Goal: Task Accomplishment & Management: Manage account settings

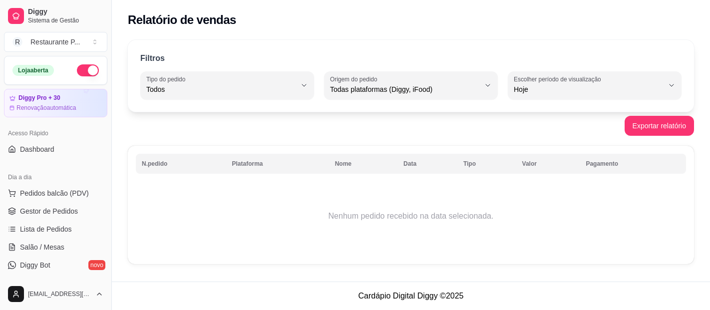
select select "ALL"
select select "0"
click at [82, 204] on link "Gestor de Pedidos" at bounding box center [55, 211] width 103 height 16
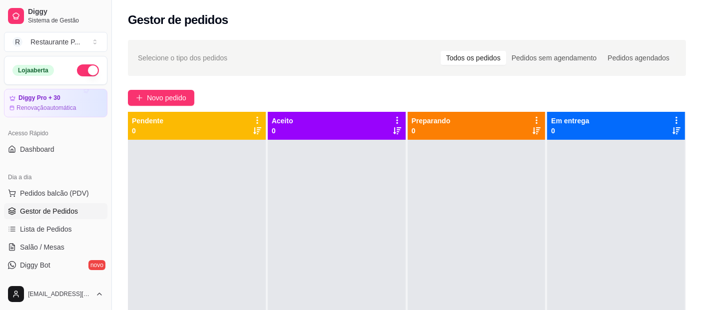
drag, startPoint x: 686, startPoint y: 141, endPoint x: 695, endPoint y: 119, distance: 24.0
click at [695, 119] on div "Selecione o tipo dos pedidos Todos os pedidos Pedidos sem agendamento Pedidos a…" at bounding box center [407, 234] width 590 height 400
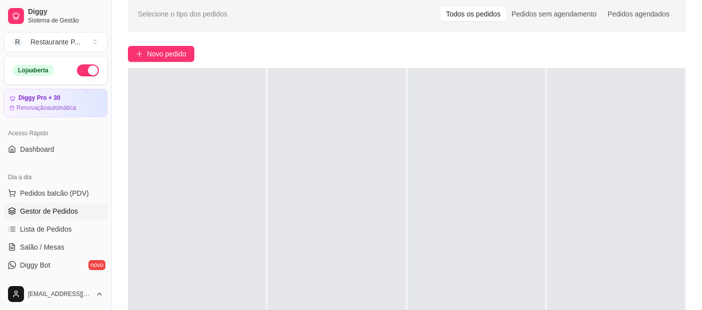
scroll to position [42, 0]
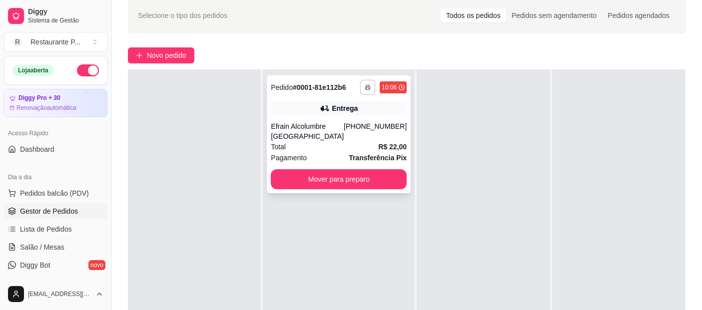
click at [365, 86] on icon "button" at bounding box center [368, 87] width 6 height 6
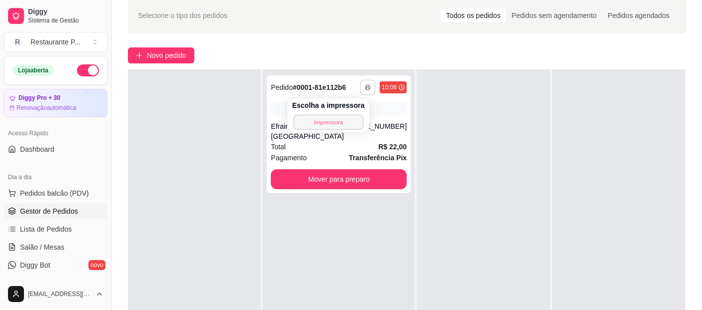
click at [336, 117] on button "Impressora" at bounding box center [328, 121] width 70 height 15
drag, startPoint x: 303, startPoint y: 12, endPoint x: 385, endPoint y: 44, distance: 87.9
click at [385, 44] on div "**********" at bounding box center [407, 192] width 590 height 400
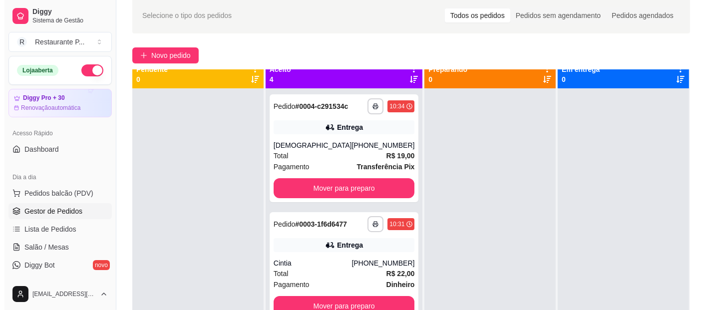
scroll to position [0, 0]
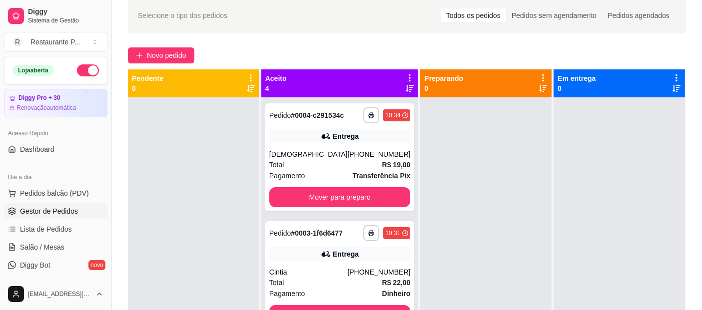
drag, startPoint x: 649, startPoint y: 225, endPoint x: 391, endPoint y: 72, distance: 300.0
click at [391, 72] on div "Aceito 4" at bounding box center [339, 83] width 157 height 28
click at [405, 73] on icon at bounding box center [409, 77] width 9 height 9
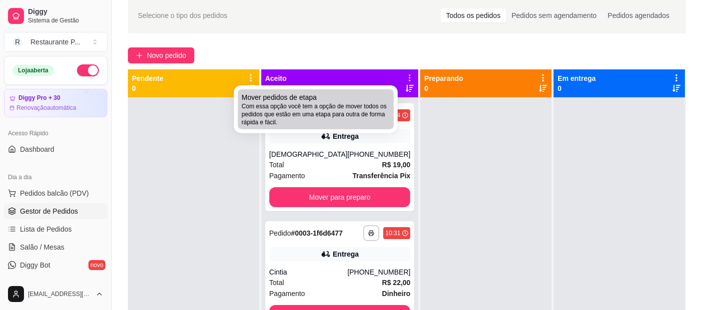
click at [364, 100] on div "Mover pedidos de etapa Com essa opção você tem a opção de mover todos os pedido…" at bounding box center [316, 109] width 148 height 34
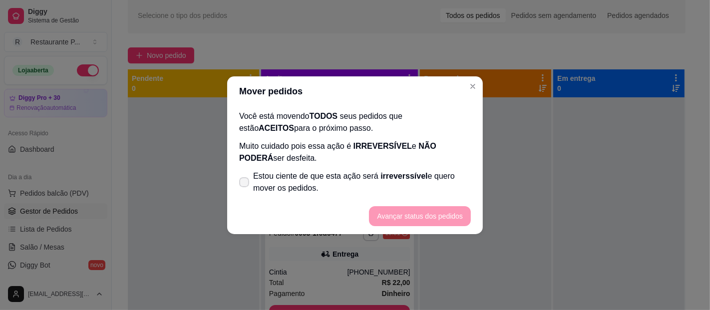
click at [321, 172] on span "Estou ciente de que esta ação será irreverssível e quero mover os pedidos." at bounding box center [362, 182] width 218 height 24
click at [245, 184] on input "Estou ciente de que esta ação será irreverssível e quero mover os pedidos." at bounding box center [242, 187] width 6 height 6
checkbox input "true"
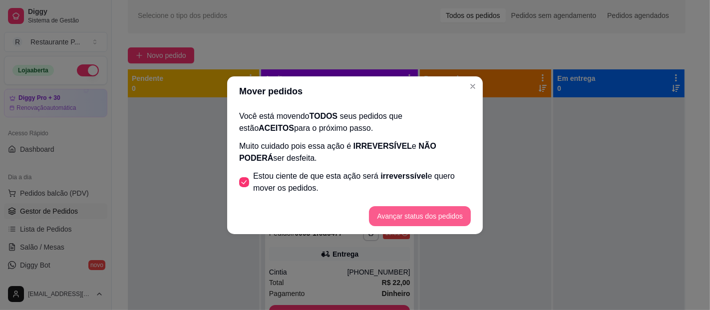
click at [397, 220] on button "Avançar status dos pedidos" at bounding box center [420, 216] width 102 height 20
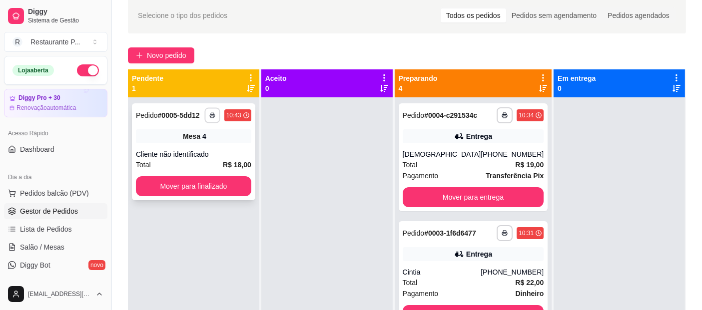
click at [213, 115] on button "button" at bounding box center [211, 114] width 15 height 15
click at [202, 149] on button "Impressora" at bounding box center [191, 149] width 70 height 15
click at [72, 194] on span "Pedidos balcão (PDV)" at bounding box center [54, 193] width 69 height 10
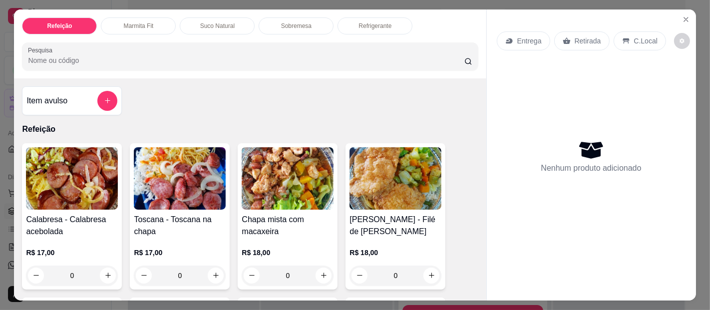
click at [321, 266] on div "0" at bounding box center [288, 276] width 92 height 20
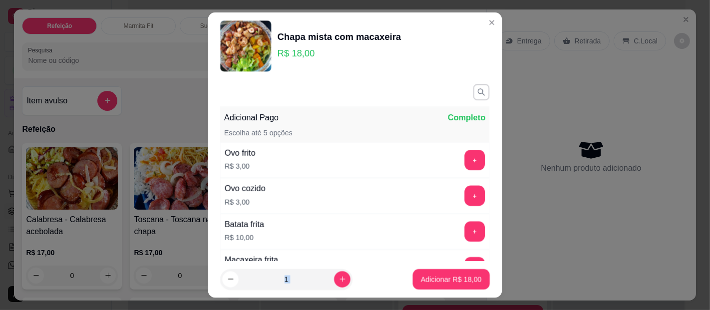
click at [321, 266] on footer "1 Adicionar R$ 18,00" at bounding box center [355, 279] width 294 height 37
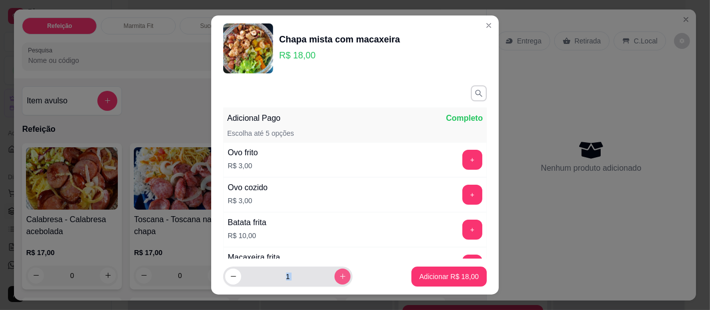
click at [339, 274] on icon "increase-product-quantity" at bounding box center [342, 276] width 7 height 7
type input "3"
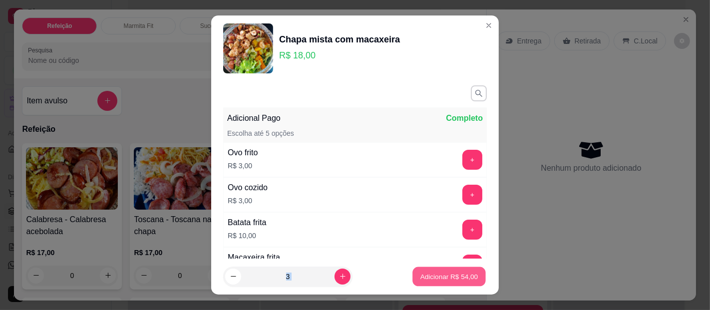
click at [423, 276] on p "Adicionar R$ 54,00" at bounding box center [449, 276] width 58 height 9
type input "3"
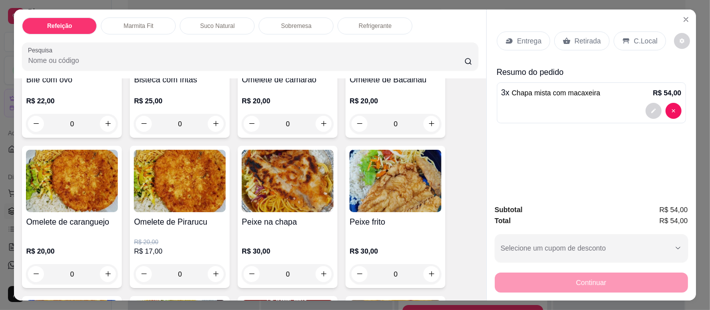
scroll to position [592, 0]
click at [99, 271] on div "0" at bounding box center [72, 274] width 92 height 20
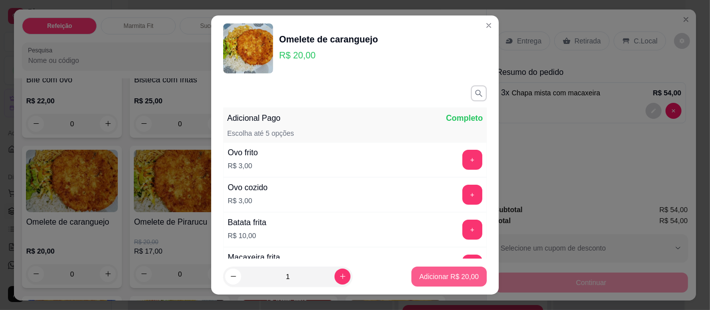
click at [452, 272] on p "Adicionar R$ 20,00" at bounding box center [448, 277] width 59 height 10
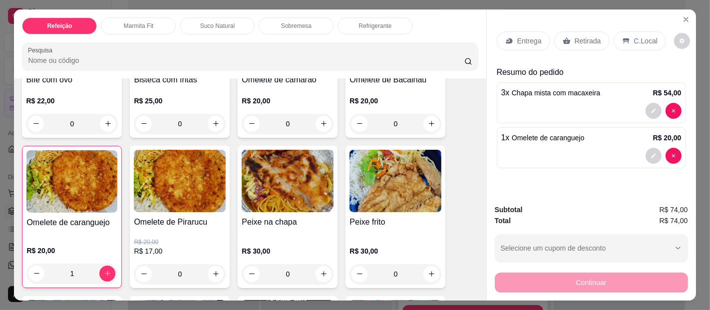
type input "1"
click at [508, 43] on div "Entrega" at bounding box center [523, 40] width 53 height 19
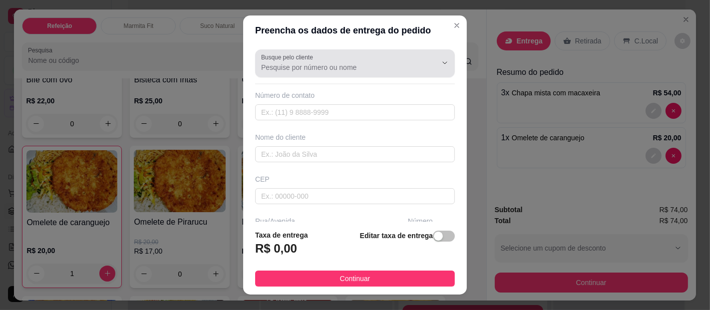
click at [322, 72] on input "Busque pelo cliente" at bounding box center [341, 67] width 160 height 10
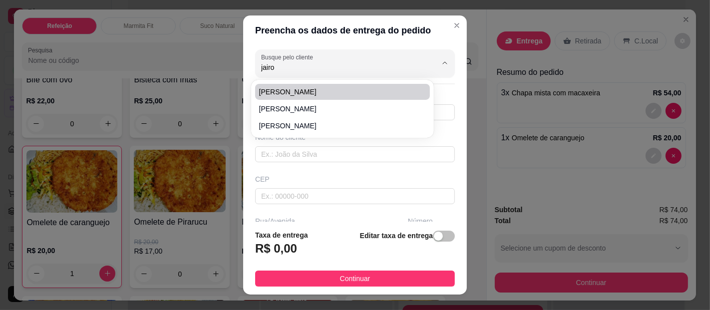
click at [318, 90] on span "Jairo" at bounding box center [337, 92] width 157 height 10
type input "Jairo"
type input "91998081932"
type input "Jairo"
type input "Sorveteria Cairu"
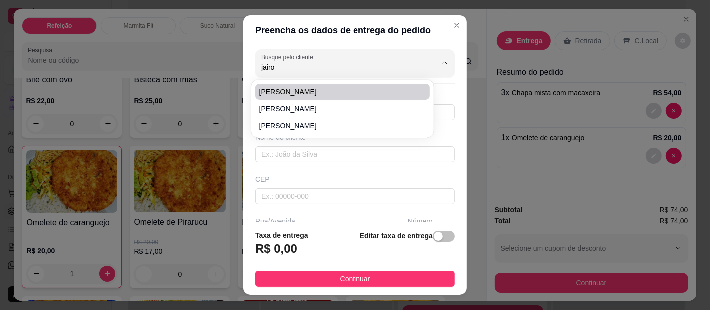
type input "[GEOGRAPHIC_DATA]"
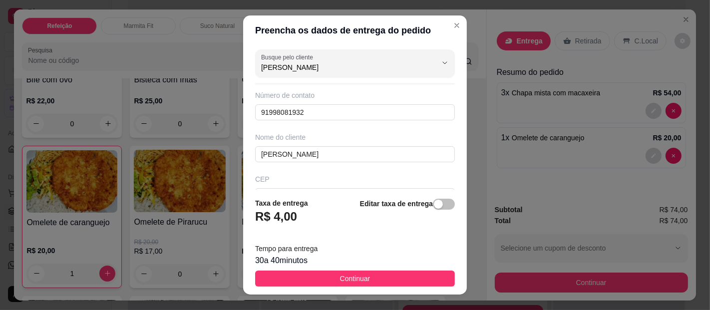
type input "Jairo"
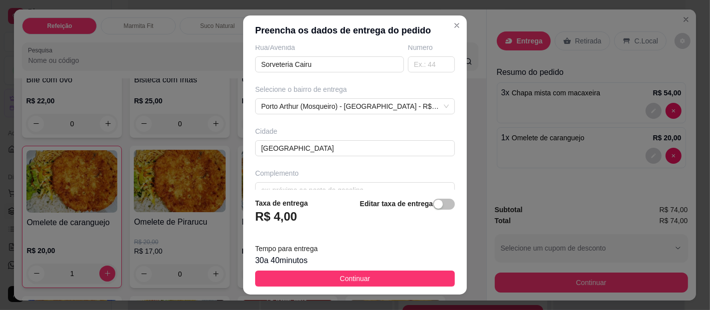
scroll to position [190, 0]
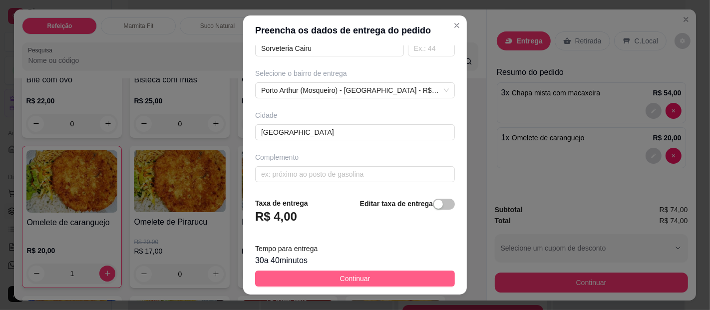
click at [390, 284] on button "Continuar" at bounding box center [355, 279] width 200 height 16
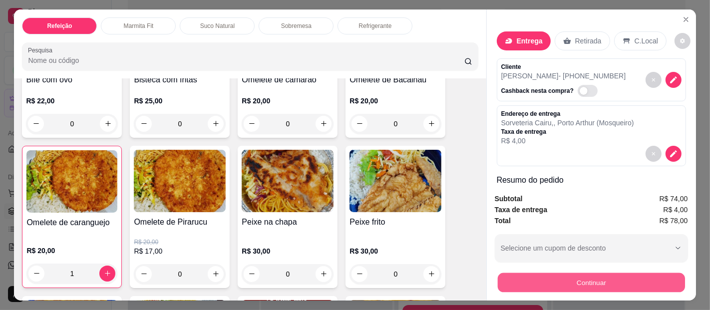
click at [592, 282] on button "Continuar" at bounding box center [590, 282] width 187 height 19
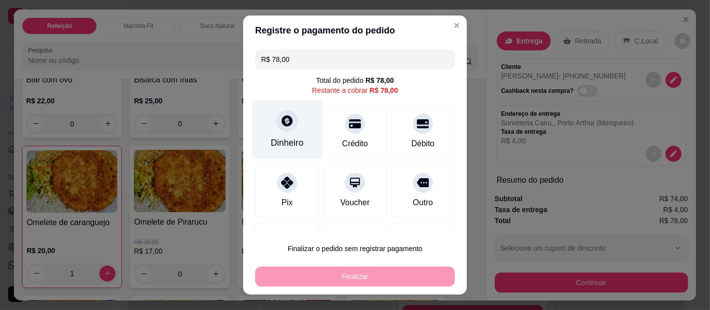
click at [282, 116] on icon at bounding box center [287, 120] width 11 height 11
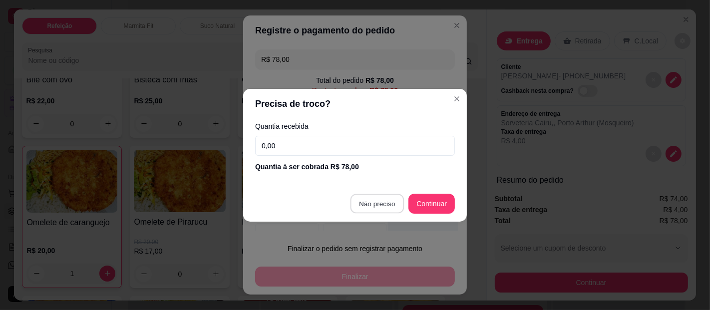
type input "R$ 0,00"
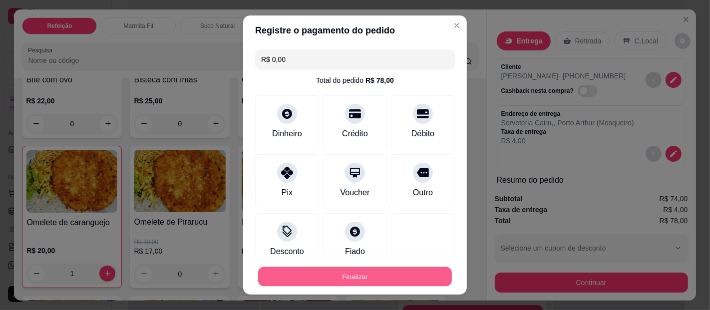
click at [406, 273] on button "Finalizar" at bounding box center [355, 276] width 194 height 19
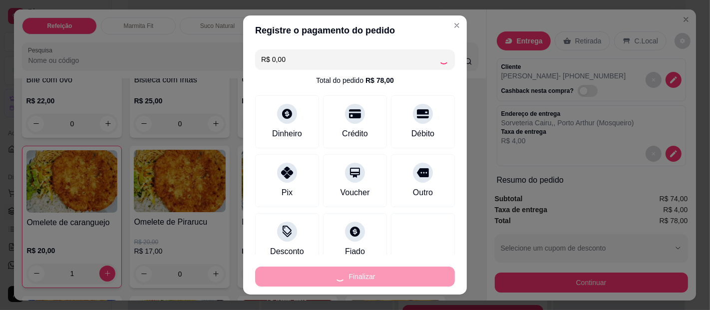
type input "0"
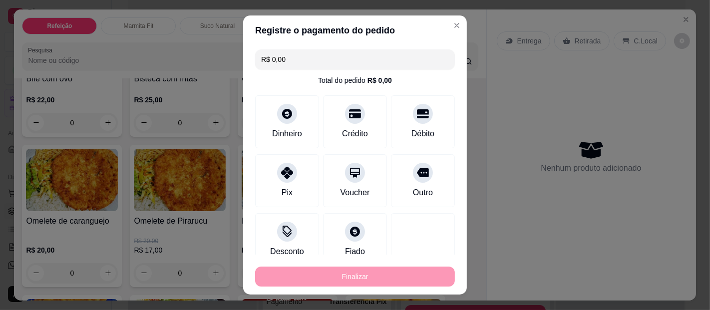
type input "-R$ 78,00"
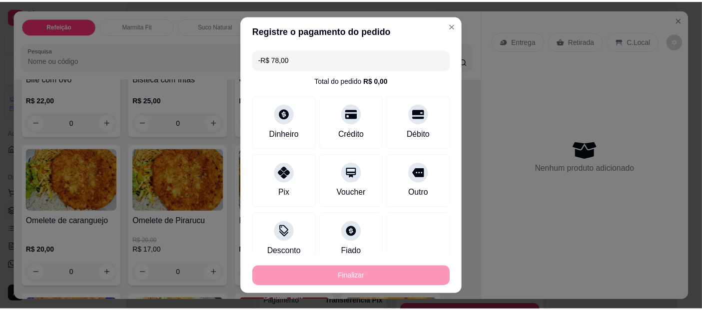
scroll to position [591, 0]
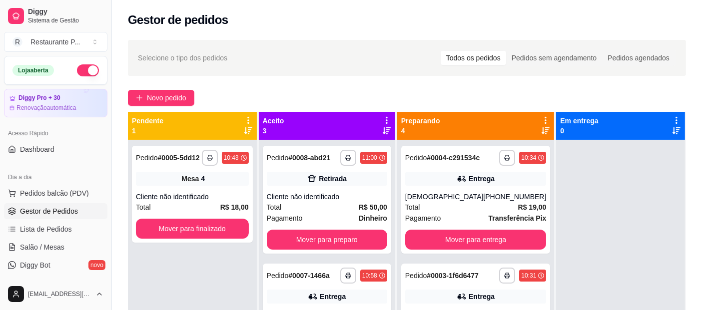
click at [390, 118] on icon at bounding box center [386, 120] width 9 height 9
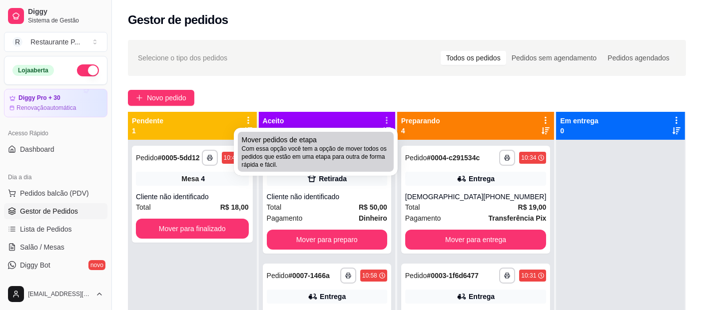
click at [342, 142] on div "Mover pedidos de etapa Com essa opção você tem a opção de mover todos os pedido…" at bounding box center [316, 152] width 148 height 34
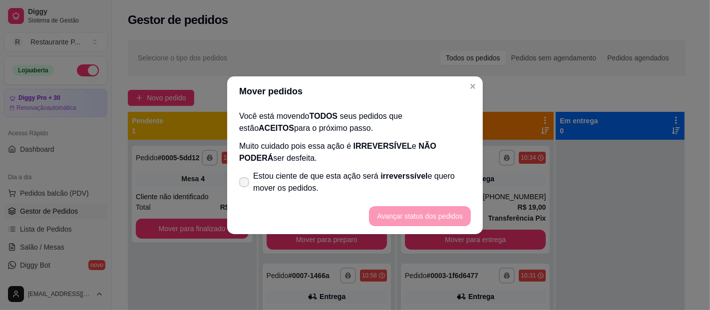
click at [376, 166] on label "Estou ciente de que esta ação será irreverssível e quero mover os pedidos." at bounding box center [355, 182] width 240 height 32
click at [245, 184] on input "Estou ciente de que esta ação será irreverssível e quero mover os pedidos." at bounding box center [242, 187] width 6 height 6
checkbox input "true"
click at [413, 219] on button "Avançar status dos pedidos" at bounding box center [420, 215] width 99 height 19
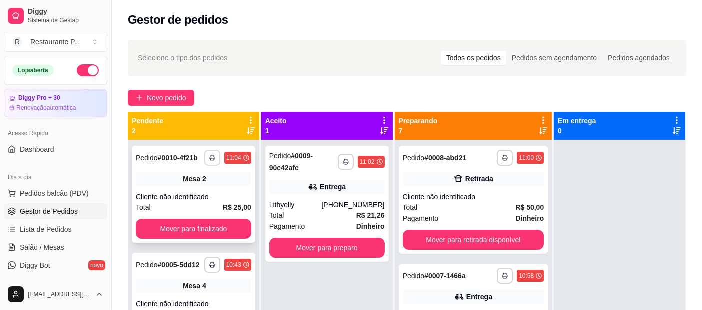
click at [215, 159] on icon "button" at bounding box center [212, 158] width 6 height 6
click at [213, 188] on button "Impressora" at bounding box center [190, 193] width 72 height 16
click at [389, 117] on icon at bounding box center [384, 120] width 9 height 9
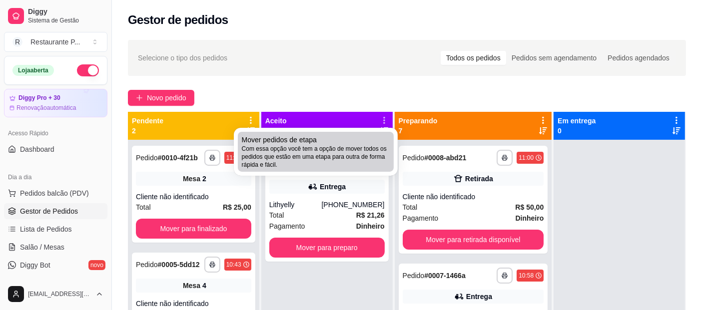
click at [370, 136] on div "Mover pedidos de etapa Com essa opção você tem a opção de mover todos os pedido…" at bounding box center [316, 152] width 148 height 34
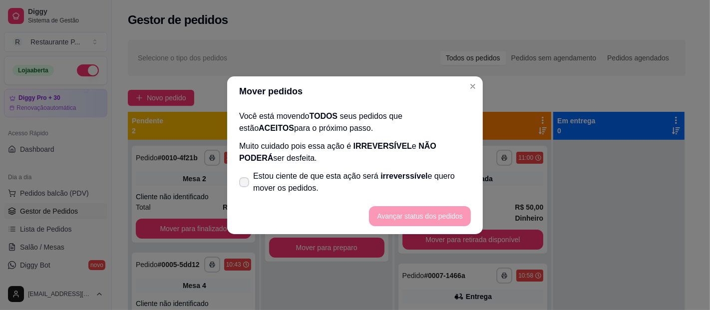
click at [351, 178] on span "Estou ciente de que esta ação será irreverssível e quero mover os pedidos." at bounding box center [362, 182] width 218 height 24
click at [245, 184] on input "Estou ciente de que esta ação será irreverssível e quero mover os pedidos." at bounding box center [242, 187] width 6 height 6
checkbox input "true"
click at [402, 212] on button "Avançar status dos pedidos" at bounding box center [420, 215] width 99 height 19
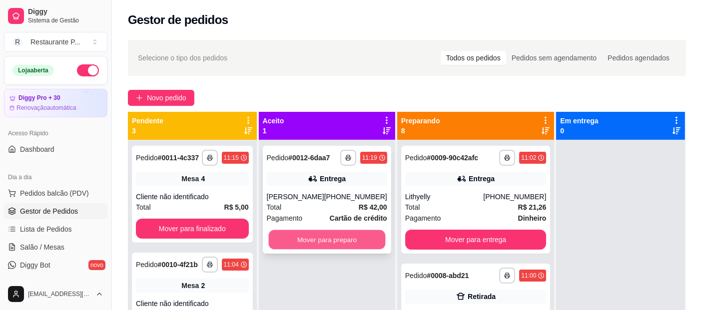
click at [350, 233] on button "Mover para preparo" at bounding box center [326, 239] width 117 height 19
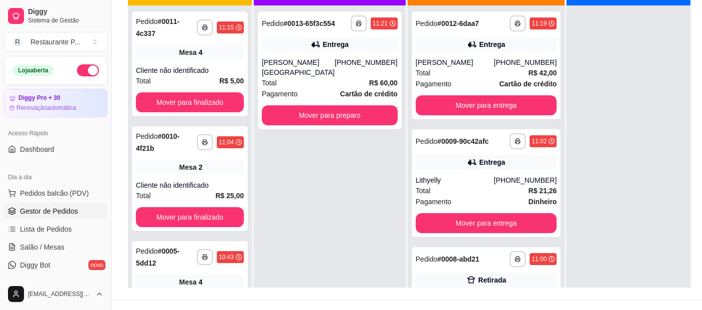
scroll to position [144, 0]
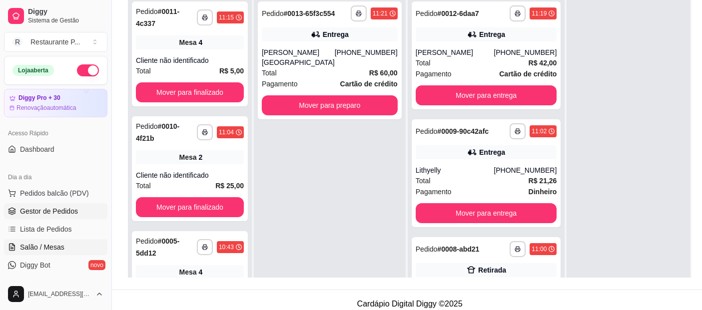
click at [51, 245] on span "Salão / Mesas" at bounding box center [42, 247] width 44 height 10
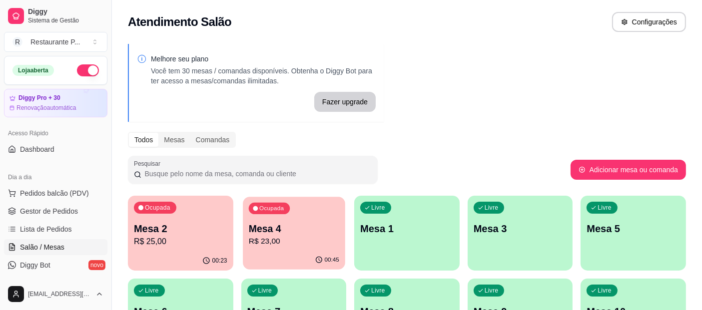
click at [310, 230] on p "Mesa 4" at bounding box center [293, 228] width 90 height 13
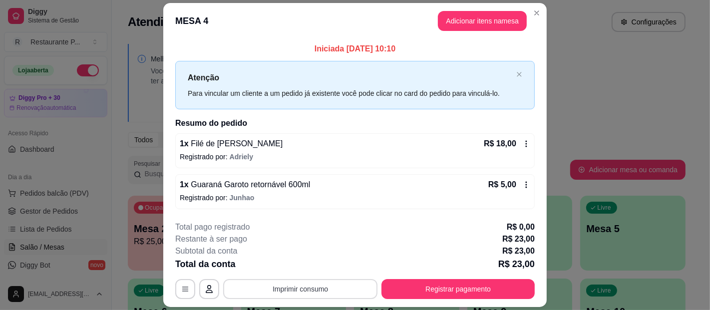
click at [318, 289] on button "Imprimir consumo" at bounding box center [300, 289] width 154 height 20
click at [313, 265] on button "Impressora" at bounding box center [299, 265] width 70 height 15
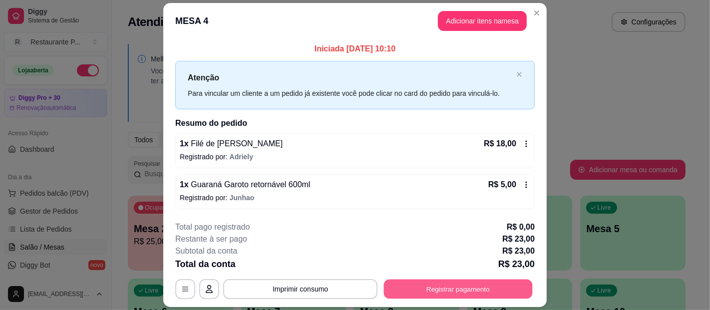
click at [424, 292] on button "Registrar pagamento" at bounding box center [458, 289] width 149 height 19
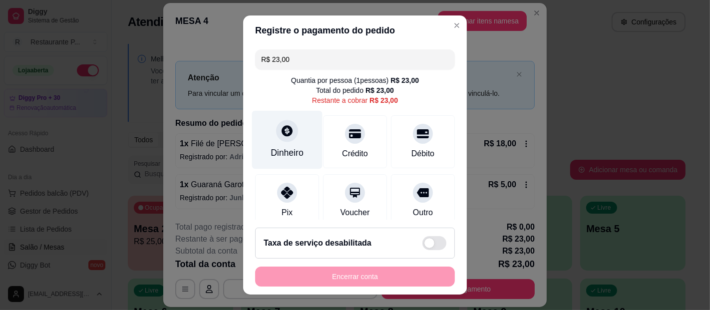
click at [287, 156] on div "Dinheiro" at bounding box center [287, 152] width 33 height 13
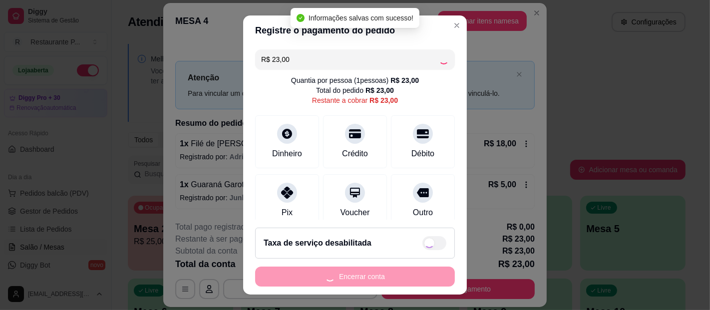
type input "R$ 0,00"
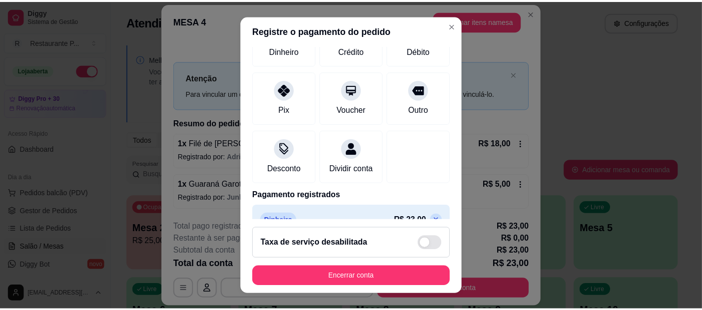
scroll to position [123, 0]
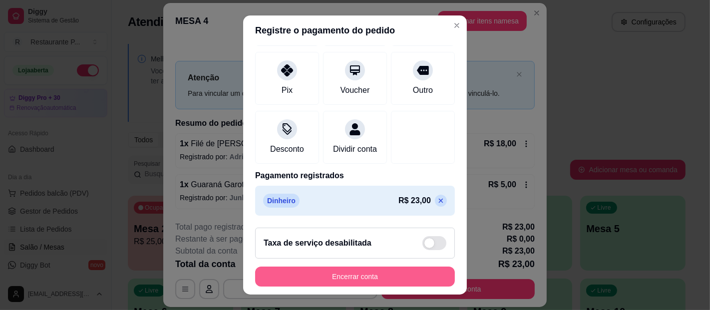
click at [403, 276] on button "Encerrar conta" at bounding box center [355, 277] width 200 height 20
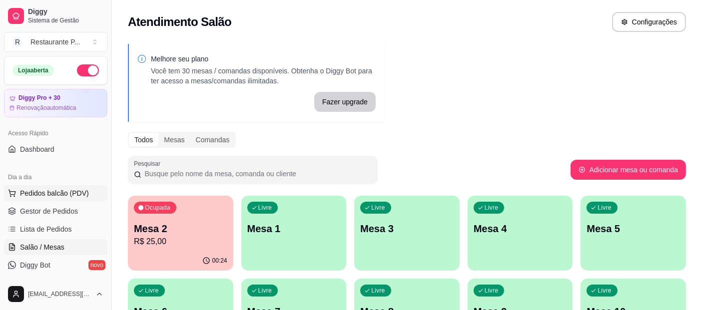
click at [74, 194] on span "Pedidos balcão (PDV)" at bounding box center [54, 193] width 69 height 10
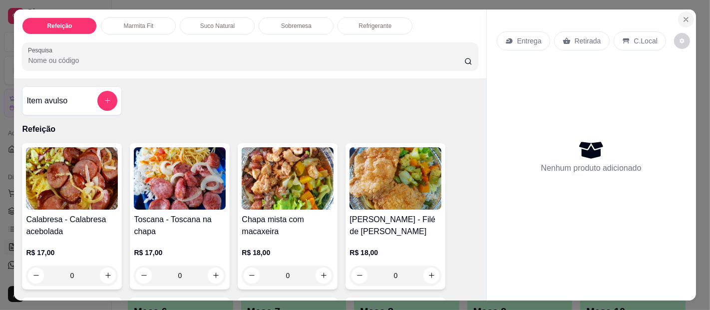
click at [682, 15] on icon "Close" at bounding box center [686, 19] width 8 height 8
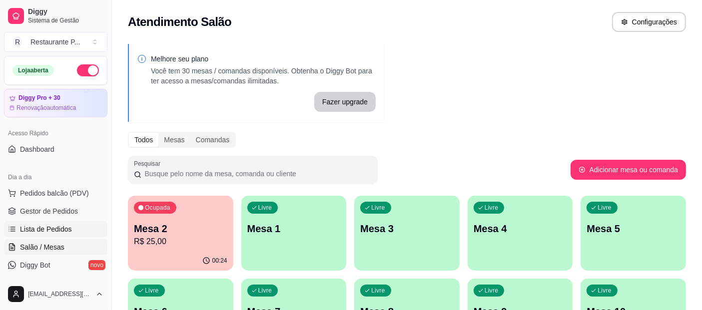
click at [64, 228] on span "Lista de Pedidos" at bounding box center [46, 229] width 52 height 10
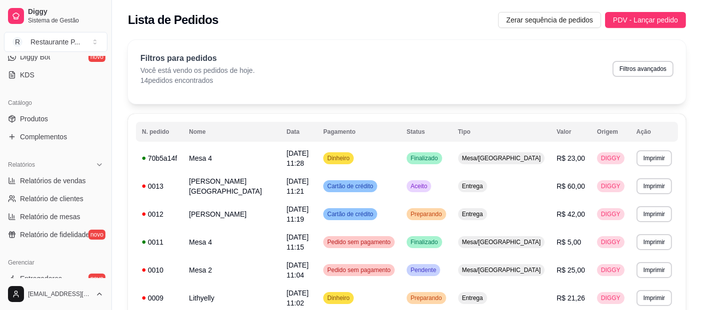
scroll to position [214, 0]
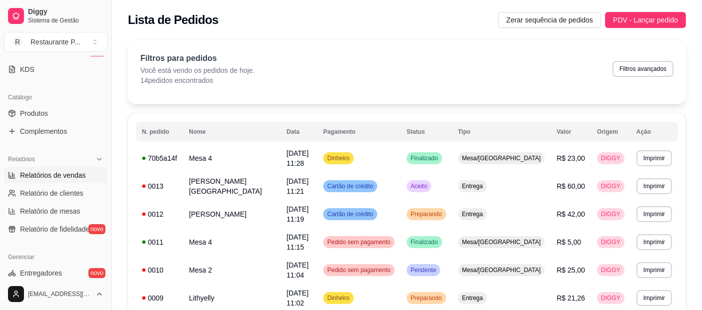
click at [70, 173] on span "Relatórios de vendas" at bounding box center [53, 175] width 66 height 10
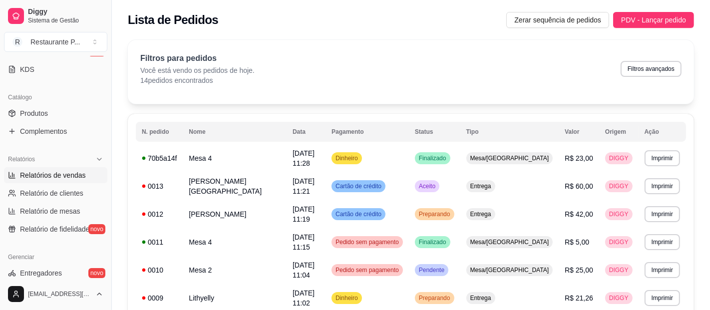
select select "ALL"
select select "0"
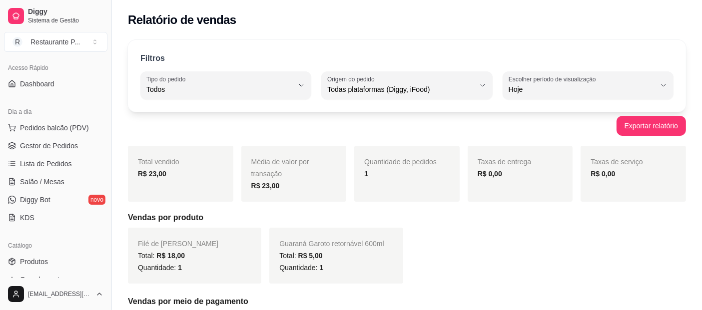
scroll to position [57, 0]
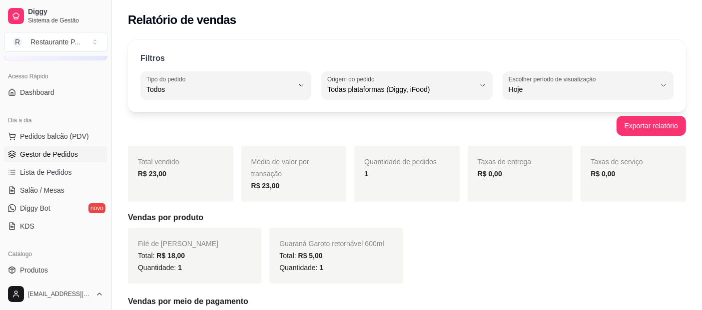
click at [60, 150] on span "Gestor de Pedidos" at bounding box center [49, 154] width 58 height 10
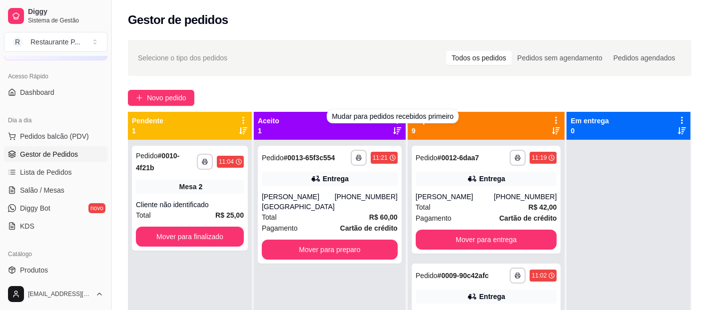
click at [356, 79] on div "**********" at bounding box center [409, 234] width 595 height 400
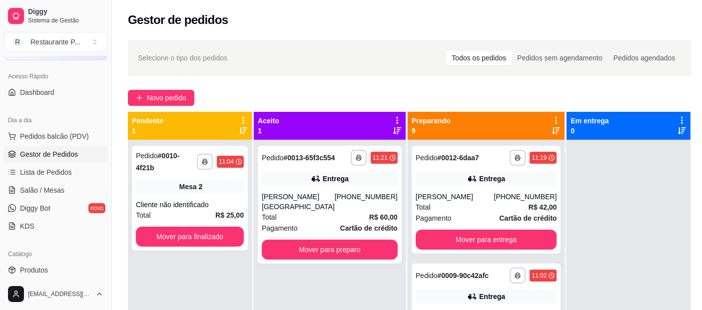
click at [394, 117] on icon at bounding box center [397, 120] width 9 height 9
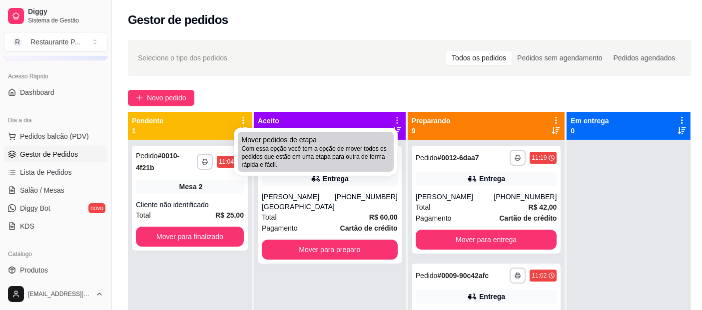
click at [360, 153] on span "Com essa opção você tem a opção de mover todos os pedidos que estão em uma etap…" at bounding box center [316, 157] width 148 height 24
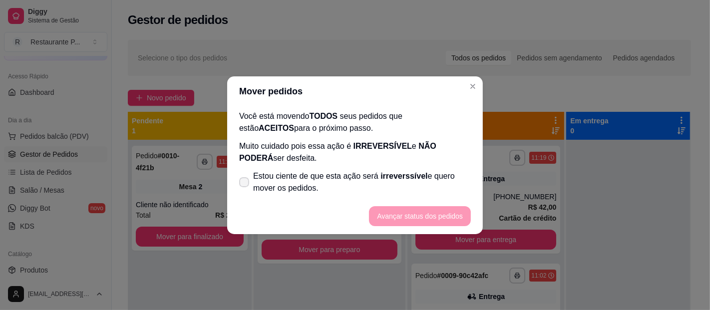
click at [340, 181] on span "Estou ciente de que esta ação será irreverssível e quero mover os pedidos." at bounding box center [362, 182] width 218 height 24
click at [245, 184] on input "Estou ciente de que esta ação será irreverssível e quero mover os pedidos." at bounding box center [242, 187] width 6 height 6
checkbox input "true"
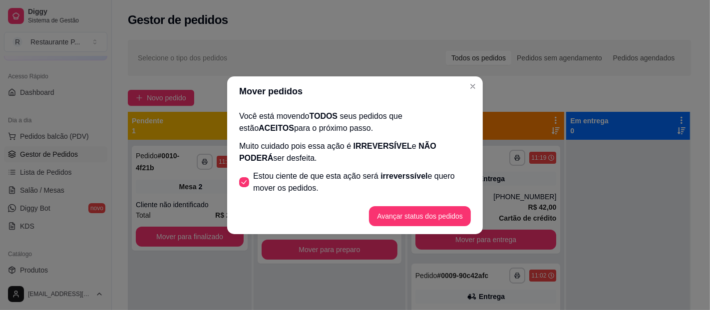
click at [408, 204] on footer "Avançar status dos pedidos" at bounding box center [355, 216] width 256 height 36
click at [410, 212] on button "Avançar status dos pedidos" at bounding box center [420, 216] width 102 height 20
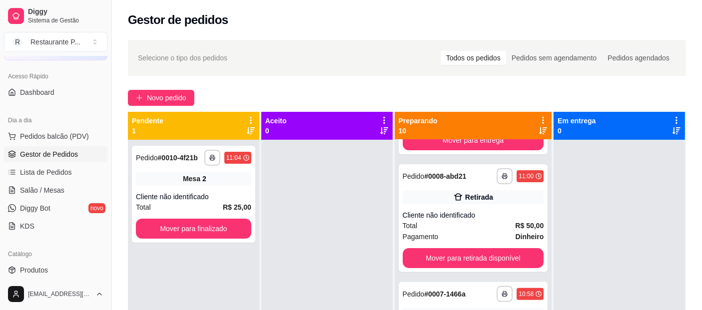
scroll to position [339, 0]
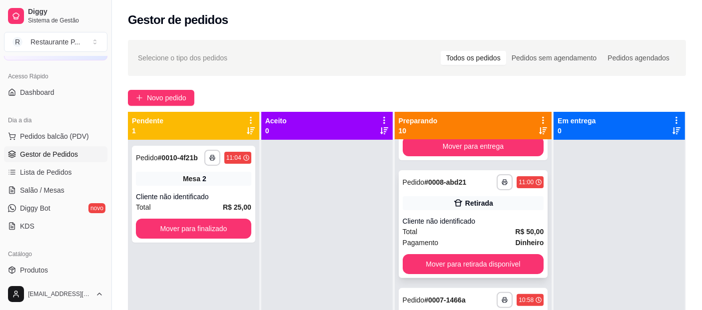
click at [501, 217] on div "**********" at bounding box center [473, 224] width 149 height 108
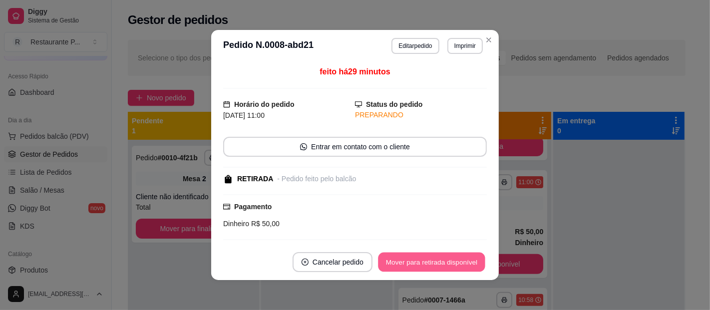
click at [426, 262] on button "Mover para retirada disponível" at bounding box center [431, 262] width 107 height 19
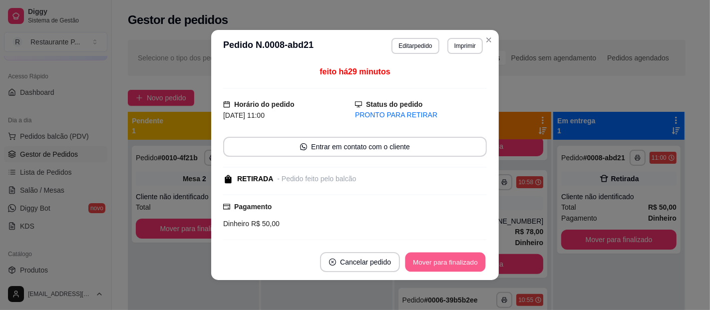
click at [426, 262] on button "Mover para finalizado" at bounding box center [446, 262] width 80 height 19
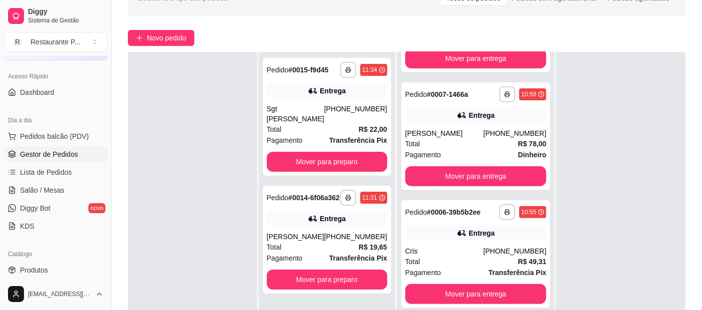
scroll to position [51, 0]
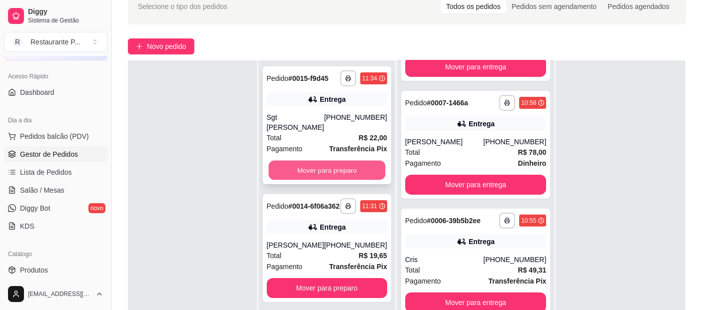
click at [318, 167] on button "Mover para preparo" at bounding box center [326, 170] width 117 height 19
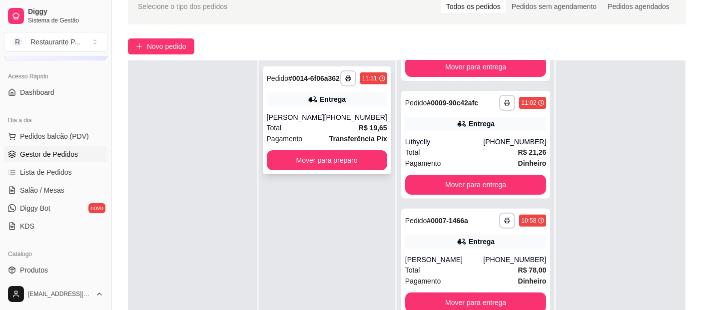
scroll to position [457, 0]
click at [340, 284] on div "**********" at bounding box center [327, 215] width 136 height 310
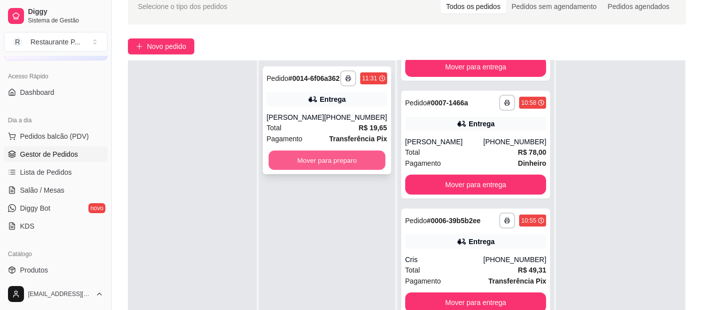
click at [356, 170] on button "Mover para preparo" at bounding box center [326, 160] width 117 height 19
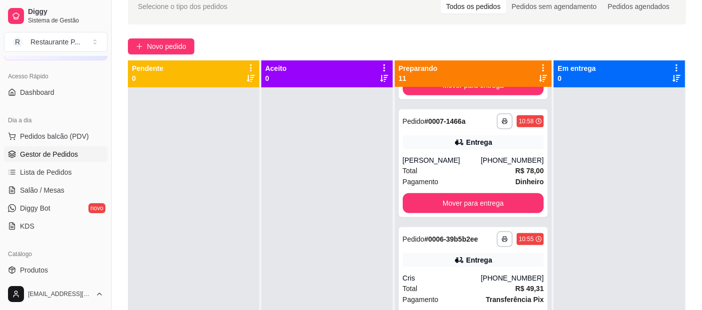
scroll to position [0, 0]
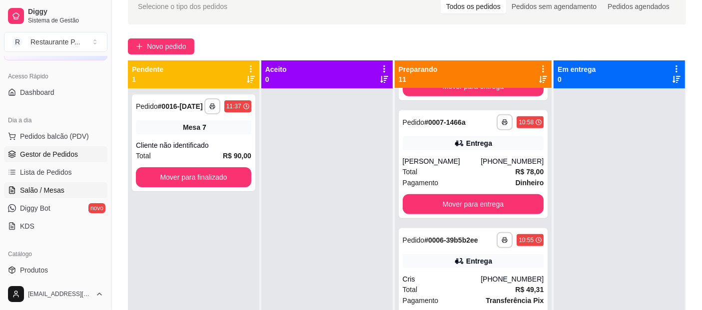
click at [52, 186] on span "Salão / Mesas" at bounding box center [42, 190] width 44 height 10
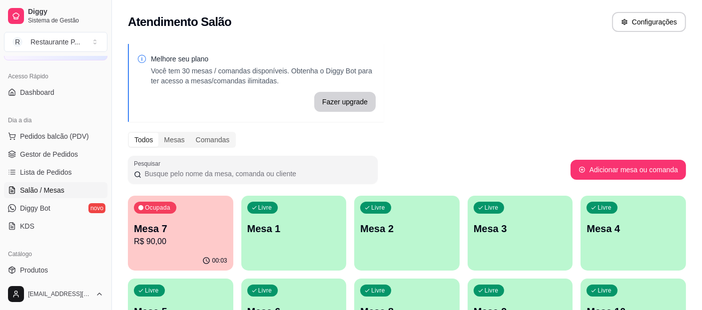
click at [43, 145] on ul "Pedidos balcão (PDV) Gestor de Pedidos Lista de Pedidos Salão / Mesas Diggy Bot…" at bounding box center [55, 181] width 103 height 106
click at [45, 155] on span "Gestor de Pedidos" at bounding box center [49, 154] width 58 height 10
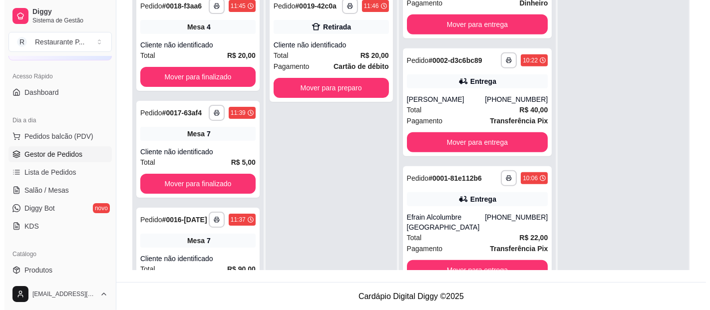
scroll to position [28, 0]
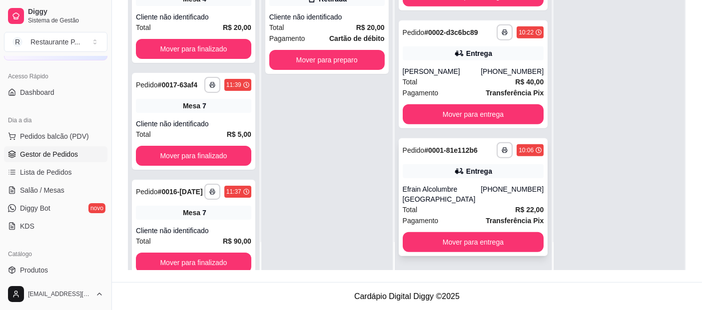
click at [457, 187] on div "Efrain Alcolumbre Enfermeiro do Hospital" at bounding box center [442, 194] width 78 height 20
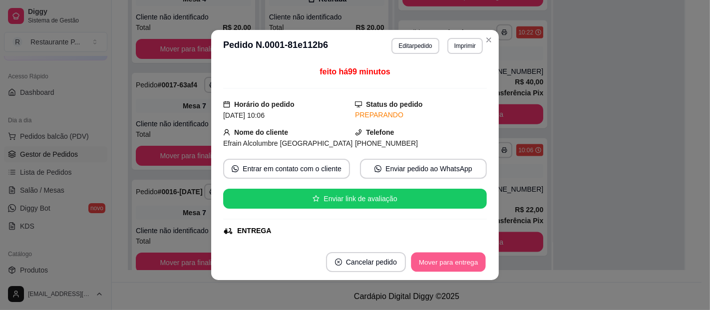
click at [457, 259] on button "Mover para entrega" at bounding box center [448, 262] width 75 height 19
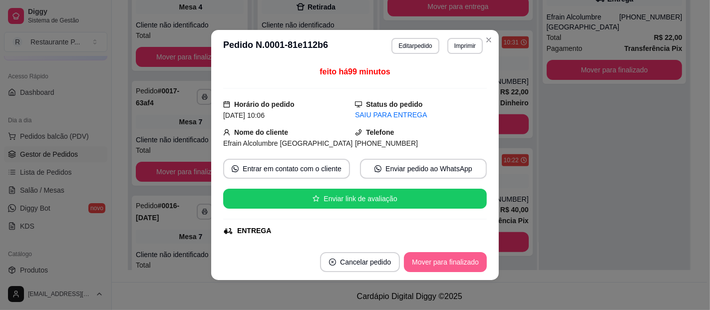
scroll to position [935, 0]
click at [457, 259] on button "Mover para finalizado" at bounding box center [445, 262] width 83 height 20
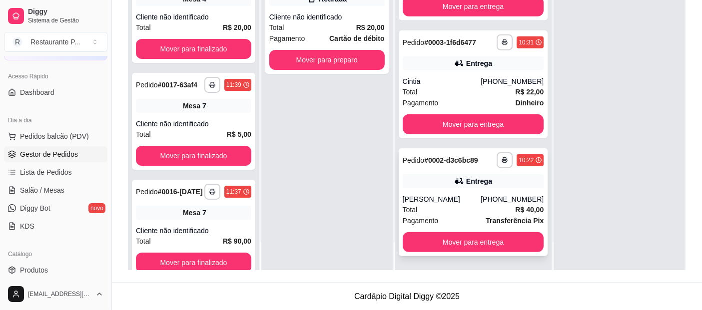
click at [453, 203] on div "Edilson Ramos" at bounding box center [442, 199] width 78 height 10
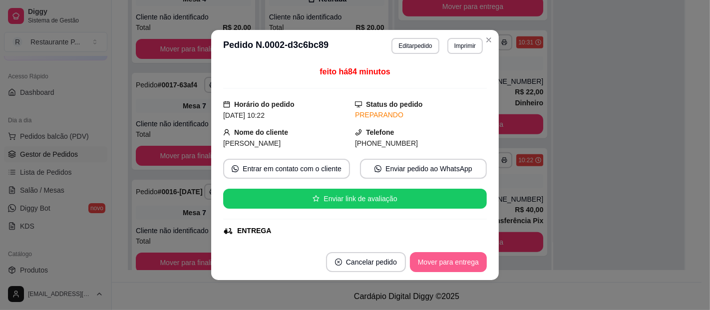
click at [454, 256] on button "Mover para entrega" at bounding box center [448, 262] width 77 height 20
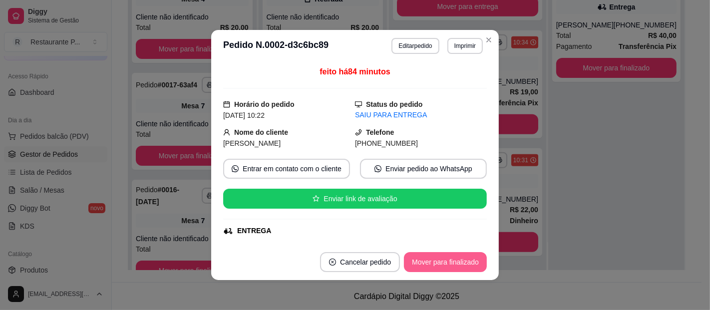
scroll to position [809, 0]
click at [454, 256] on button "Mover para finalizado" at bounding box center [445, 262] width 83 height 20
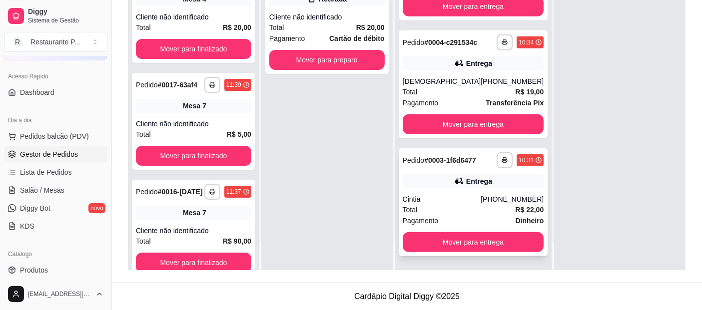
click at [455, 206] on div "Total R$ 22,00" at bounding box center [473, 209] width 141 height 11
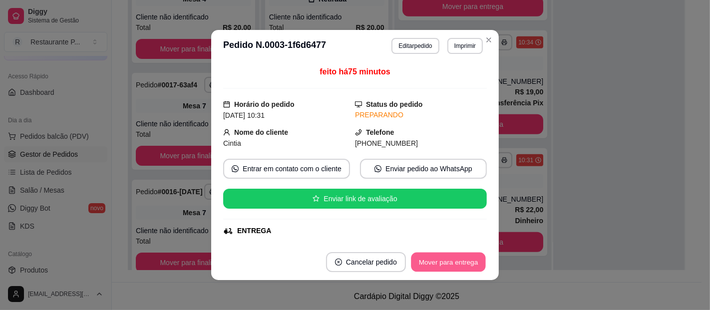
click at [475, 262] on button "Mover para entrega" at bounding box center [448, 262] width 75 height 19
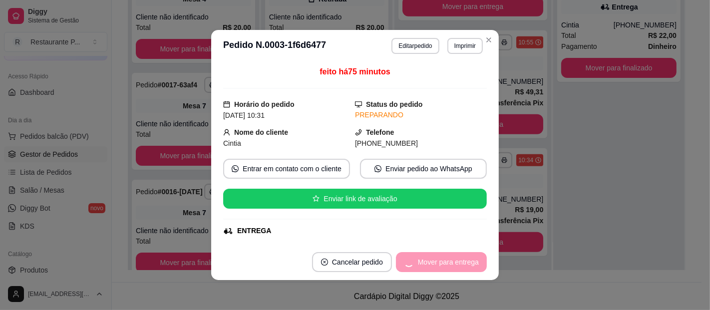
scroll to position [683, 0]
click at [475, 262] on button "Mover para finalizado" at bounding box center [446, 262] width 80 height 19
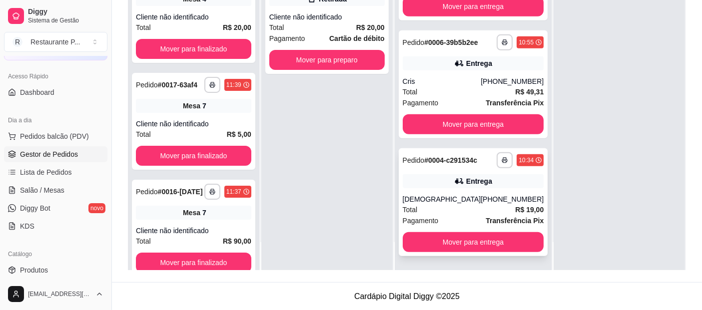
click at [472, 205] on div "Total R$ 19,00" at bounding box center [473, 209] width 141 height 11
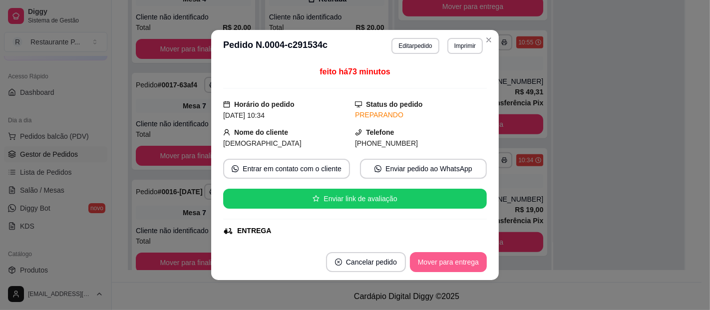
click at [448, 257] on button "Mover para entrega" at bounding box center [448, 262] width 77 height 20
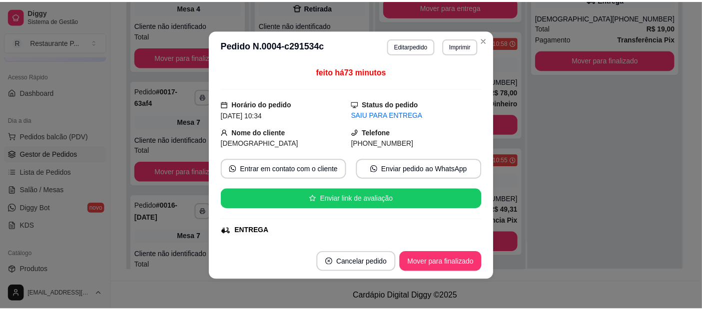
scroll to position [557, 0]
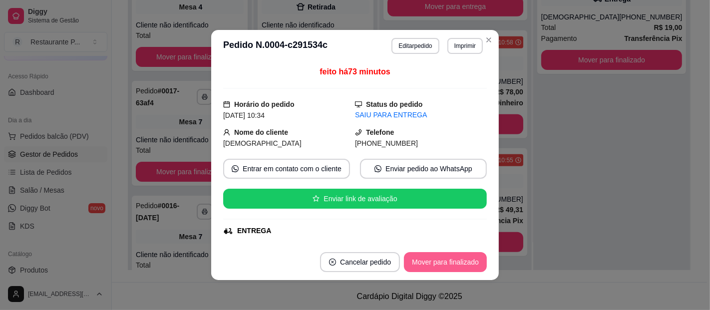
click at [447, 259] on button "Mover para finalizado" at bounding box center [445, 262] width 83 height 20
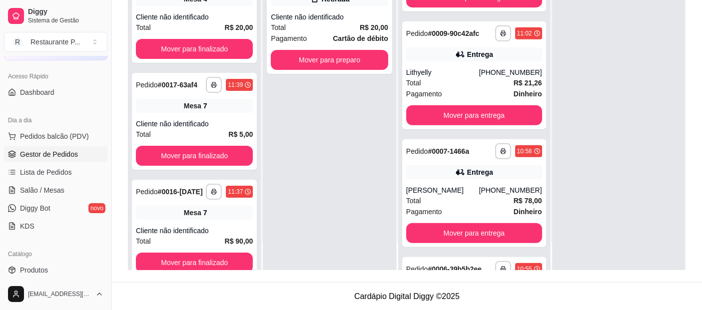
scroll to position [418, 0]
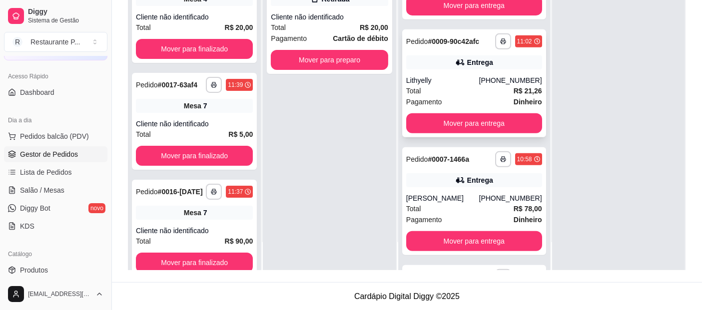
click at [489, 96] on div "Total R$ 21,26" at bounding box center [474, 90] width 136 height 11
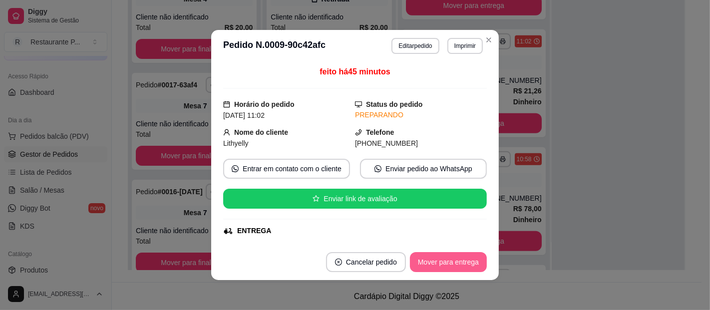
click at [438, 262] on button "Mover para entrega" at bounding box center [448, 262] width 77 height 20
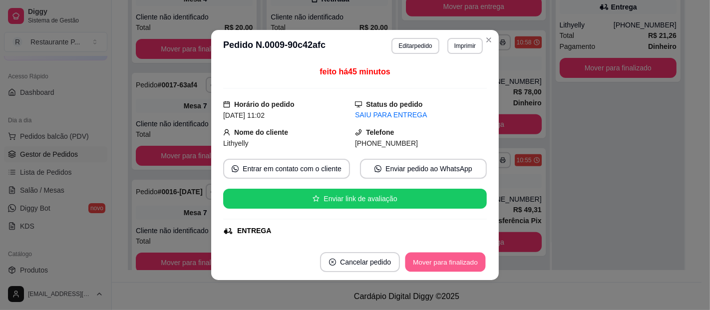
click at [438, 262] on button "Mover para finalizado" at bounding box center [446, 262] width 80 height 19
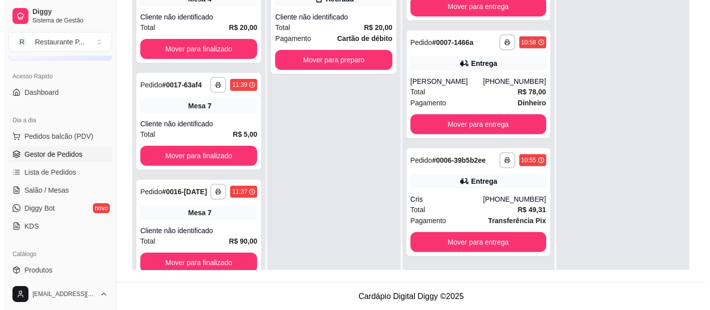
scroll to position [410, 0]
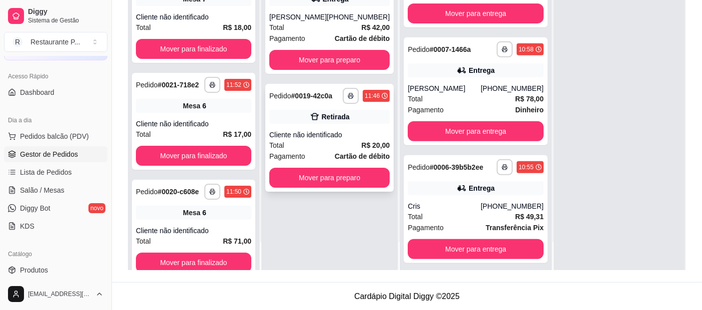
click at [347, 136] on div "Cliente não identificado" at bounding box center [329, 135] width 120 height 10
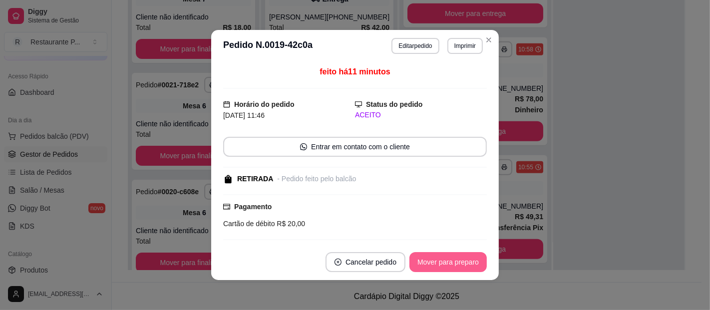
click at [420, 260] on button "Mover para preparo" at bounding box center [447, 262] width 77 height 20
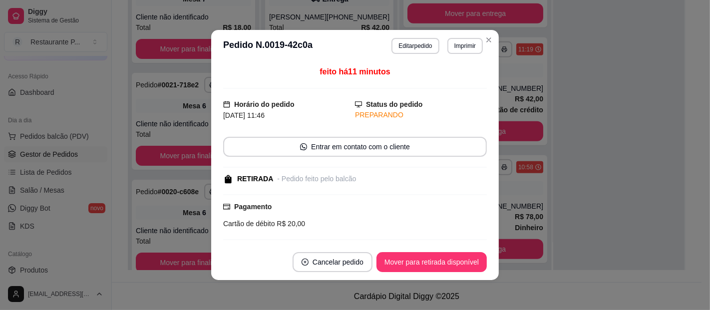
scroll to position [528, 0]
click at [408, 267] on button "Mover para retirada disponível" at bounding box center [432, 262] width 110 height 20
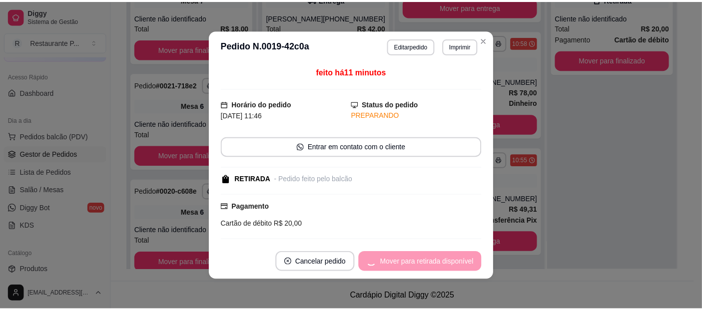
scroll to position [410, 0]
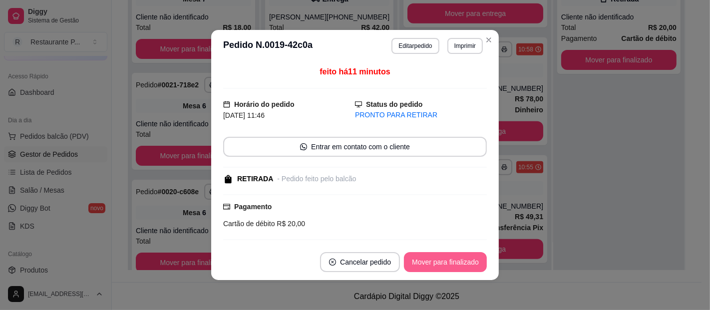
click at [408, 267] on button "Mover para finalizado" at bounding box center [445, 262] width 83 height 20
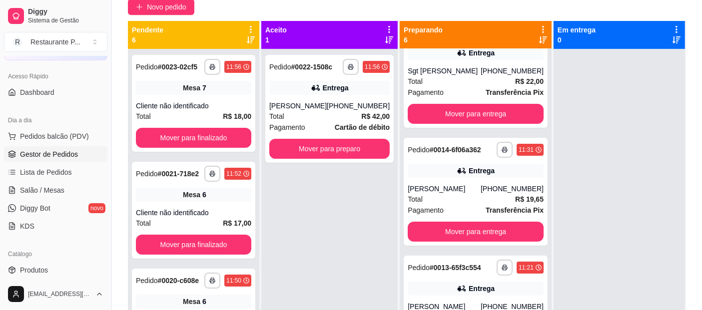
scroll to position [84, 0]
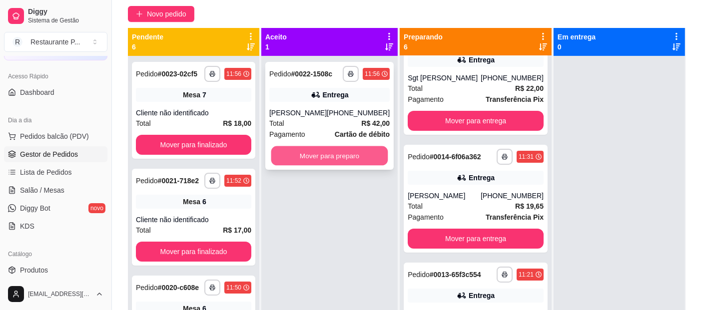
click at [380, 151] on button "Mover para preparo" at bounding box center [329, 155] width 117 height 19
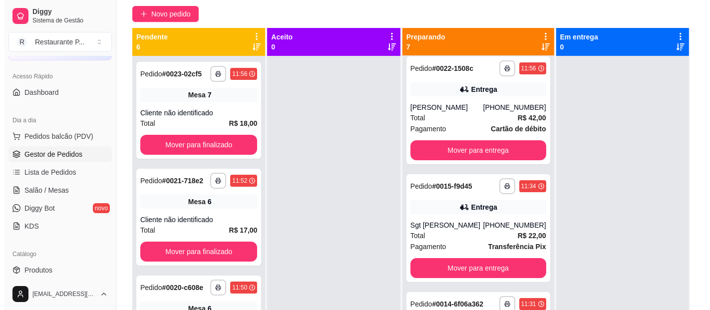
scroll to position [0, 0]
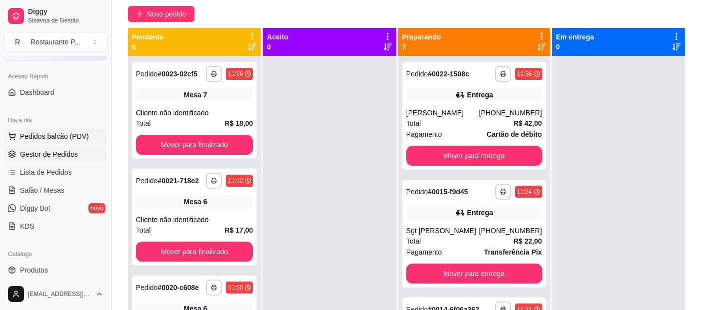
click at [36, 132] on span "Pedidos balcão (PDV)" at bounding box center [54, 136] width 69 height 10
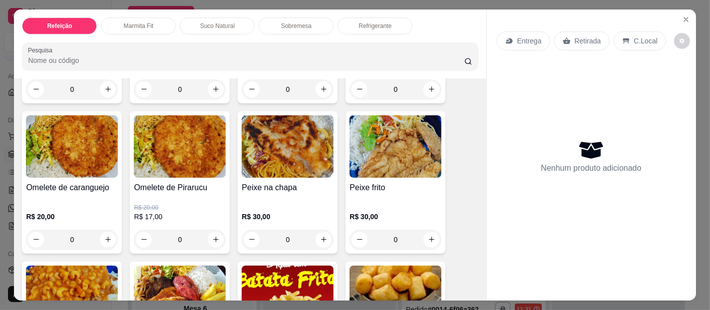
scroll to position [654, 0]
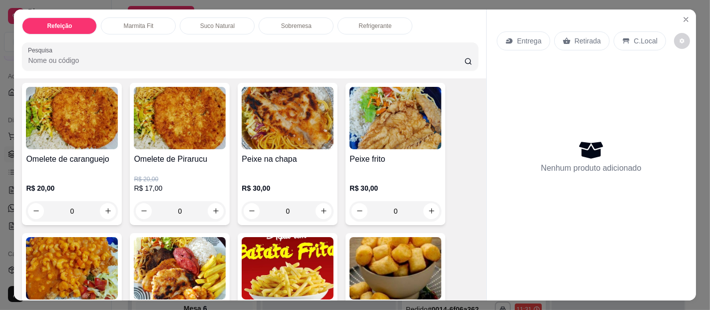
click at [430, 203] on div "0" at bounding box center [396, 211] width 92 height 20
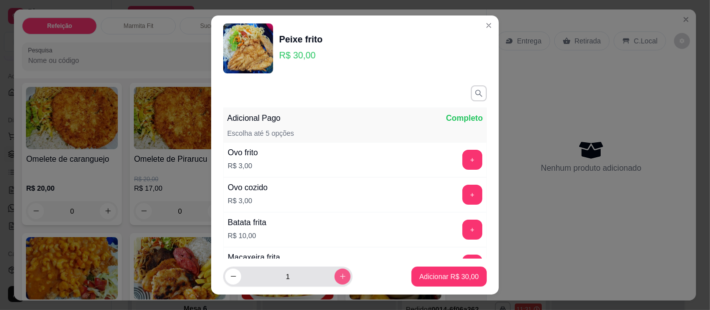
click at [339, 278] on icon "increase-product-quantity" at bounding box center [342, 276] width 7 height 7
type input "2"
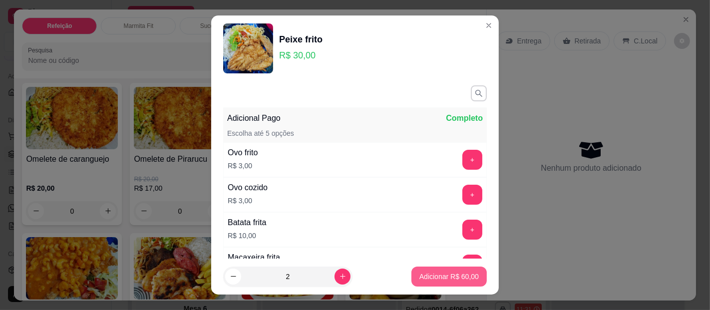
click at [424, 272] on p "Adicionar R$ 60,00" at bounding box center [448, 277] width 59 height 10
type input "2"
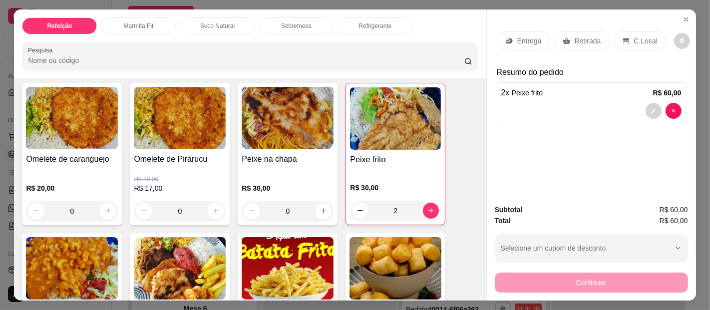
click at [520, 40] on p "Entrega" at bounding box center [529, 41] width 24 height 10
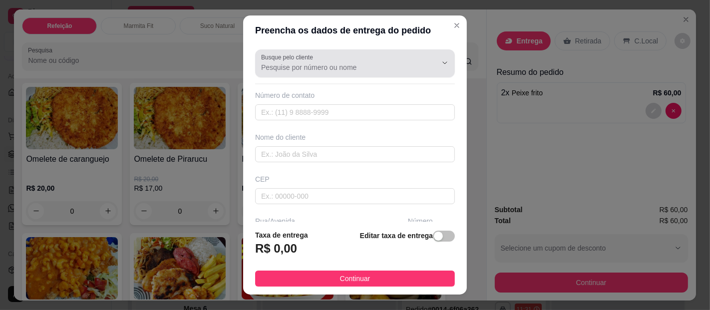
click at [370, 69] on input "Busque pelo cliente" at bounding box center [341, 67] width 160 height 10
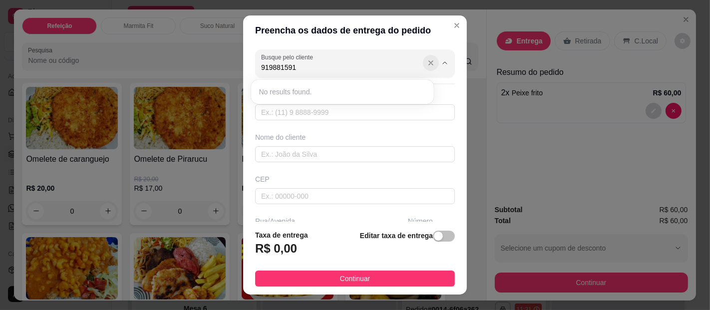
type input "919881591"
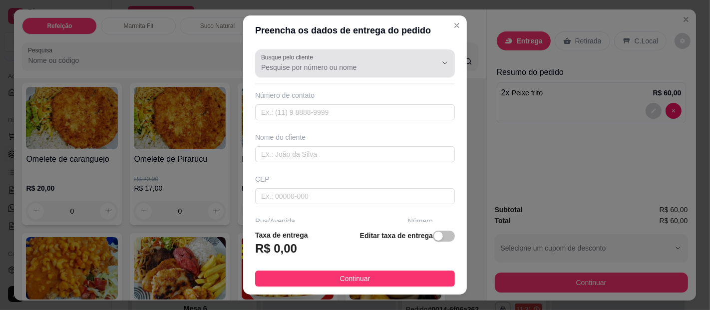
click at [427, 60] on icon "Show suggestions" at bounding box center [431, 63] width 8 height 8
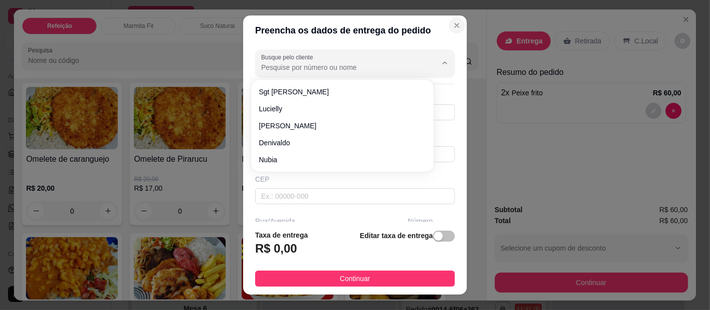
click at [453, 22] on icon "Close" at bounding box center [457, 25] width 8 height 8
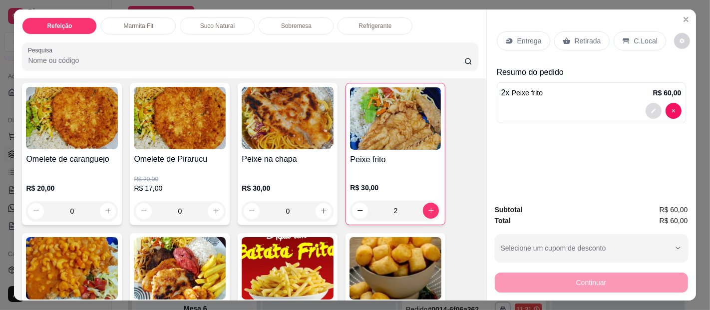
click at [652, 108] on icon "decrease-product-quantity" at bounding box center [654, 111] width 6 height 6
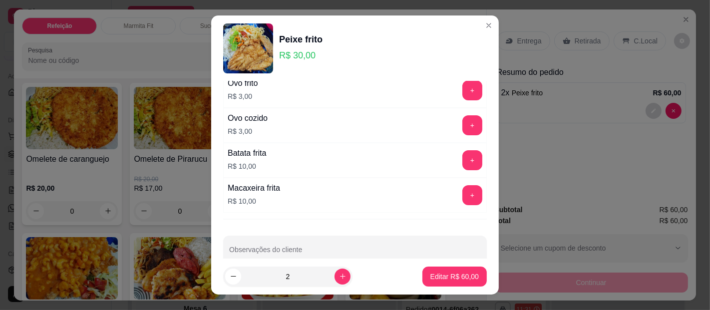
scroll to position [86, 0]
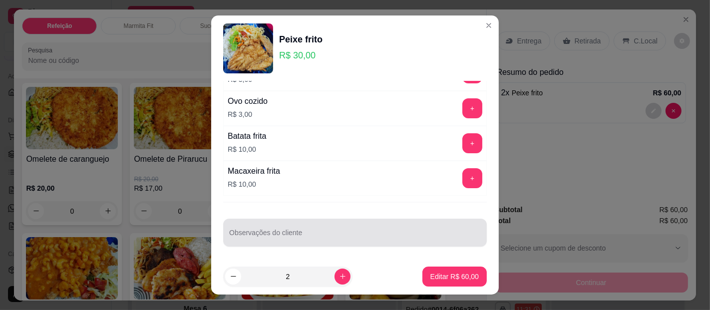
click at [334, 227] on div at bounding box center [355, 233] width 252 height 20
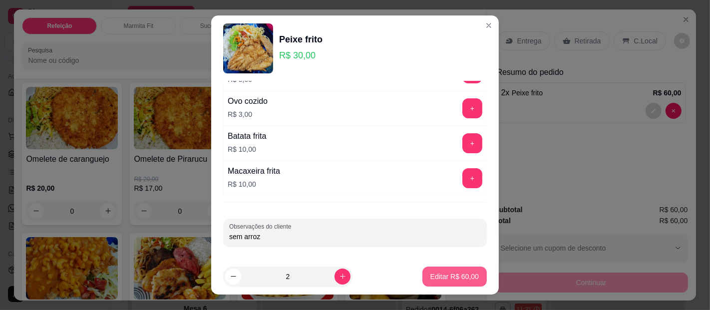
type input "sem arroz"
click at [422, 279] on button "Editar R$ 60,00" at bounding box center [454, 277] width 64 height 20
type input "0"
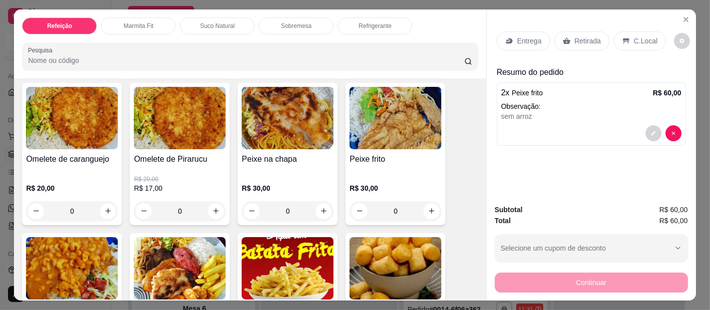
click at [525, 44] on div "Entrega" at bounding box center [523, 40] width 53 height 19
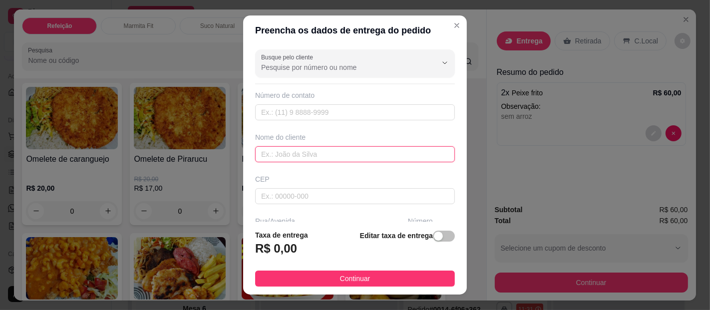
click at [328, 152] on input "text" at bounding box center [355, 154] width 200 height 16
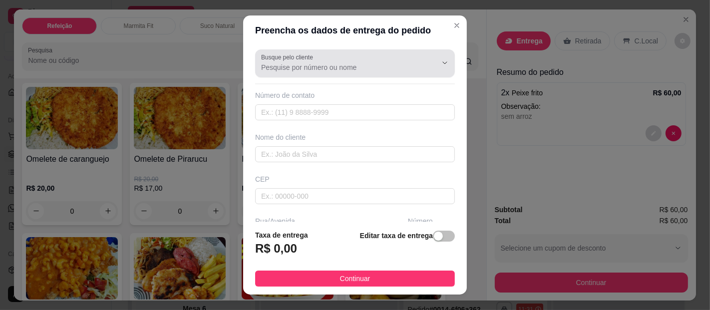
click at [316, 61] on div at bounding box center [355, 63] width 188 height 20
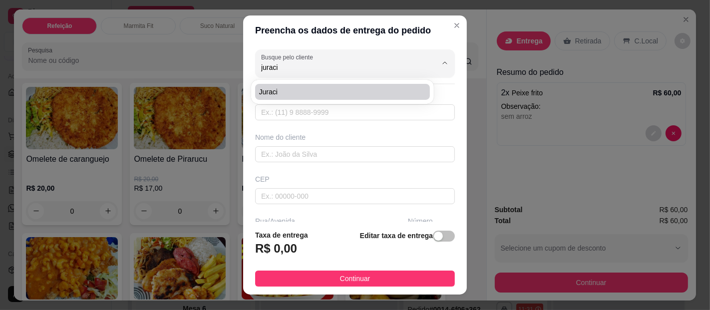
click at [326, 92] on span "Juraci" at bounding box center [337, 92] width 157 height 10
type input "Juraci"
type input "91983747099"
type input "Juraci"
type input "Al do Carmo com Beira mar"
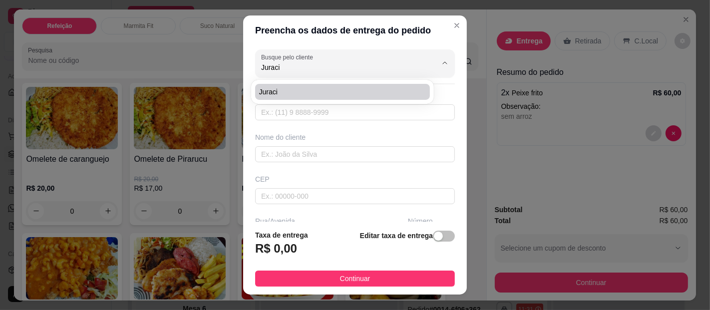
type input "1398"
type input "[GEOGRAPHIC_DATA]"
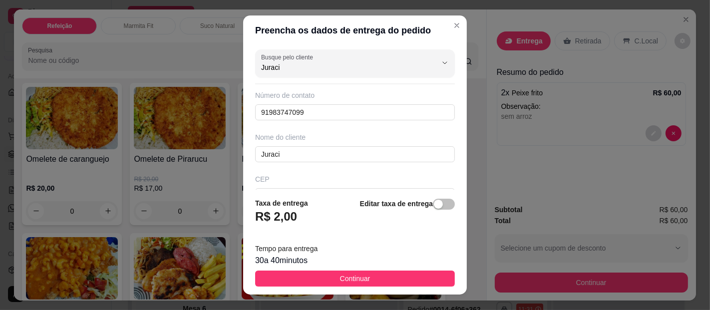
type input "Juraci"
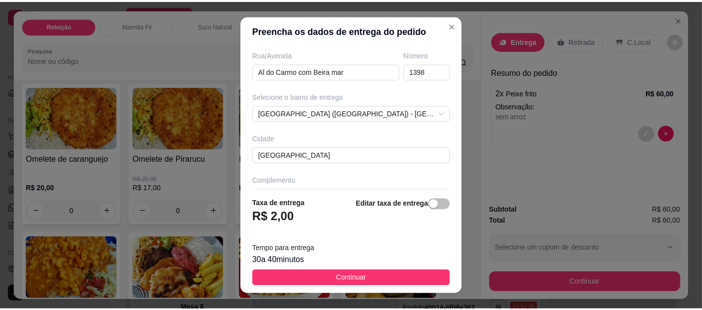
scroll to position [190, 0]
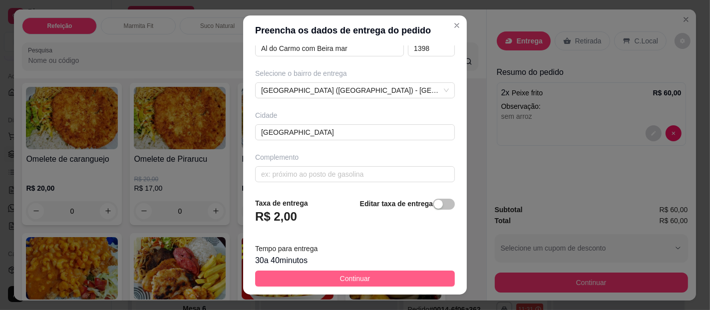
click at [395, 274] on button "Continuar" at bounding box center [355, 279] width 200 height 16
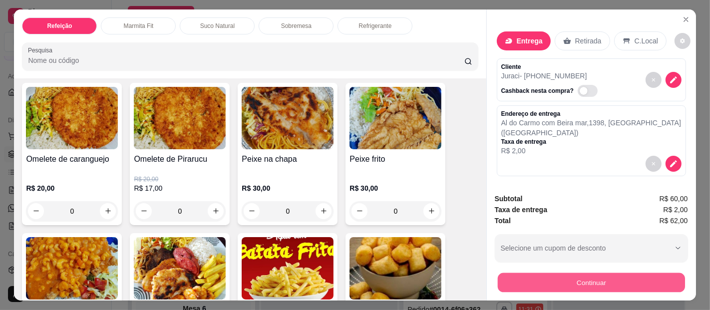
click at [543, 275] on button "Continuar" at bounding box center [590, 282] width 187 height 19
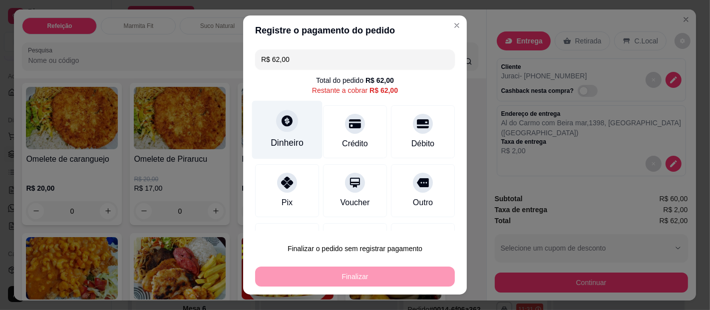
click at [271, 137] on div "Dinheiro" at bounding box center [287, 142] width 33 height 13
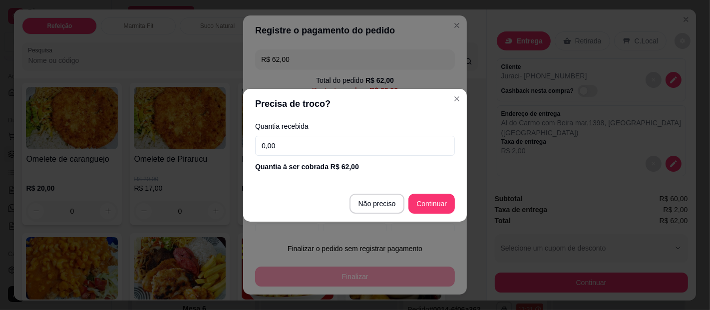
click at [334, 145] on input "0,00" at bounding box center [355, 146] width 200 height 20
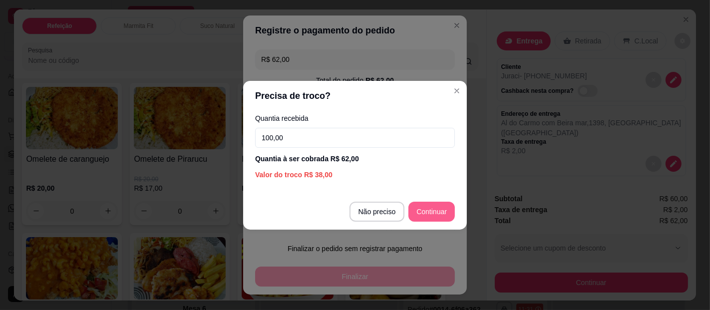
type input "100,00"
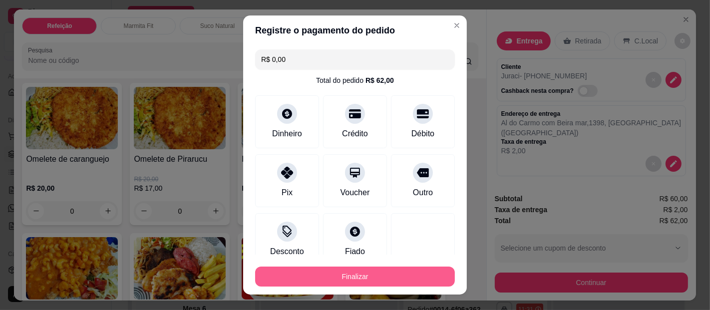
click at [419, 272] on button "Finalizar" at bounding box center [355, 277] width 200 height 20
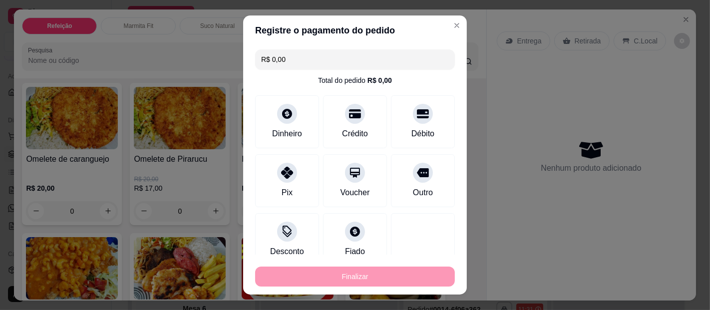
type input "-R$ 62,00"
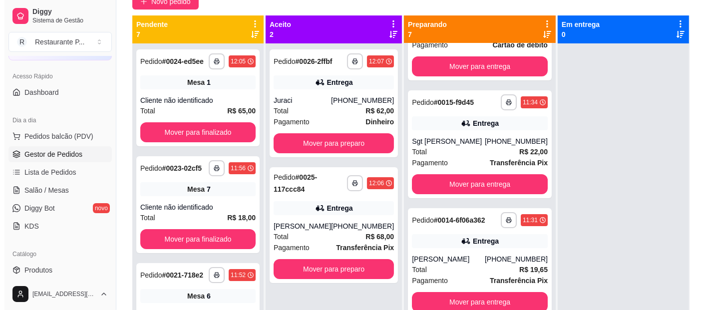
scroll to position [96, 0]
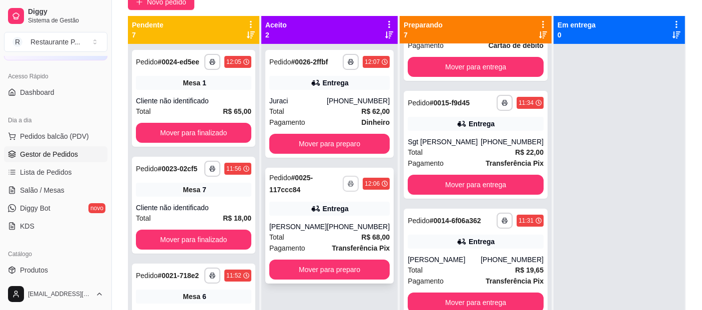
click at [357, 184] on button "button" at bounding box center [351, 184] width 16 height 16
click at [345, 215] on button "Impressora" at bounding box center [328, 214] width 70 height 15
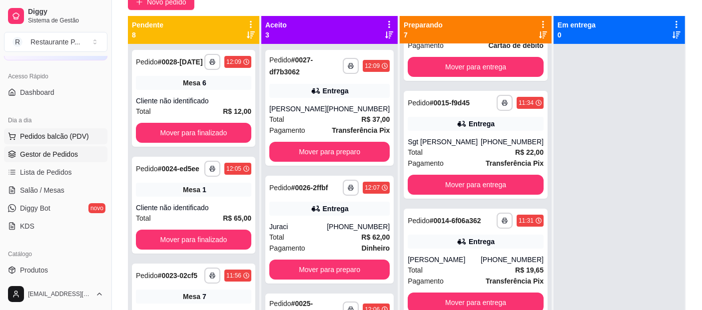
click at [72, 131] on span "Pedidos balcão (PDV)" at bounding box center [54, 136] width 69 height 10
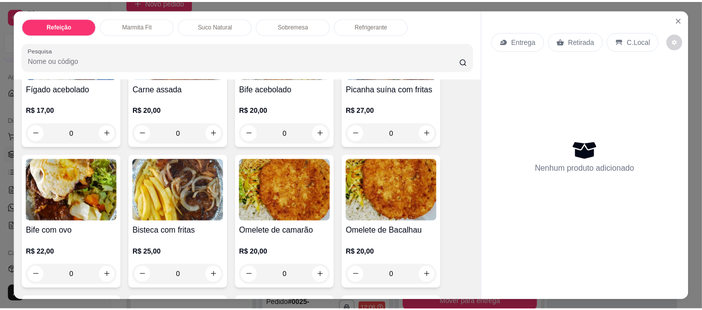
scroll to position [467, 0]
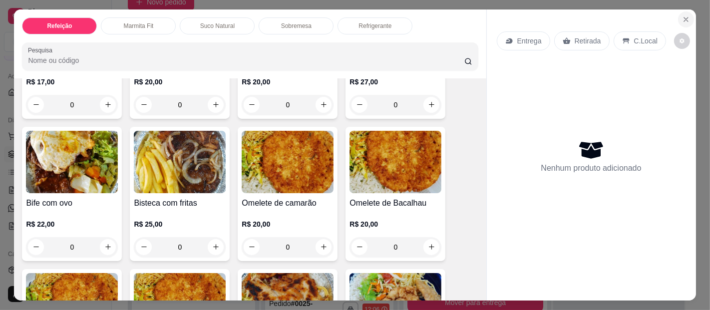
click at [684, 15] on icon "Close" at bounding box center [686, 19] width 8 height 8
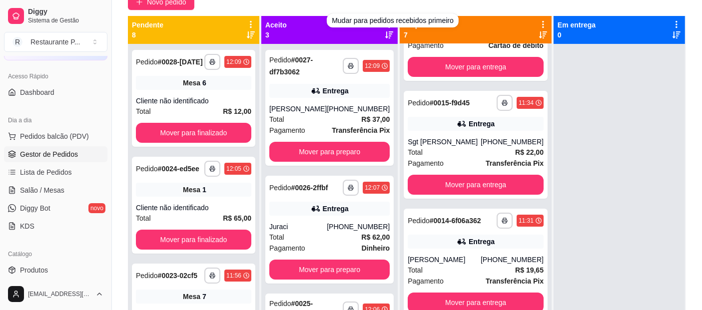
click at [389, 6] on div "Novo pedido" at bounding box center [407, 2] width 558 height 16
click at [390, 21] on icon at bounding box center [389, 24] width 9 height 9
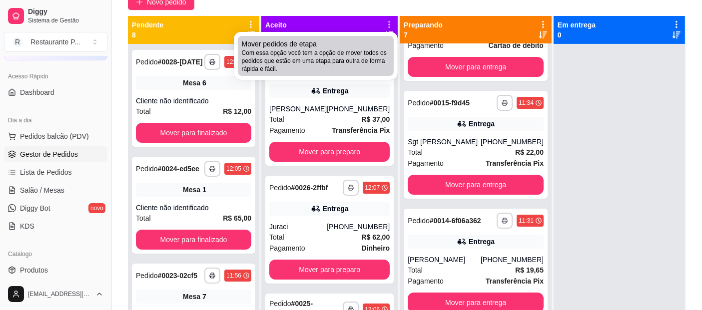
click at [364, 58] on span "Com essa opção você tem a opção de mover todos os pedidos que estão em uma etap…" at bounding box center [316, 61] width 148 height 24
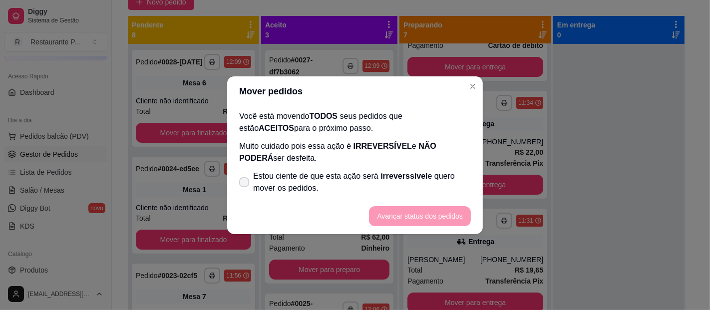
click at [362, 176] on span "Estou ciente de que esta ação será irreverssível e quero mover os pedidos." at bounding box center [362, 182] width 218 height 24
click at [245, 184] on input "Estou ciente de que esta ação será irreverssível e quero mover os pedidos." at bounding box center [242, 187] width 6 height 6
checkbox input "true"
click at [415, 207] on button "Avançar status dos pedidos" at bounding box center [420, 215] width 99 height 19
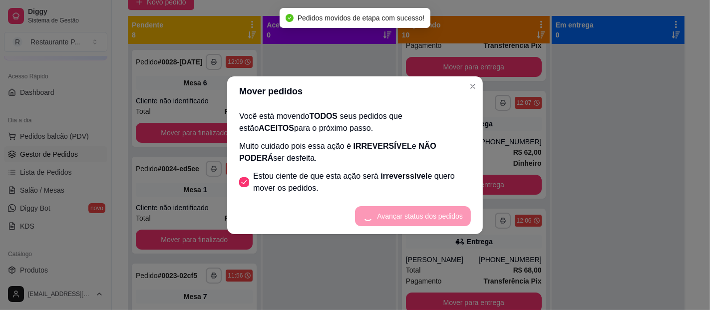
scroll to position [457, 0]
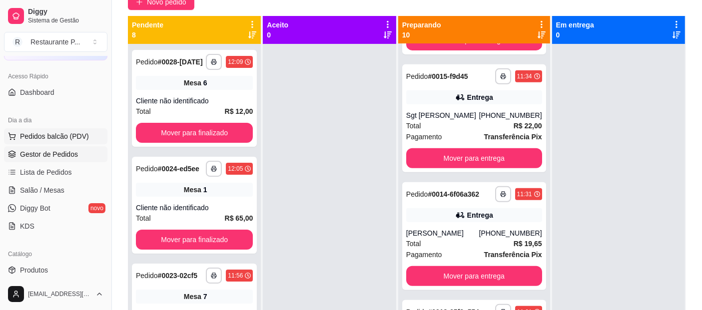
click at [84, 134] on span "Pedidos balcão (PDV)" at bounding box center [54, 136] width 69 height 10
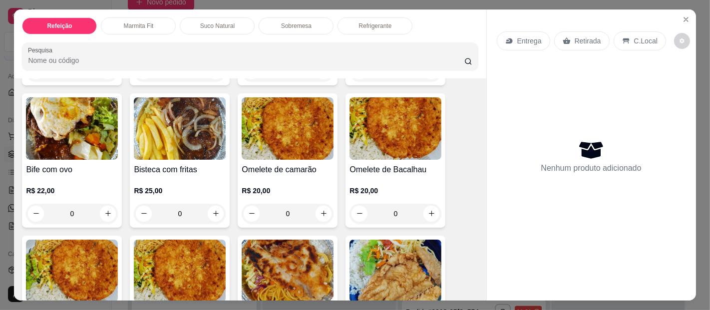
scroll to position [458, 0]
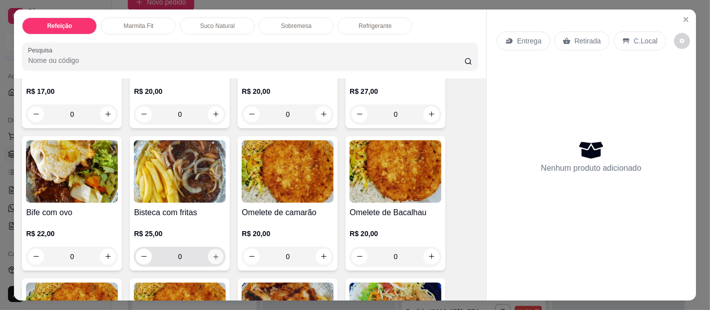
click at [212, 253] on icon "increase-product-quantity" at bounding box center [215, 256] width 7 height 7
type input "1"
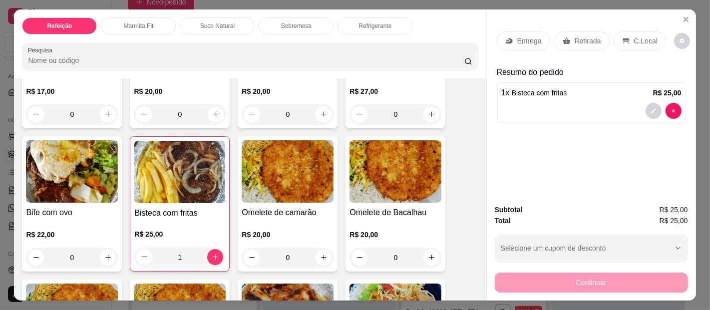
click at [528, 36] on p "Entrega" at bounding box center [529, 41] width 24 height 10
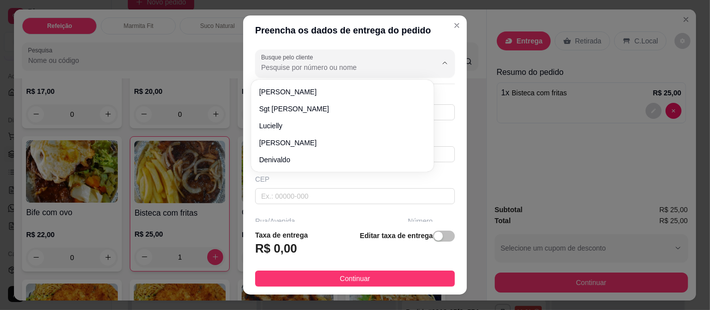
click at [354, 64] on input "Busque pelo cliente" at bounding box center [341, 67] width 160 height 10
type input "r"
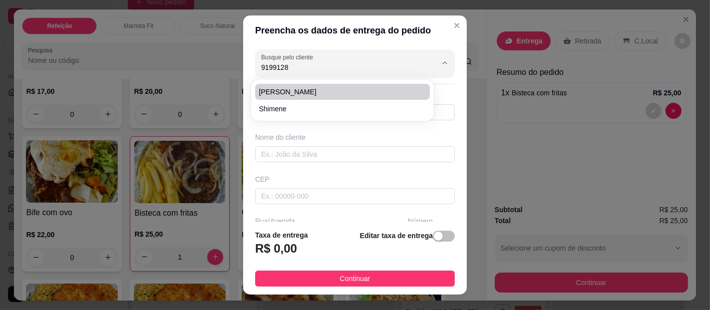
click at [360, 94] on span "RUTH" at bounding box center [337, 92] width 157 height 10
type input "RUTH"
type input "91991288896"
type input "RUTH"
type input "ALL GUIMARAES"
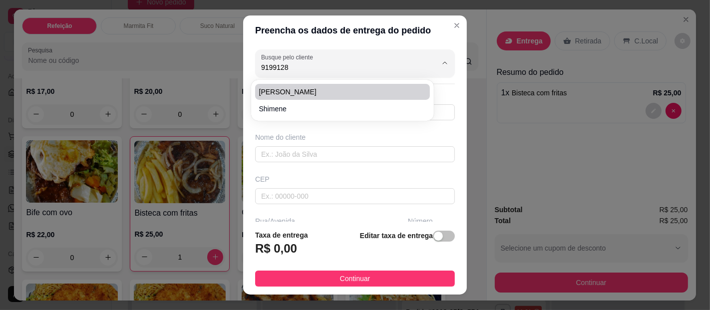
type input "[GEOGRAPHIC_DATA]"
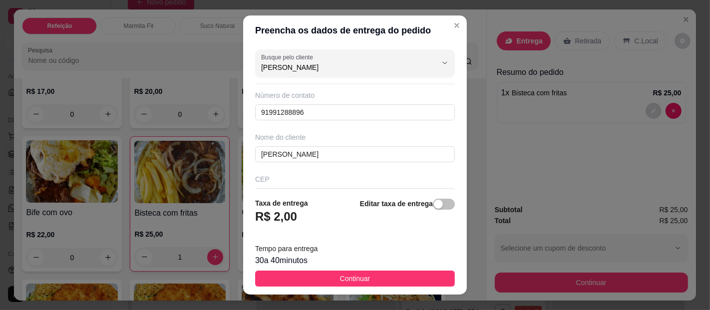
type input "RUTH"
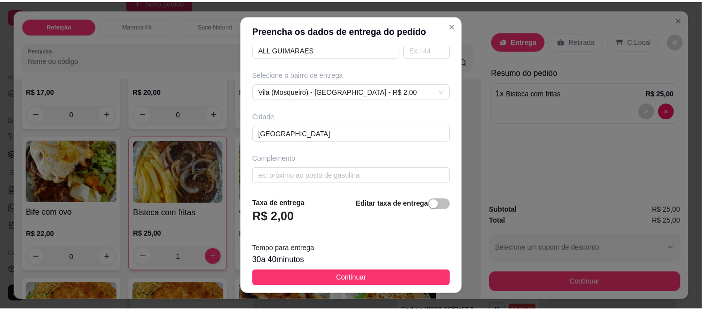
scroll to position [190, 0]
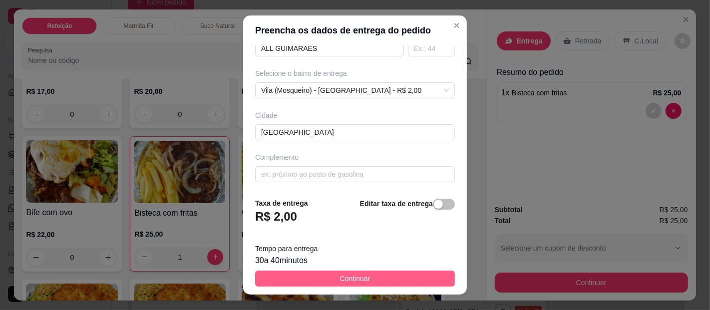
click at [400, 278] on button "Continuar" at bounding box center [355, 279] width 200 height 16
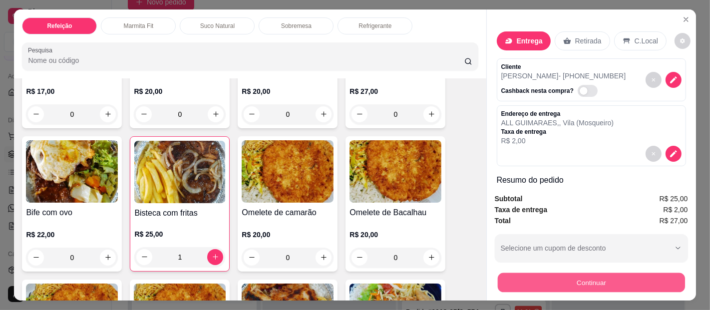
click at [590, 282] on button "Continuar" at bounding box center [590, 282] width 187 height 19
click at [626, 275] on button "Continuar" at bounding box center [591, 283] width 193 height 20
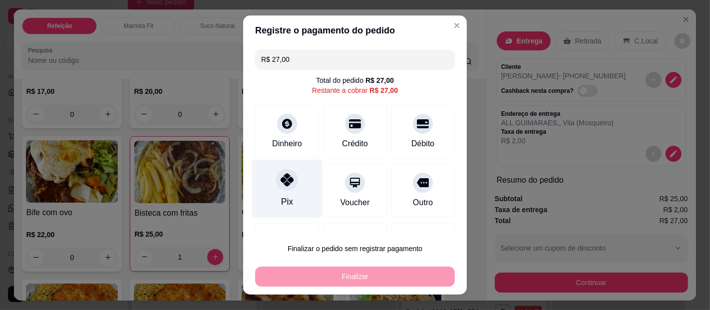
click at [279, 193] on div "Pix" at bounding box center [287, 189] width 70 height 58
type input "R$ 0,00"
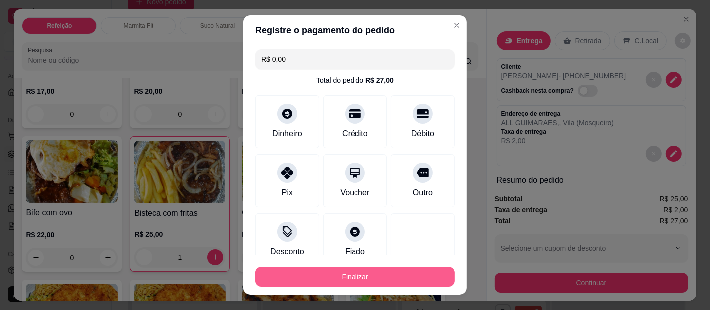
click at [363, 278] on button "Finalizar" at bounding box center [355, 277] width 200 height 20
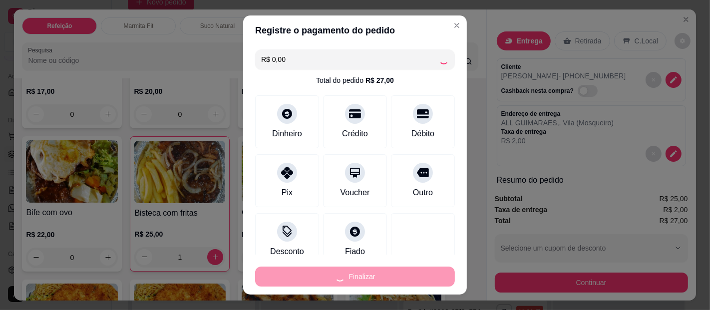
type input "0"
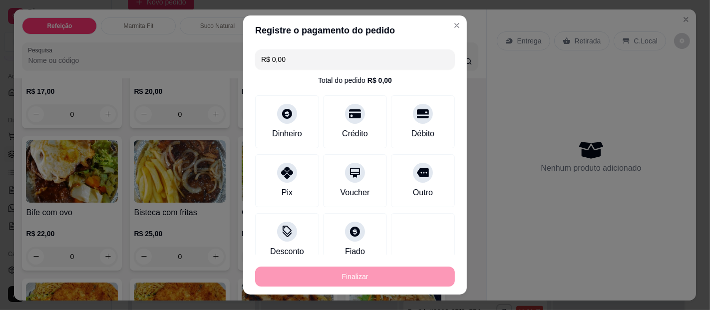
type input "-R$ 27,00"
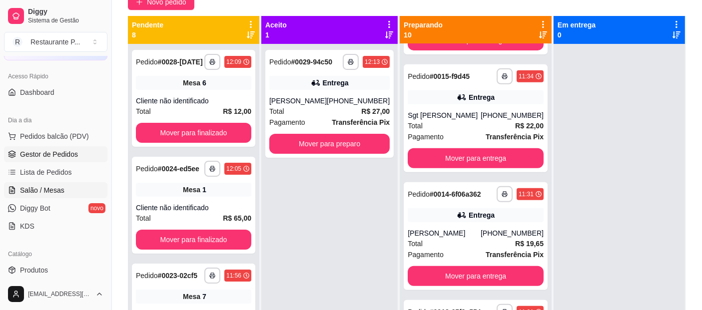
click at [38, 189] on span "Salão / Mesas" at bounding box center [42, 190] width 44 height 10
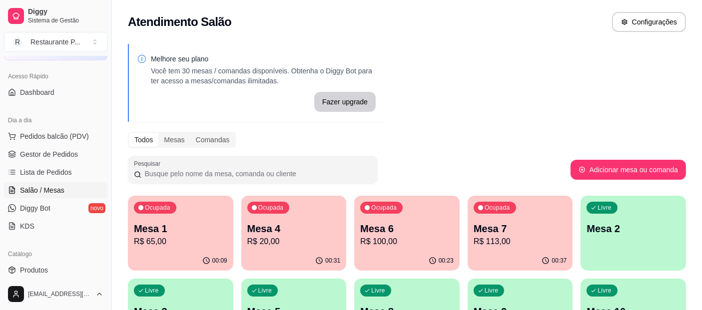
click at [294, 224] on p "Mesa 4" at bounding box center [293, 229] width 93 height 14
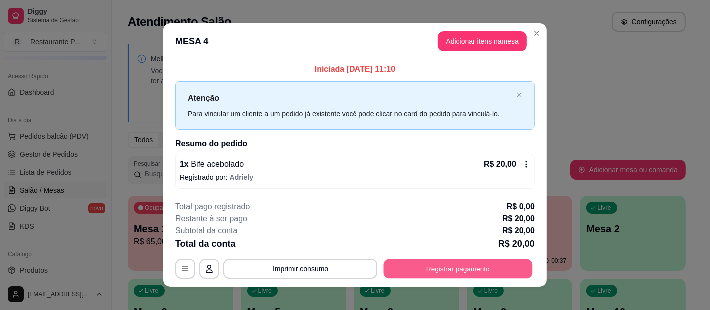
click at [405, 266] on button "Registrar pagamento" at bounding box center [458, 268] width 149 height 19
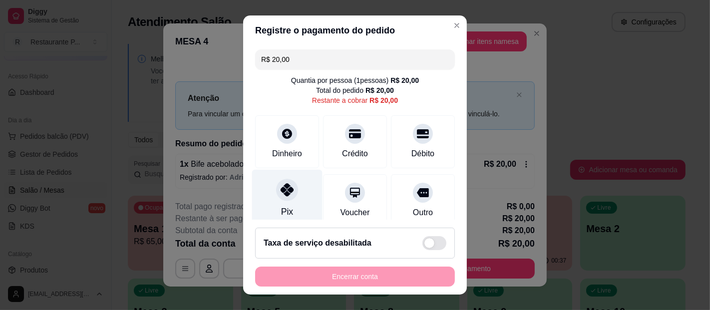
click at [281, 207] on div "Pix" at bounding box center [287, 211] width 12 height 13
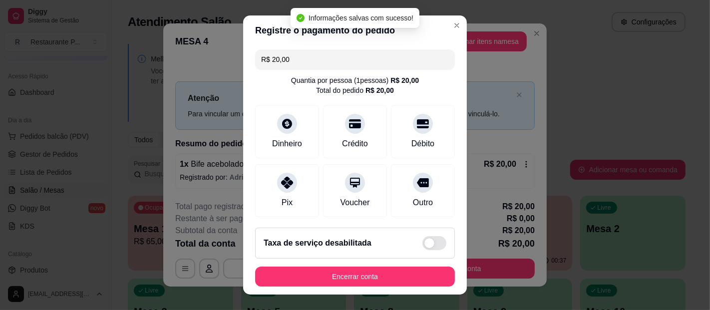
type input "R$ 0,00"
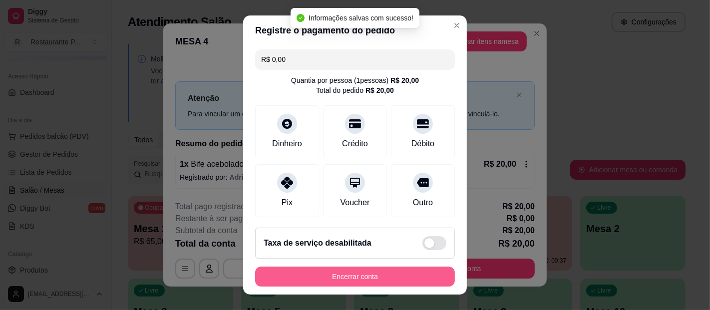
click at [341, 280] on button "Encerrar conta" at bounding box center [355, 277] width 200 height 20
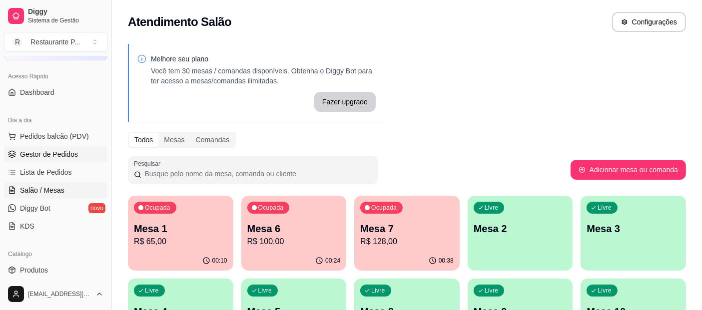
click at [74, 149] on span "Gestor de Pedidos" at bounding box center [49, 154] width 58 height 10
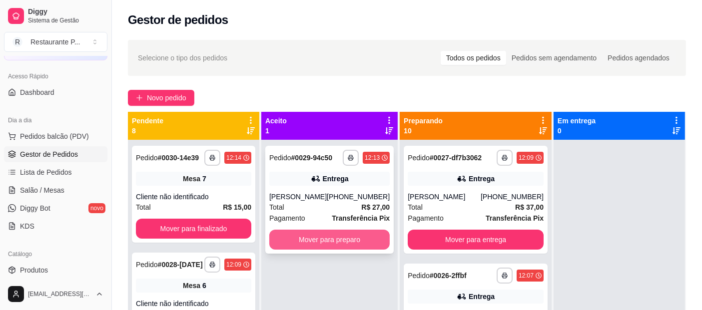
click at [366, 240] on button "Mover para preparo" at bounding box center [329, 240] width 120 height 20
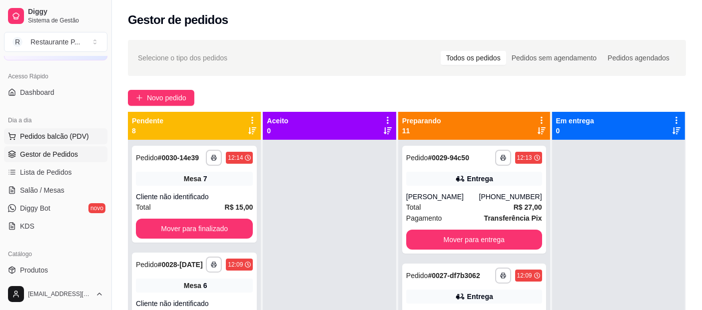
click at [53, 135] on span "Pedidos balcão (PDV)" at bounding box center [54, 136] width 69 height 10
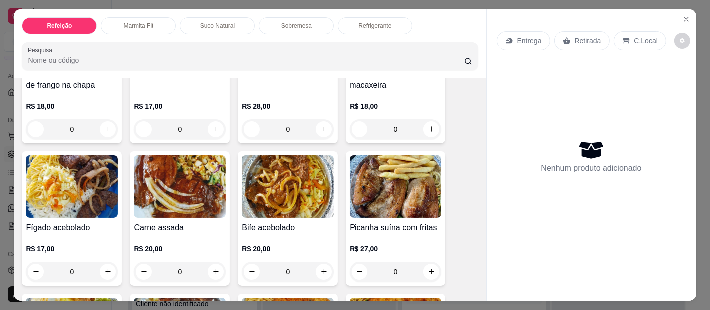
scroll to position [367, 0]
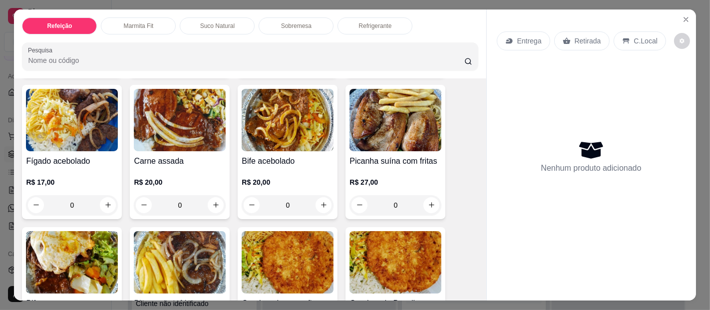
click at [324, 200] on div "0" at bounding box center [288, 205] width 92 height 20
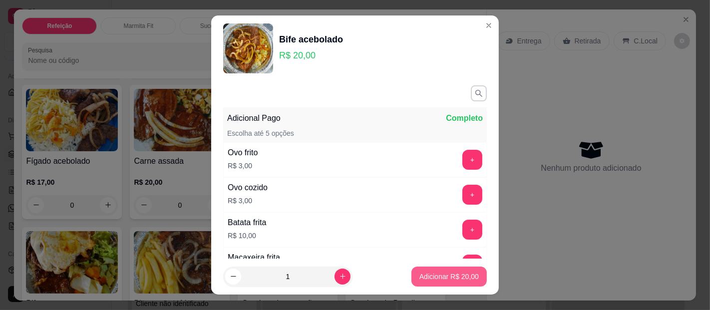
click at [441, 277] on p "Adicionar R$ 20,00" at bounding box center [448, 277] width 59 height 10
type input "1"
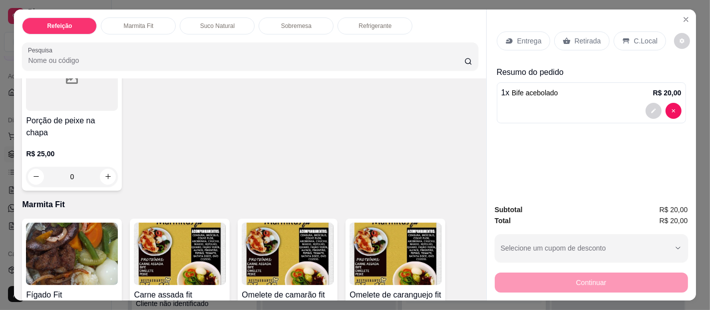
scroll to position [917, 0]
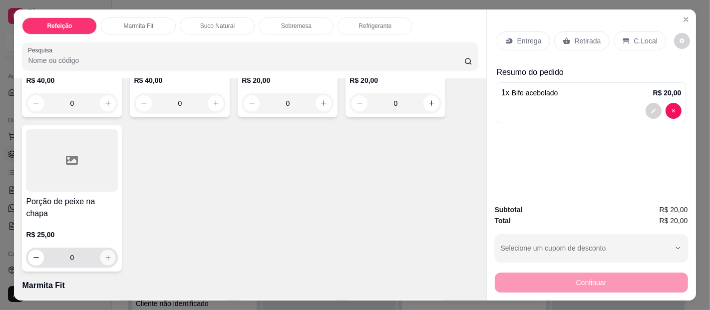
click at [107, 254] on icon "increase-product-quantity" at bounding box center [107, 257] width 7 height 7
type input "1"
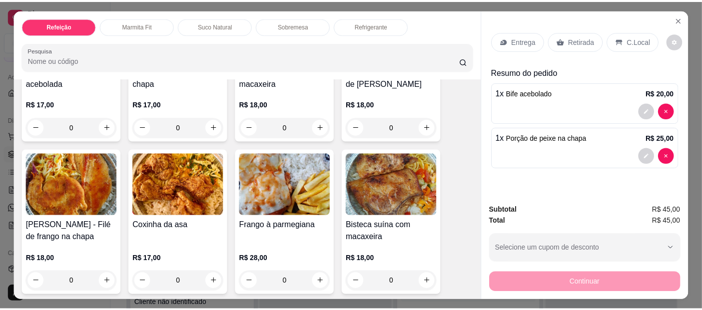
scroll to position [0, 0]
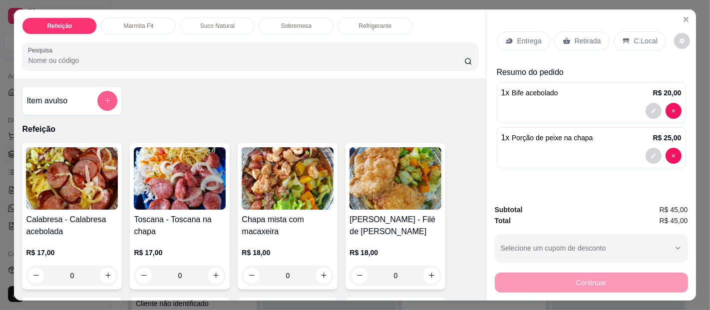
click at [103, 101] on button "add-separate-item" at bounding box center [107, 101] width 20 height 20
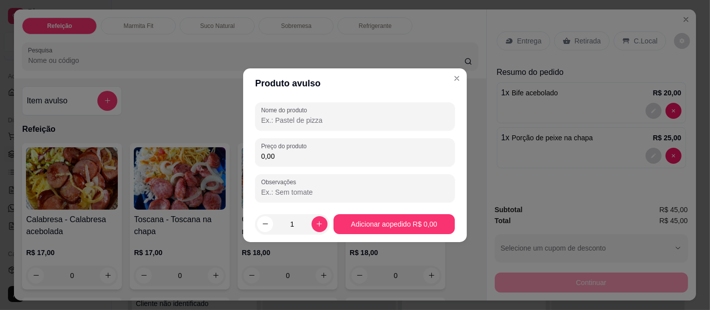
click at [274, 123] on input "Nome do produto" at bounding box center [355, 120] width 188 height 10
type input "a"
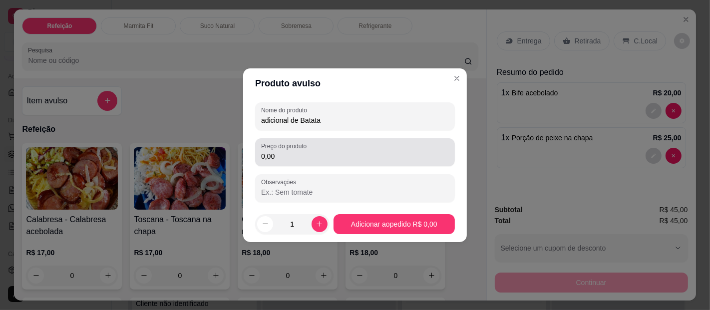
type input "adicional de Batata"
click at [266, 150] on div "0,00" at bounding box center [355, 152] width 188 height 20
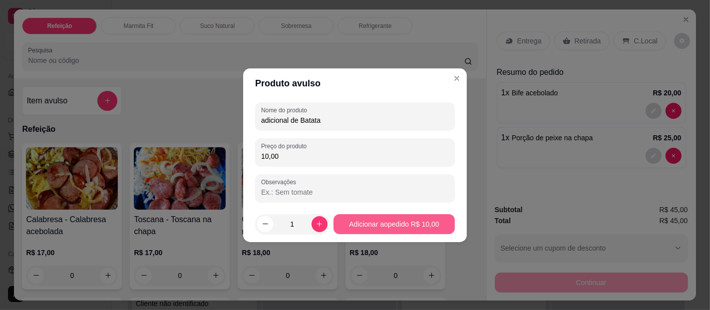
type input "10,00"
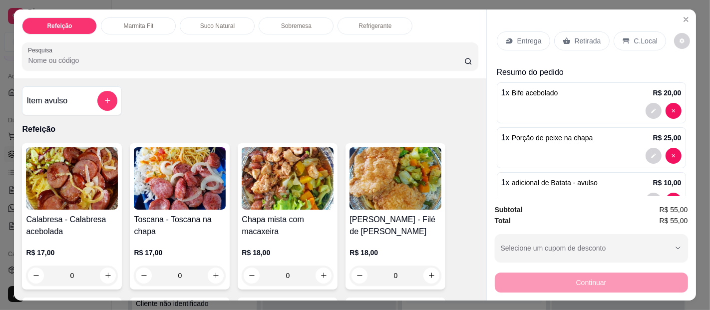
click at [582, 37] on p "Retirada" at bounding box center [588, 41] width 26 height 10
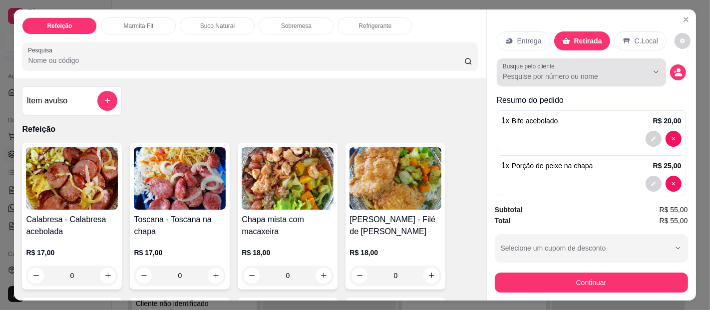
click at [571, 77] on div at bounding box center [581, 72] width 157 height 20
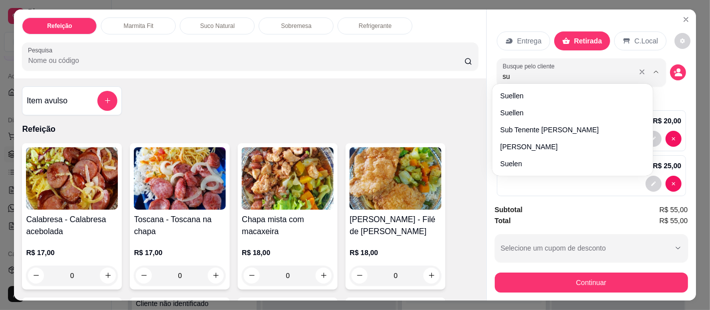
type input "s"
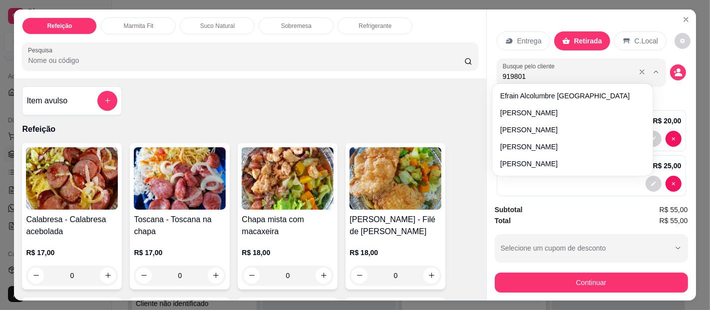
type input "9198015"
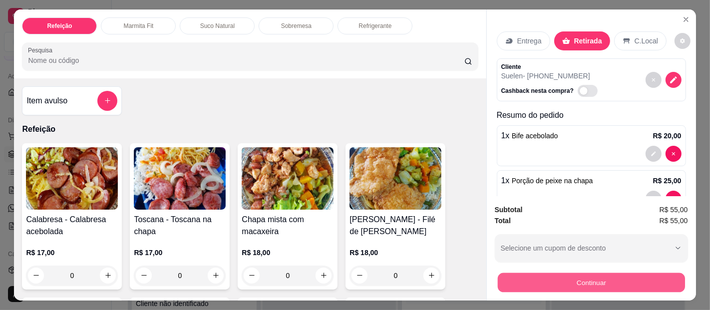
click at [620, 275] on button "Continuar" at bounding box center [590, 282] width 187 height 19
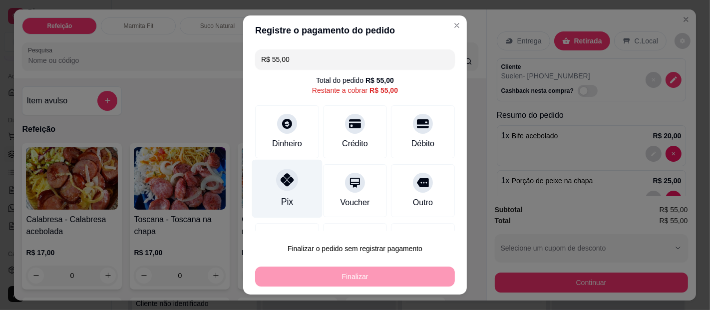
click at [281, 177] on icon at bounding box center [287, 179] width 13 height 13
type input "R$ 0,00"
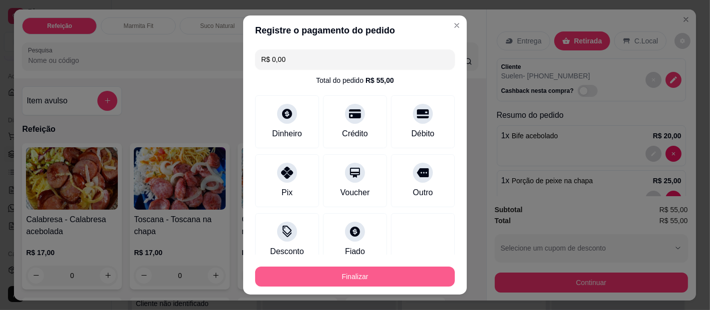
click at [335, 267] on button "Finalizar" at bounding box center [355, 277] width 200 height 20
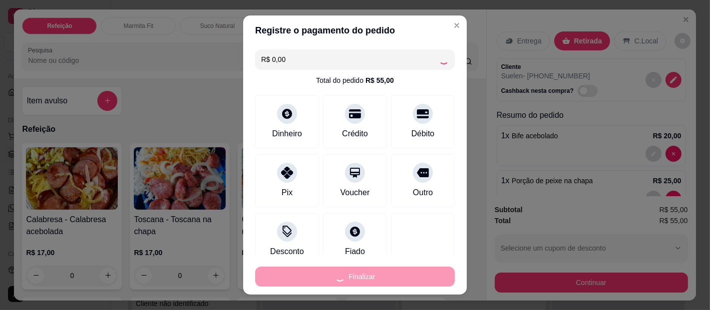
type input "0"
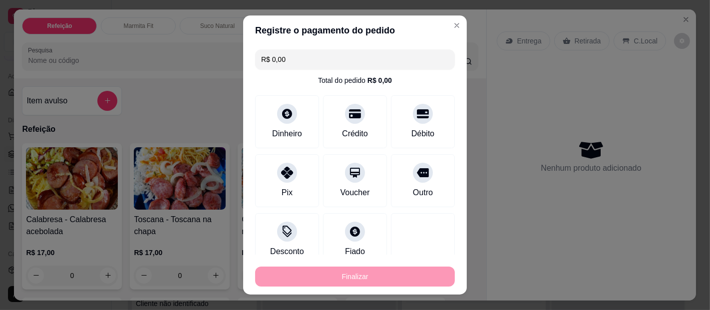
type input "-R$ 55,00"
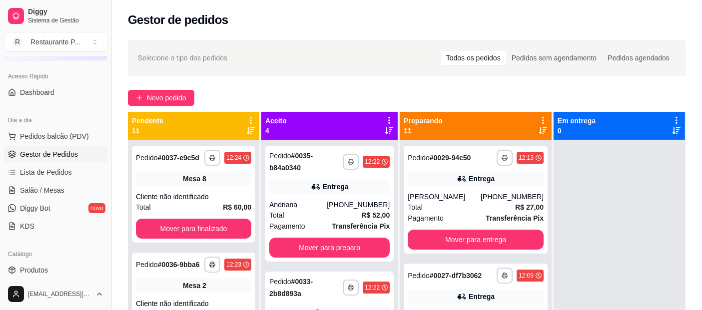
click at [391, 120] on icon at bounding box center [389, 120] width 9 height 9
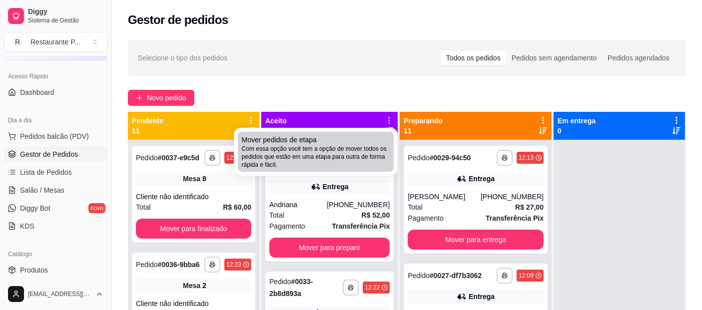
click at [318, 150] on span "Com essa opção você tem a opção de mover todos os pedidos que estão em uma etap…" at bounding box center [316, 157] width 148 height 24
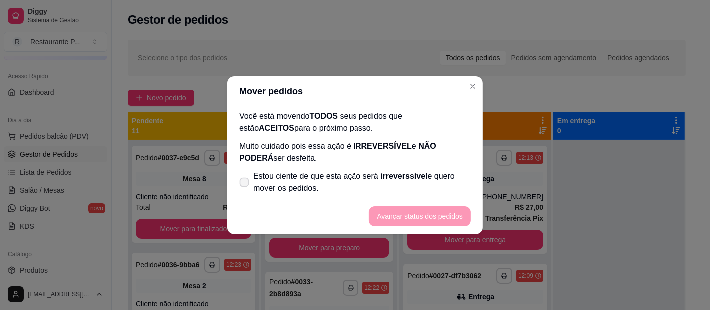
click at [355, 176] on span "Estou ciente de que esta ação será irreverssível e quero mover os pedidos." at bounding box center [362, 182] width 218 height 24
click at [245, 184] on input "Estou ciente de que esta ação será irreverssível e quero mover os pedidos." at bounding box center [242, 187] width 6 height 6
checkbox input "true"
click at [465, 222] on button "Avançar status dos pedidos" at bounding box center [420, 215] width 99 height 19
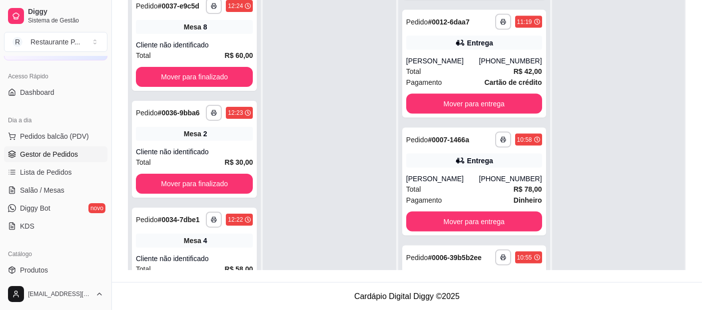
scroll to position [1534, 0]
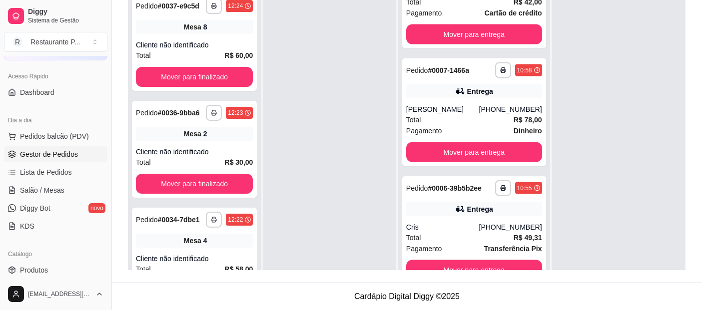
drag, startPoint x: 688, startPoint y: 154, endPoint x: 678, endPoint y: 159, distance: 10.7
click at [685, 157] on div "**********" at bounding box center [407, 82] width 590 height 400
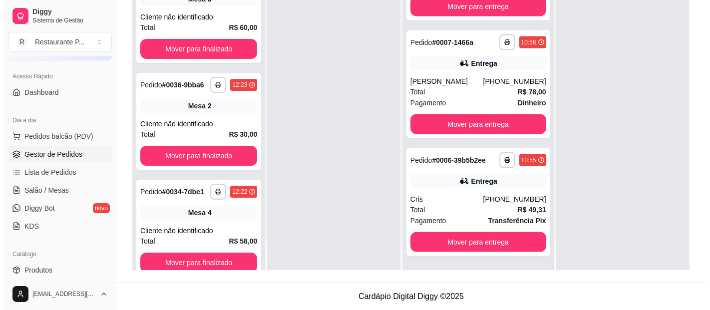
scroll to position [1472, 0]
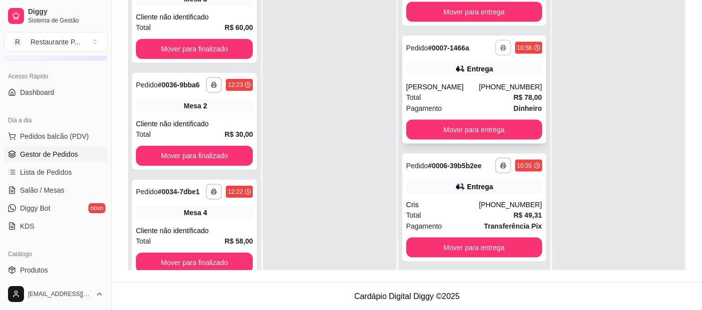
click at [495, 56] on button "button" at bounding box center [503, 48] width 16 height 16
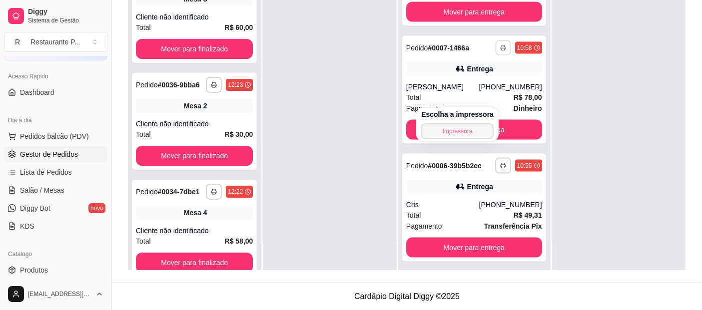
click at [479, 129] on button "Impressora" at bounding box center [457, 131] width 72 height 16
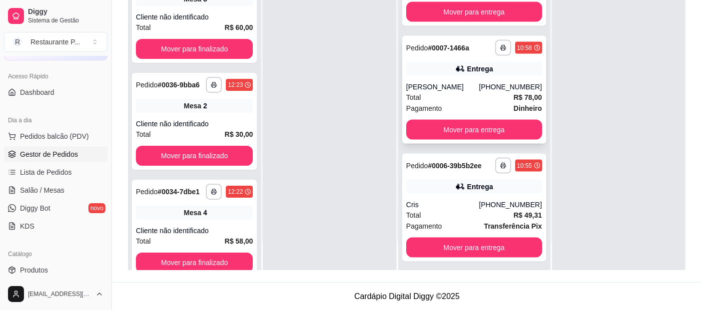
click at [490, 103] on div "Total R$ 78,00" at bounding box center [474, 97] width 136 height 11
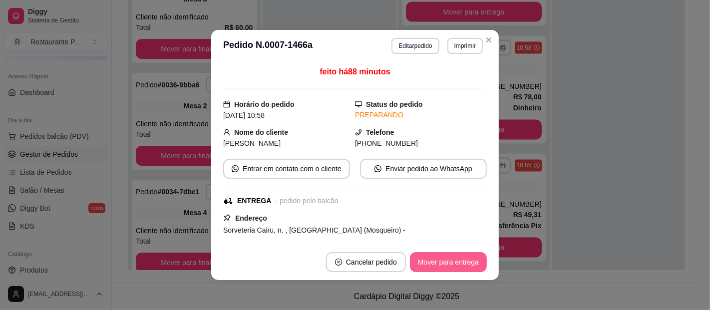
click at [433, 263] on button "Mover para entrega" at bounding box center [448, 262] width 77 height 20
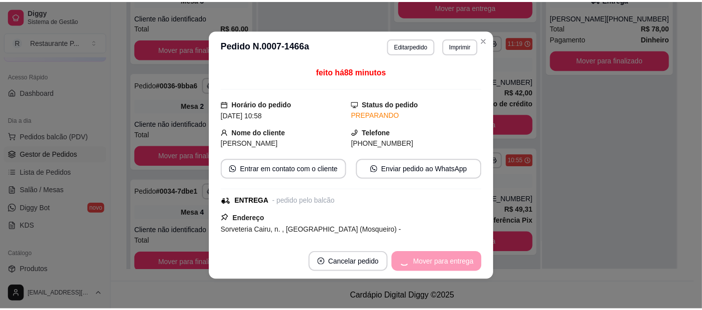
scroll to position [1417, 0]
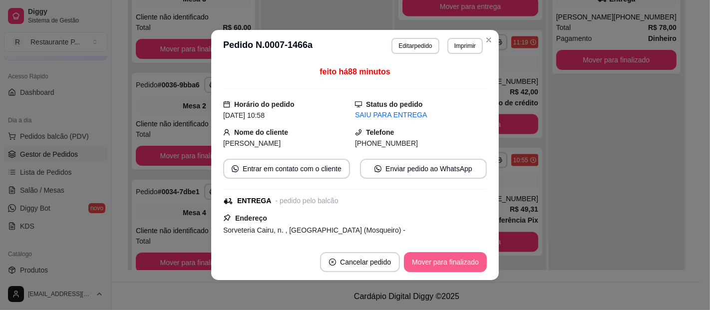
click at [467, 260] on button "Mover para finalizado" at bounding box center [445, 262] width 83 height 20
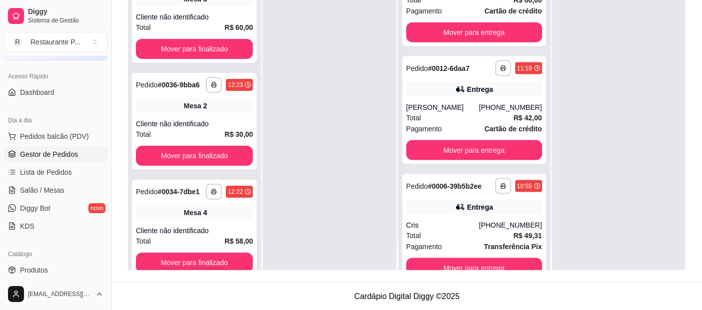
scroll to position [1297, 0]
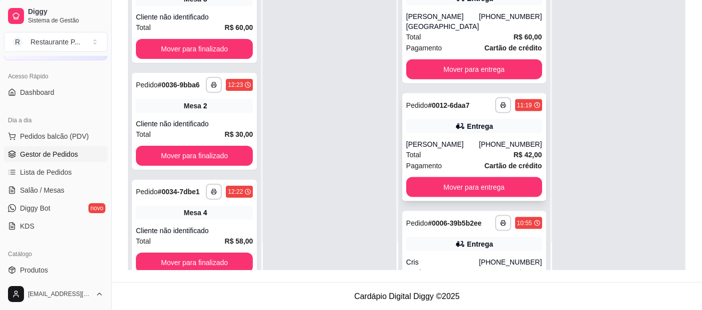
click at [484, 171] on span "Cartão de crédito" at bounding box center [512, 165] width 57 height 11
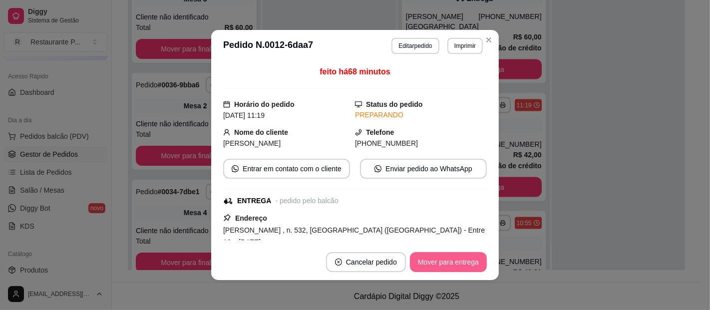
click at [469, 253] on button "Mover para entrega" at bounding box center [448, 262] width 77 height 20
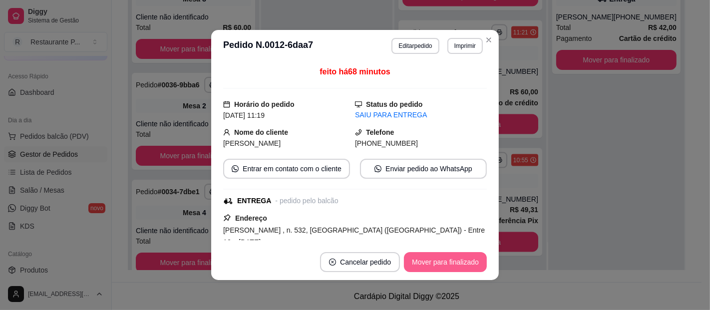
click at [465, 262] on button "Mover para finalizado" at bounding box center [445, 262] width 83 height 20
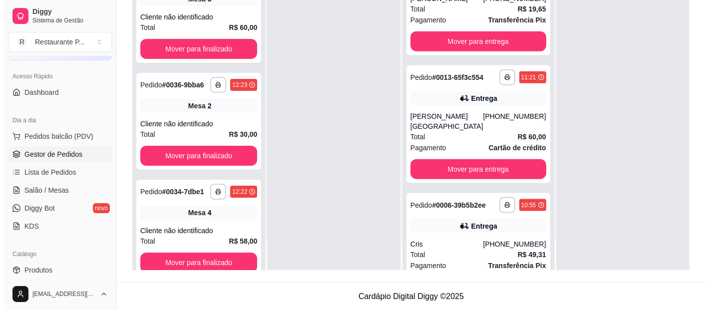
scroll to position [1175, 0]
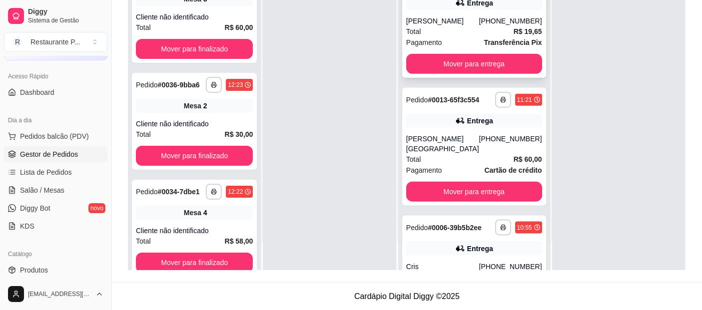
click at [486, 26] on div "(91) 98612-1438" at bounding box center [510, 21] width 63 height 10
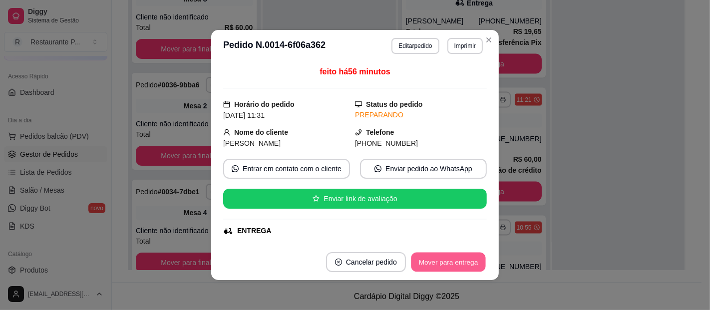
click at [460, 270] on button "Mover para entrega" at bounding box center [448, 262] width 75 height 19
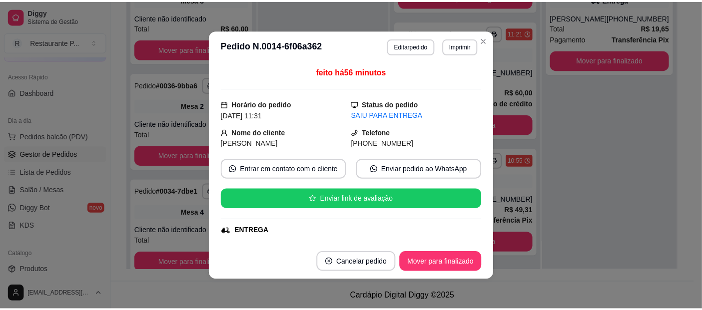
scroll to position [1173, 0]
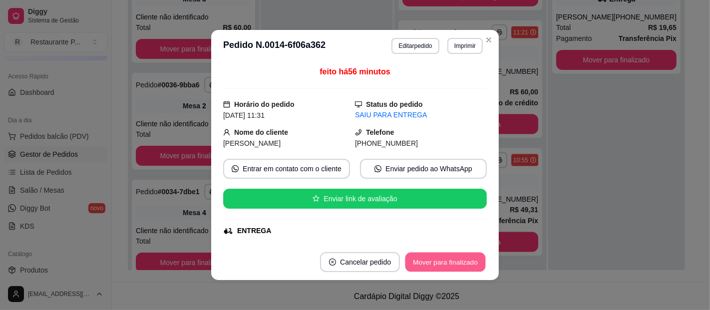
click at [461, 262] on button "Mover para finalizado" at bounding box center [446, 262] width 80 height 19
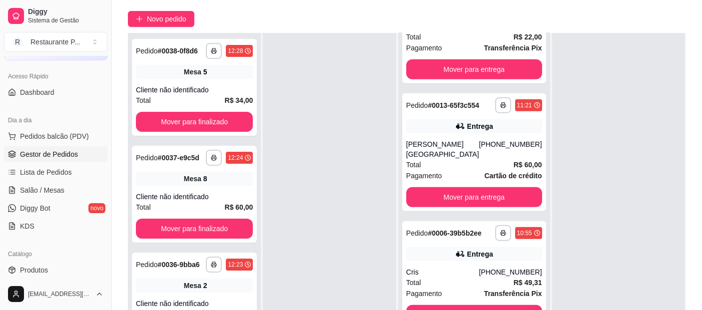
scroll to position [65, 0]
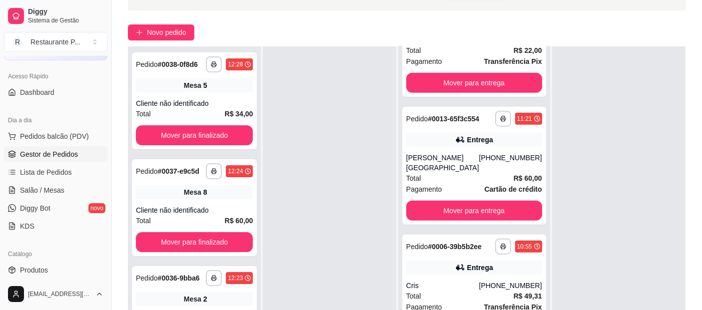
drag, startPoint x: 328, startPoint y: 80, endPoint x: 320, endPoint y: 136, distance: 56.0
click at [320, 136] on div at bounding box center [329, 201] width 133 height 310
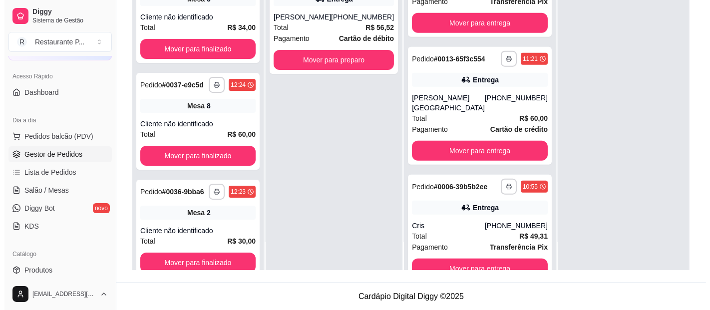
scroll to position [1068, 0]
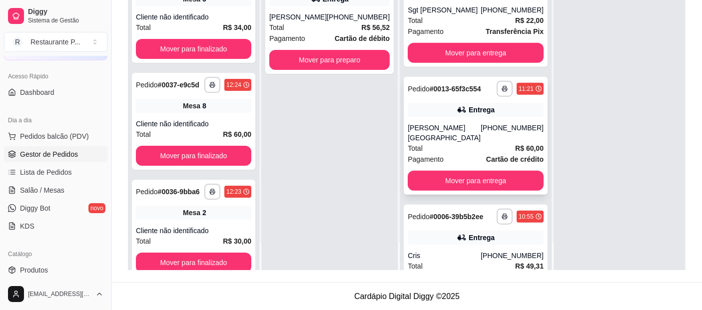
click at [489, 154] on div "Total R$ 60,00" at bounding box center [476, 148] width 136 height 11
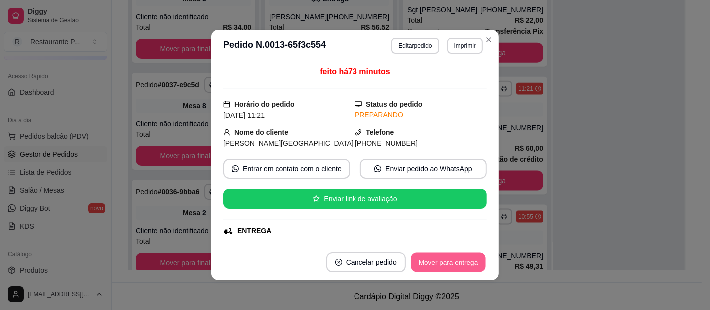
click at [439, 256] on button "Mover para entrega" at bounding box center [448, 262] width 75 height 19
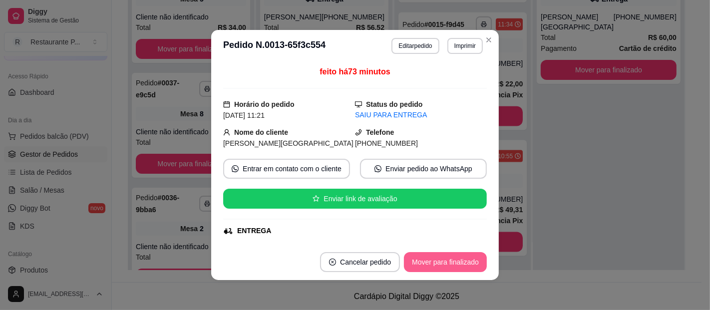
scroll to position [1047, 0]
click at [439, 260] on button "Mover para finalizado" at bounding box center [446, 262] width 80 height 19
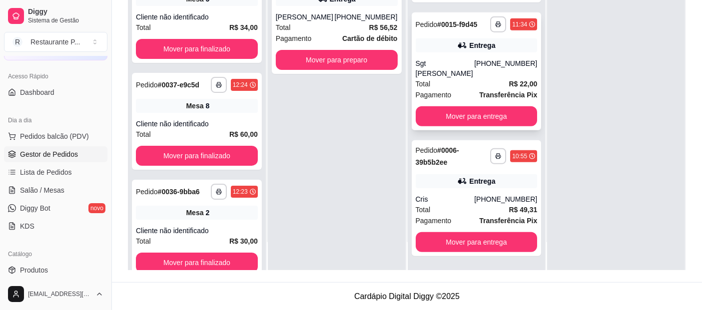
click at [491, 88] on div "Total R$ 22,00" at bounding box center [476, 83] width 122 height 11
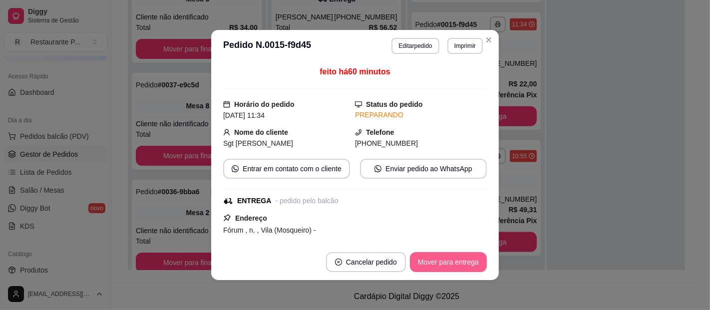
click at [430, 260] on button "Mover para entrega" at bounding box center [448, 262] width 77 height 20
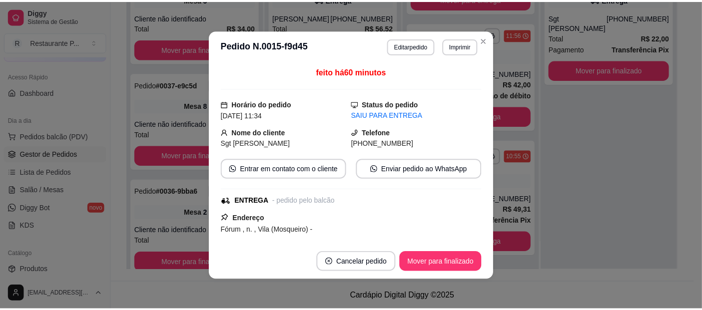
scroll to position [929, 0]
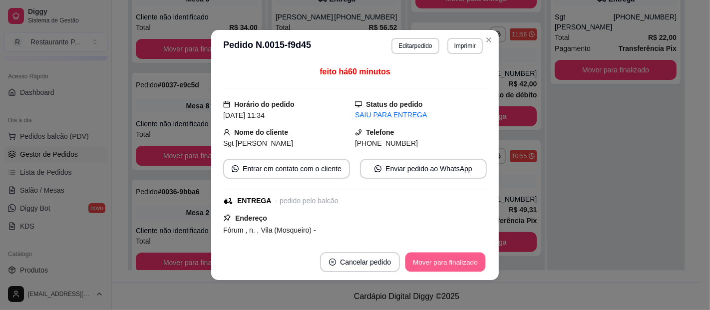
click at [430, 260] on button "Mover para finalizado" at bounding box center [446, 262] width 80 height 19
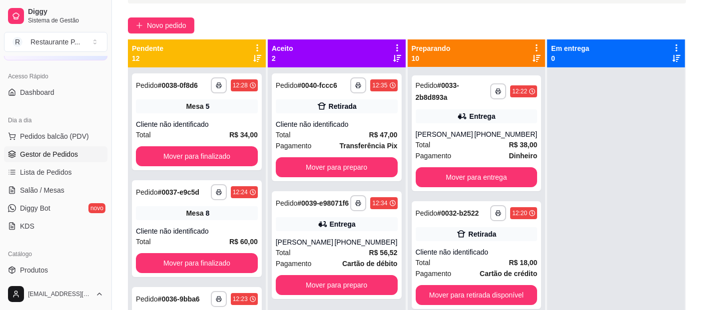
scroll to position [67, 0]
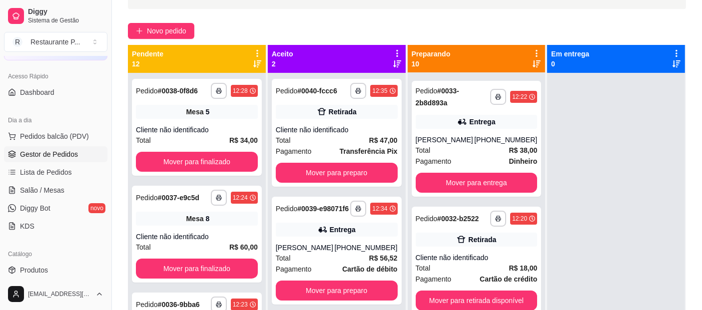
click at [397, 52] on icon at bounding box center [397, 53] width 9 height 9
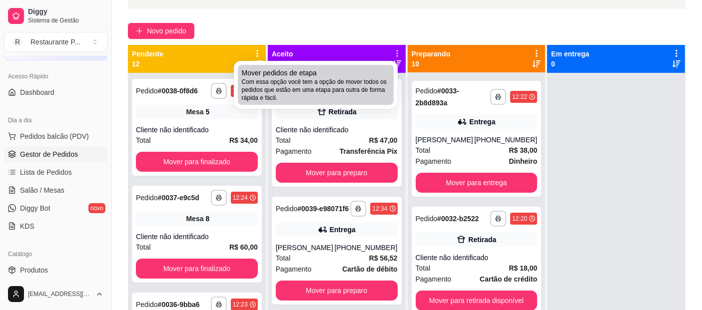
click at [375, 81] on span "Com essa opção você tem a opção de mover todos os pedidos que estão em uma etap…" at bounding box center [316, 90] width 148 height 24
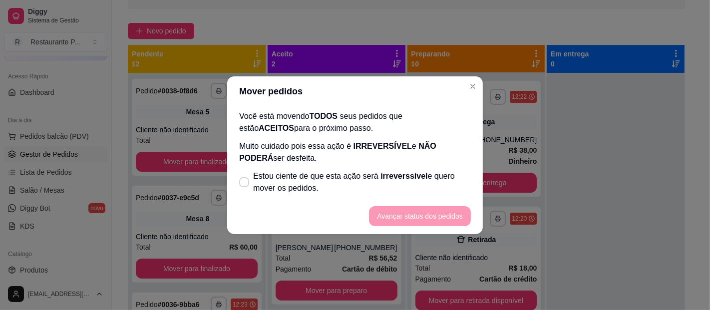
click at [333, 164] on div "Você está movendo TODOS seus pedidos que estão ACEITOS para o próximo passo. Mu…" at bounding box center [355, 152] width 256 height 92
click at [342, 173] on span "Estou ciente de que esta ação será irreverssível e quero mover os pedidos." at bounding box center [362, 182] width 218 height 24
click at [245, 184] on input "Estou ciente de que esta ação será irreverssível e quero mover os pedidos." at bounding box center [242, 187] width 6 height 6
checkbox input "true"
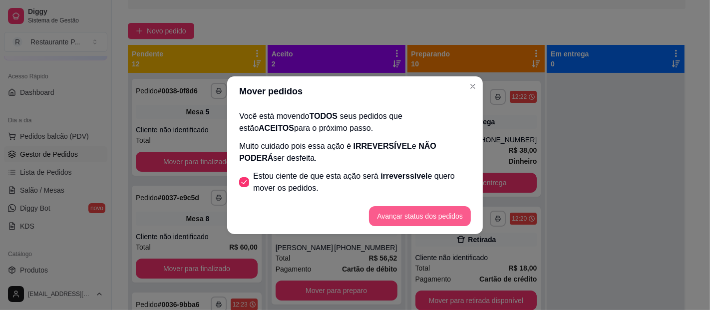
click at [394, 210] on button "Avançar status dos pedidos" at bounding box center [420, 216] width 102 height 20
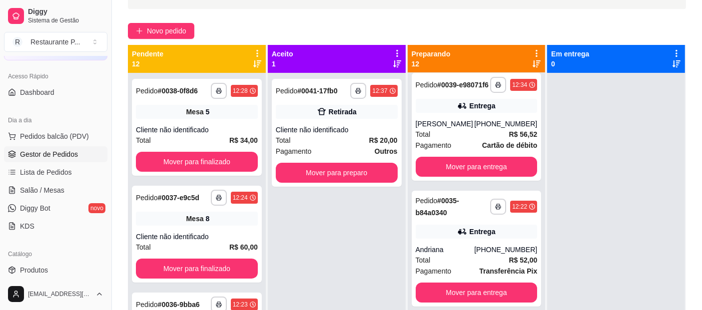
scroll to position [368, 0]
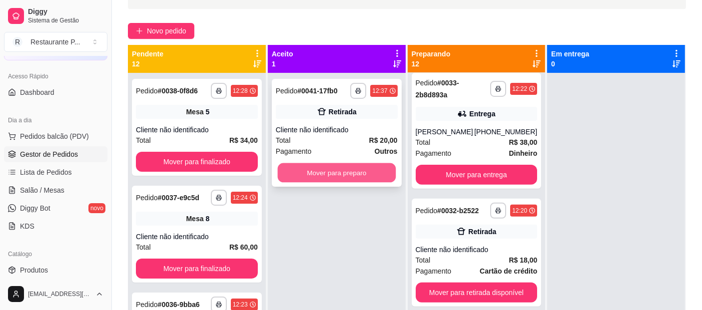
click at [327, 167] on button "Mover para preparo" at bounding box center [336, 172] width 118 height 19
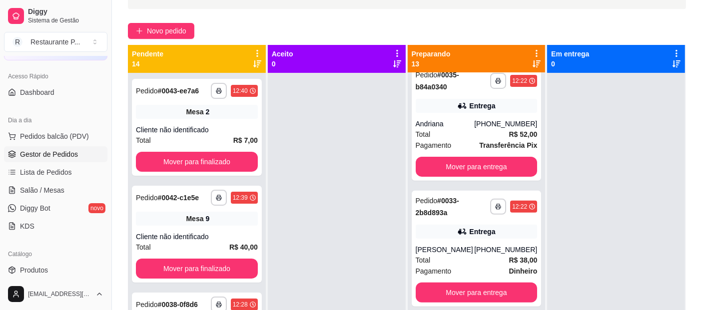
scroll to position [485, 0]
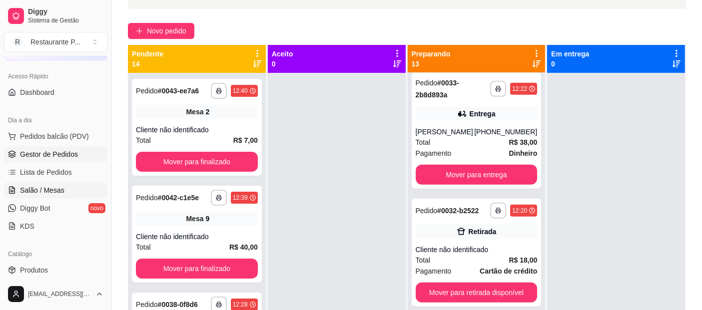
click at [21, 186] on span "Salão / Mesas" at bounding box center [42, 190] width 44 height 10
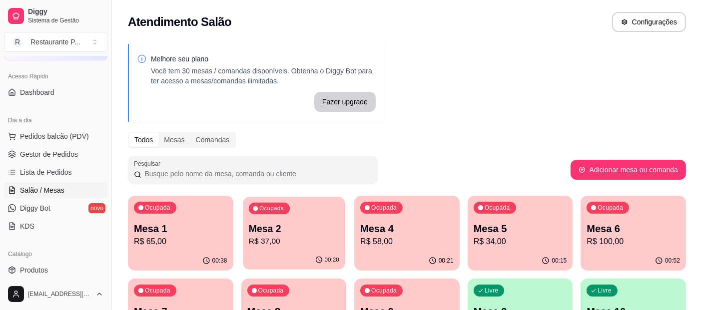
click at [305, 236] on p "R$ 37,00" at bounding box center [293, 241] width 90 height 11
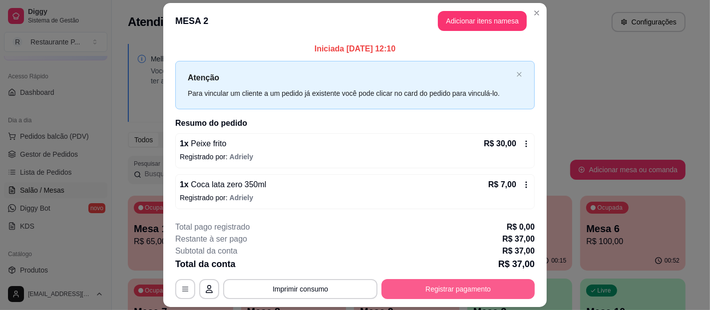
click at [467, 285] on button "Registrar pagamento" at bounding box center [458, 289] width 153 height 20
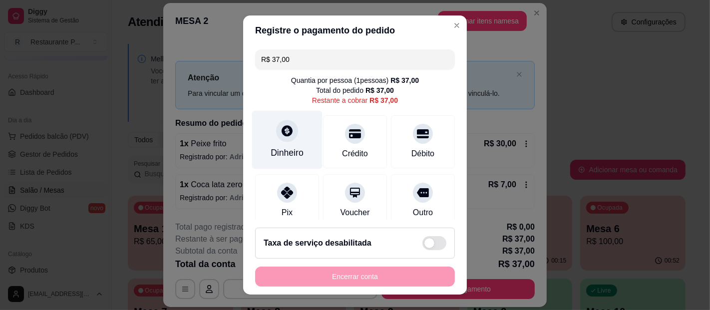
click at [281, 137] on icon at bounding box center [287, 130] width 13 height 13
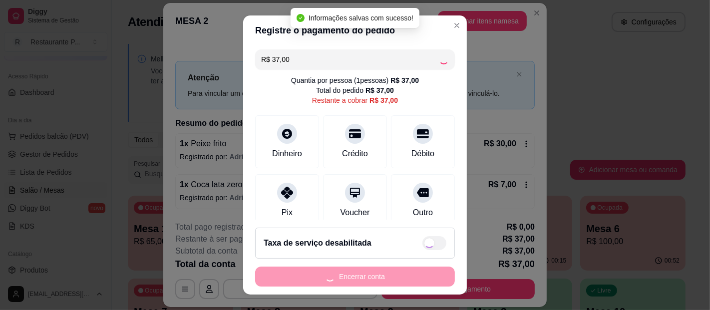
type input "R$ 0,00"
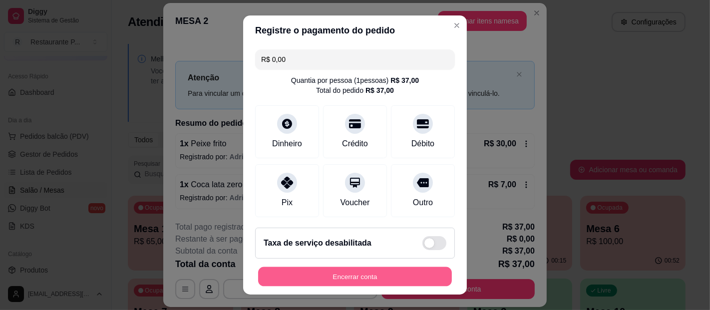
click at [406, 273] on button "Encerrar conta" at bounding box center [355, 276] width 194 height 19
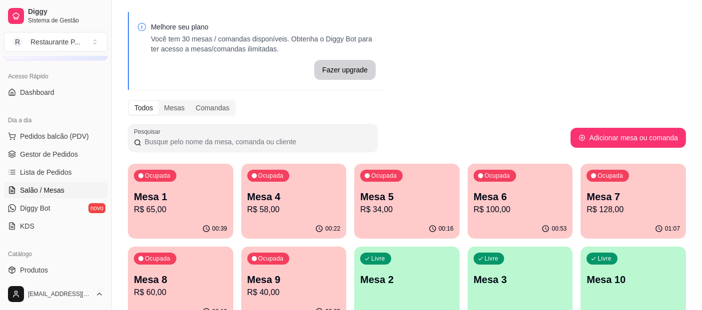
scroll to position [36, 0]
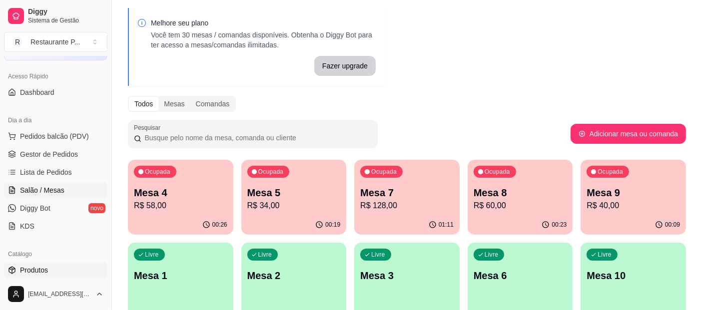
click at [44, 269] on span "Produtos" at bounding box center [34, 270] width 28 height 10
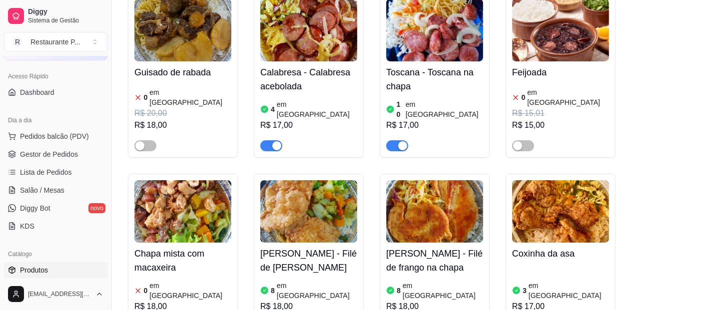
scroll to position [242, 0]
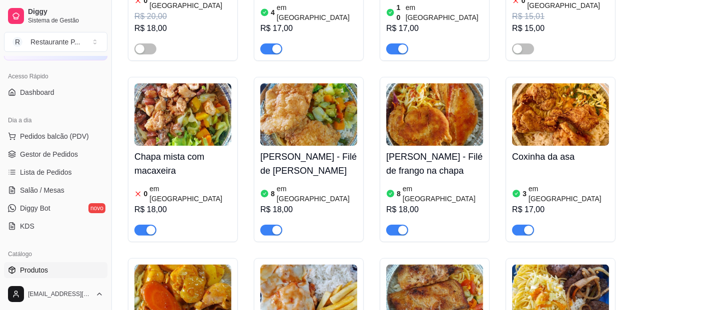
click at [174, 182] on div "0 em estoque R$ 18,00" at bounding box center [182, 209] width 97 height 54
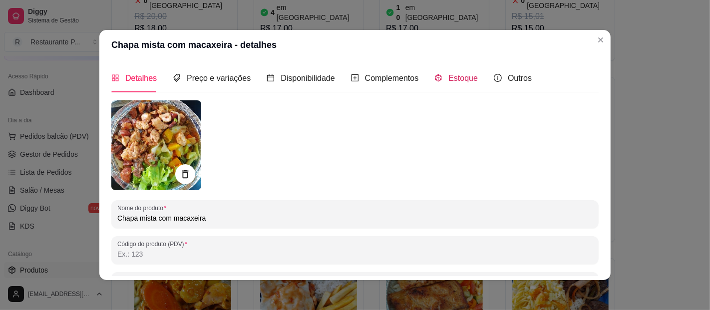
click at [439, 73] on div "Estoque" at bounding box center [455, 78] width 43 height 12
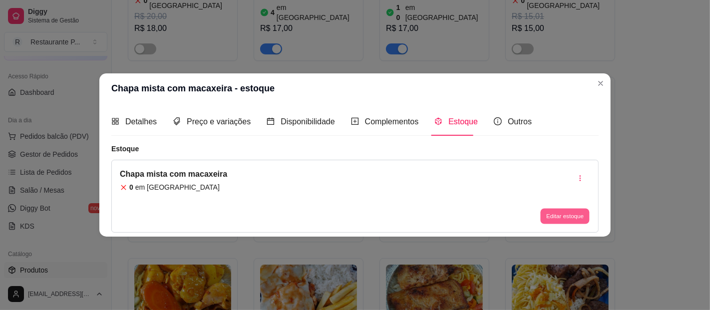
click at [549, 217] on button "Editar estoque" at bounding box center [564, 216] width 49 height 15
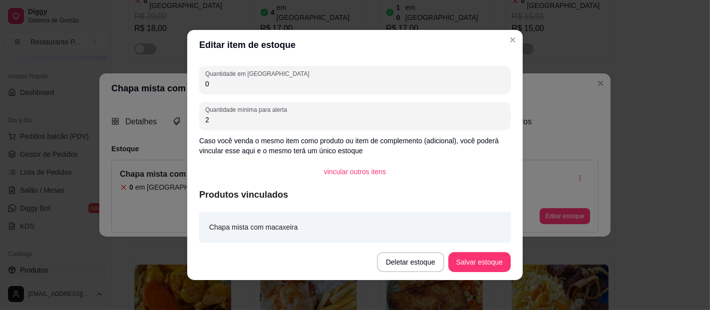
click at [244, 84] on input "0" at bounding box center [355, 84] width 300 height 10
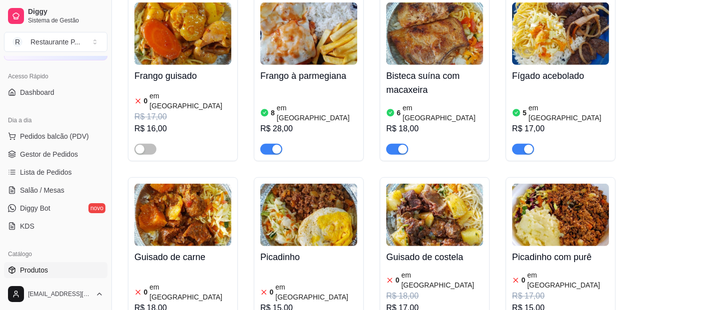
scroll to position [786, 0]
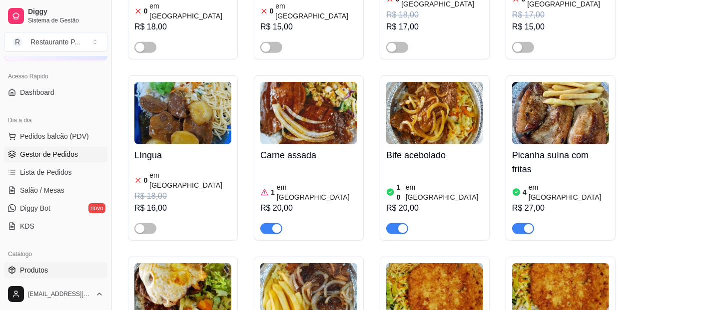
click at [55, 149] on span "Gestor de Pedidos" at bounding box center [49, 154] width 58 height 10
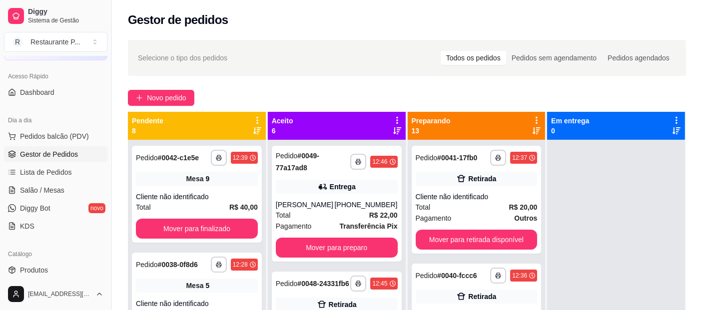
click at [395, 116] on icon at bounding box center [397, 120] width 9 height 9
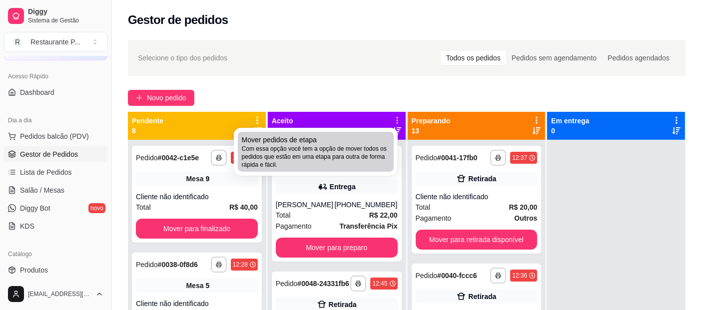
click at [371, 154] on span "Com essa opção você tem a opção de mover todos os pedidos que estão em uma etap…" at bounding box center [316, 157] width 148 height 24
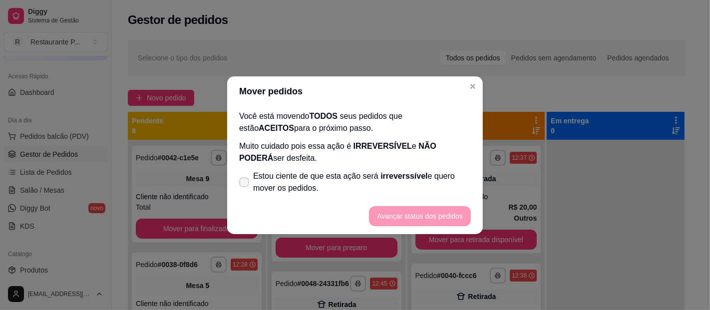
click at [409, 176] on span "irreverssível" at bounding box center [404, 176] width 47 height 8
click at [245, 184] on input "Estou ciente de que esta ação será irreverssível e quero mover os pedidos." at bounding box center [242, 187] width 6 height 6
checkbox input "true"
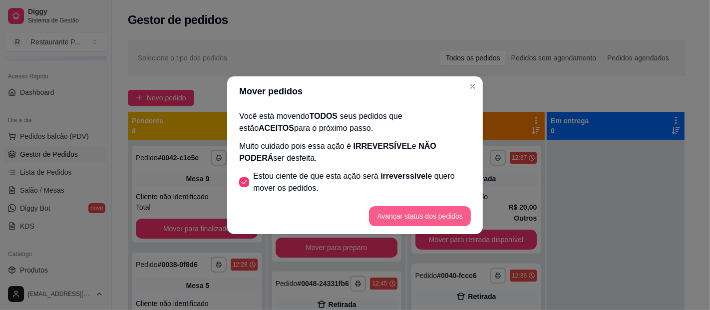
click at [420, 220] on button "Avançar status dos pedidos" at bounding box center [420, 216] width 102 height 20
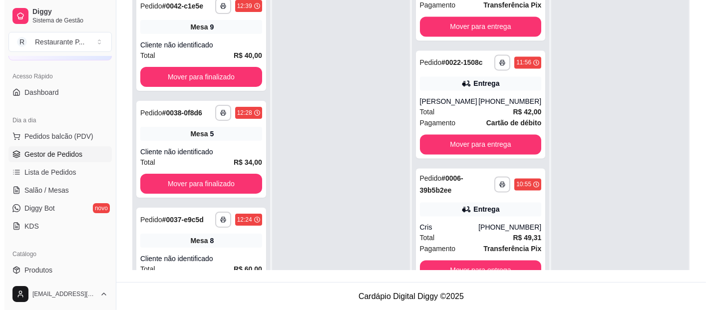
scroll to position [28, 0]
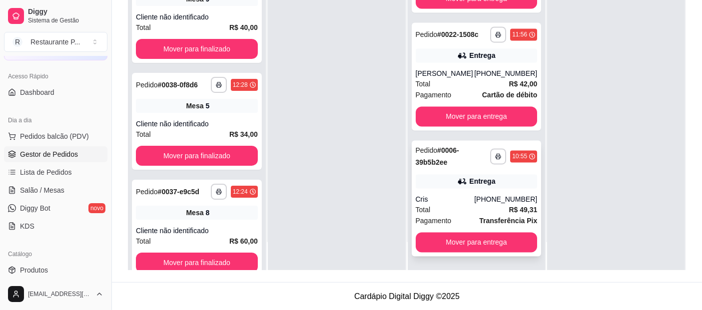
click at [445, 217] on span "Pagamento" at bounding box center [433, 220] width 36 height 11
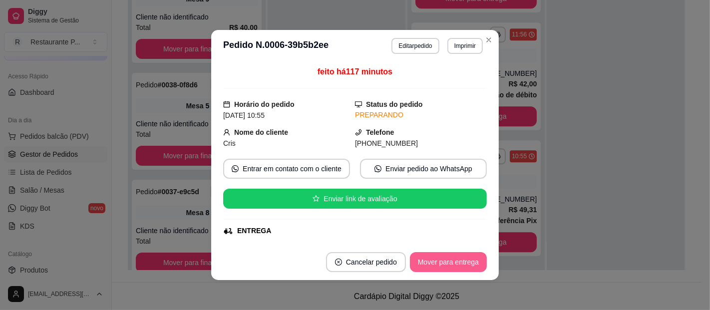
click at [471, 264] on button "Mover para entrega" at bounding box center [448, 262] width 77 height 20
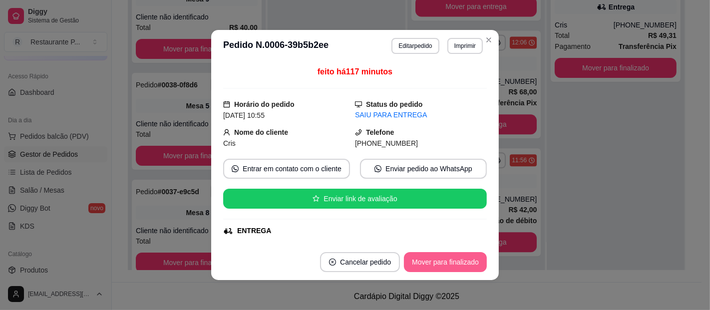
scroll to position [1920, 0]
click at [471, 264] on button "Mover para finalizado" at bounding box center [445, 262] width 83 height 20
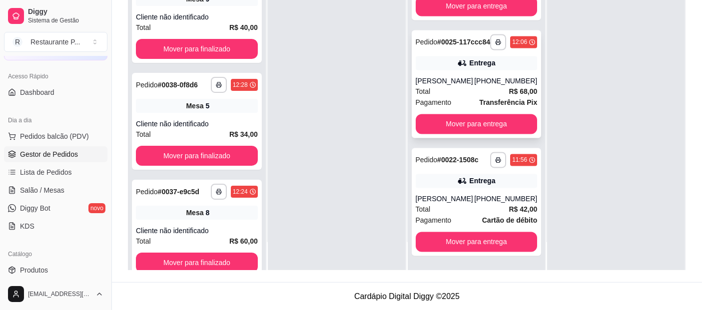
click at [482, 88] on div "Total R$ 68,00" at bounding box center [476, 91] width 122 height 11
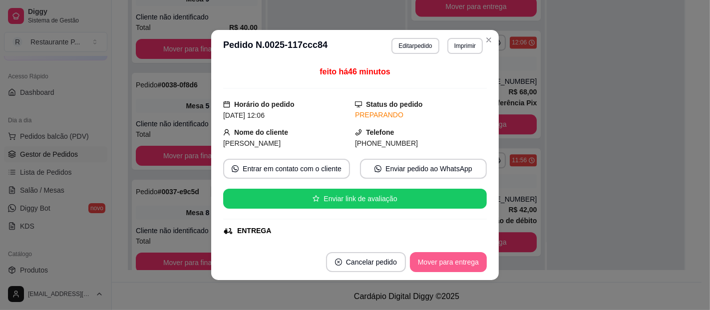
click at [429, 258] on button "Mover para entrega" at bounding box center [448, 262] width 77 height 20
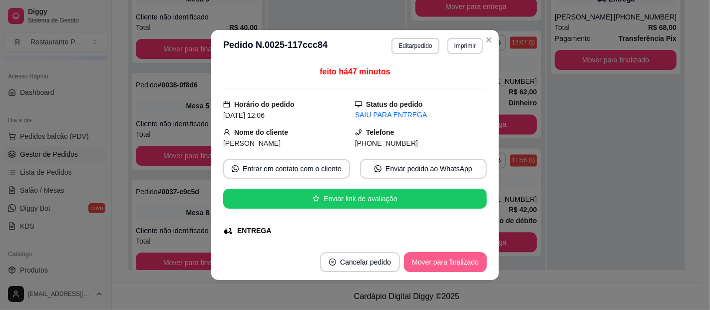
scroll to position [1785, 0]
click at [439, 263] on button "Mover para finalizado" at bounding box center [446, 262] width 80 height 19
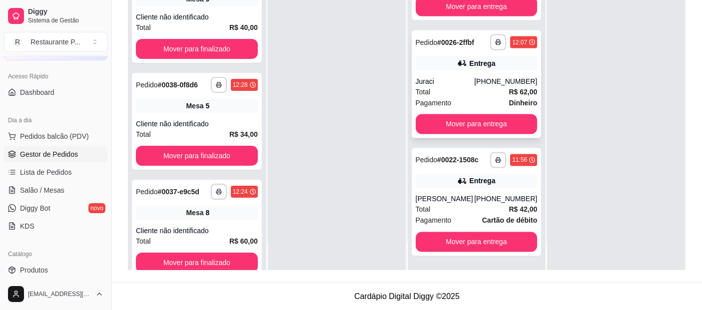
click at [478, 87] on div "Total R$ 62,00" at bounding box center [476, 91] width 122 height 11
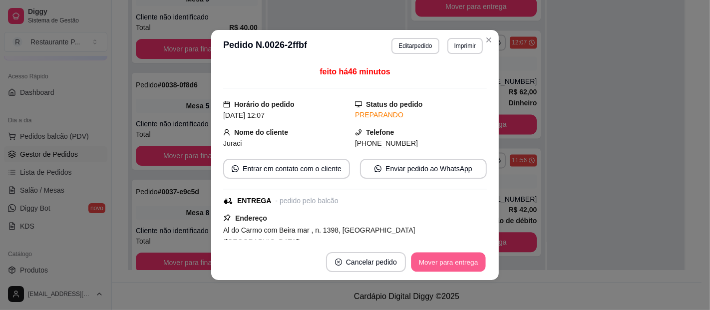
click at [453, 258] on button "Mover para entrega" at bounding box center [448, 262] width 75 height 19
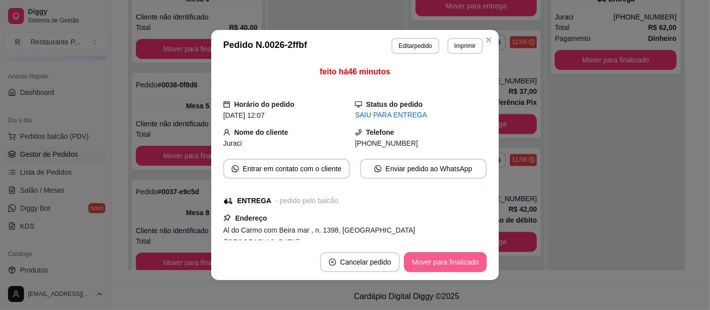
scroll to position [1666, 0]
click at [457, 270] on button "Mover para finalizado" at bounding box center [445, 262] width 83 height 20
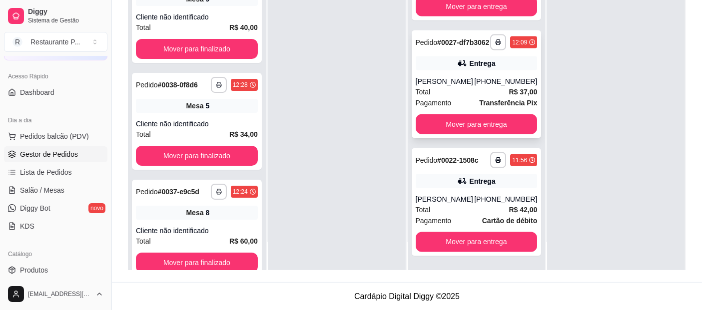
click at [480, 66] on div "Entrega" at bounding box center [482, 63] width 26 height 10
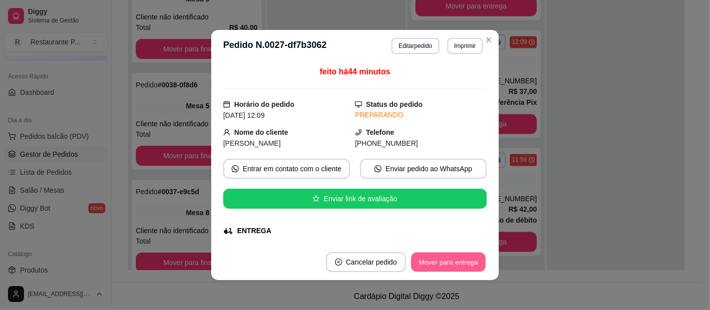
click at [432, 260] on button "Mover para entrega" at bounding box center [448, 262] width 75 height 19
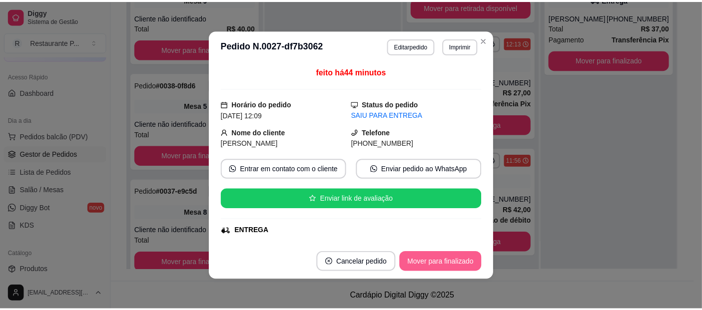
scroll to position [1541, 0]
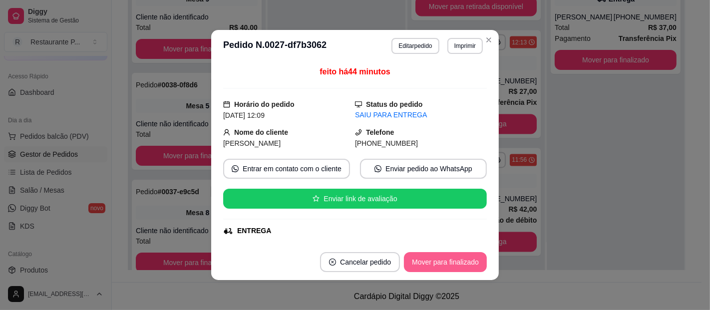
click at [433, 255] on button "Mover para finalizado" at bounding box center [445, 262] width 83 height 20
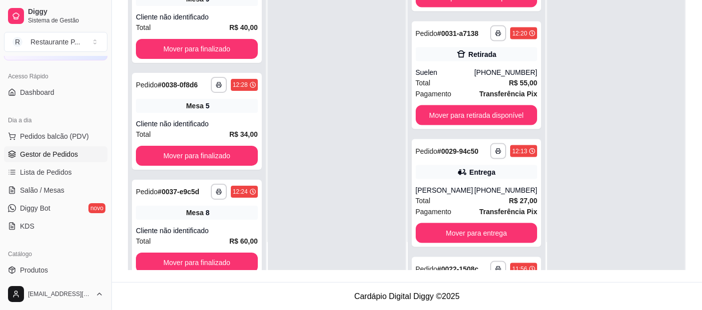
scroll to position [1377, 0]
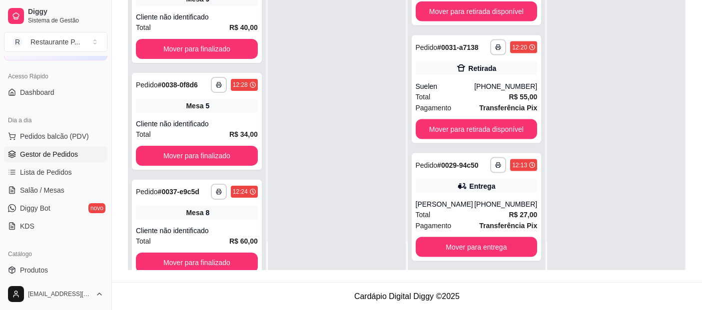
click at [539, 190] on div "**********" at bounding box center [477, 101] width 139 height 338
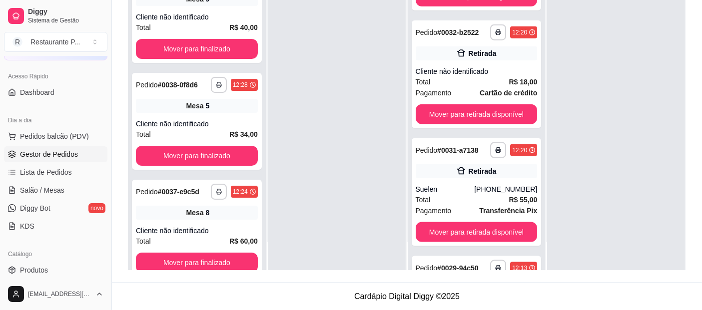
scroll to position [1250, 0]
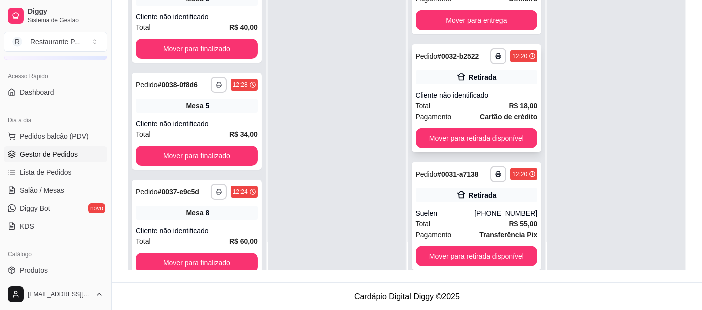
click at [474, 100] on div "Cliente não identificado" at bounding box center [476, 95] width 122 height 10
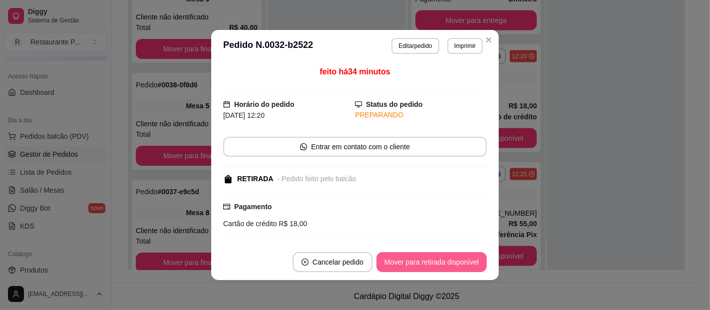
click at [443, 259] on button "Mover para retirada disponível" at bounding box center [432, 262] width 110 height 20
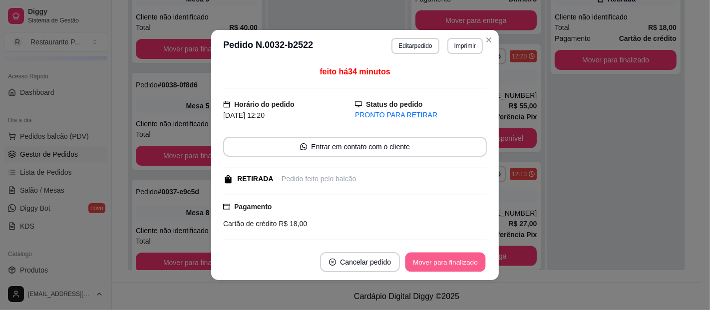
click at [443, 259] on button "Mover para finalizado" at bounding box center [446, 262] width 80 height 19
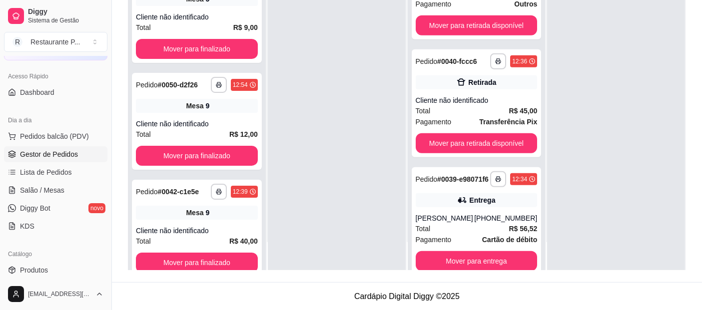
scroll to position [685, 0]
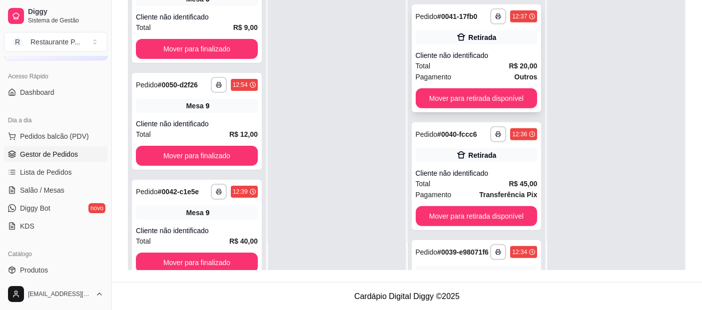
click at [499, 60] on div "Cliente não identificado" at bounding box center [476, 55] width 122 height 10
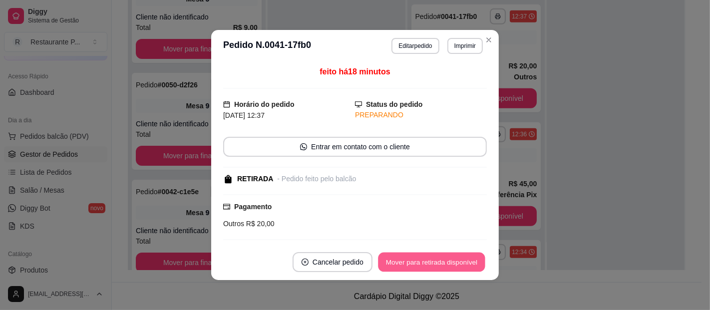
click at [423, 252] on div "Mover para retirada disponível" at bounding box center [432, 262] width 110 height 20
click at [445, 265] on button "Mover para retirada disponível" at bounding box center [432, 262] width 110 height 20
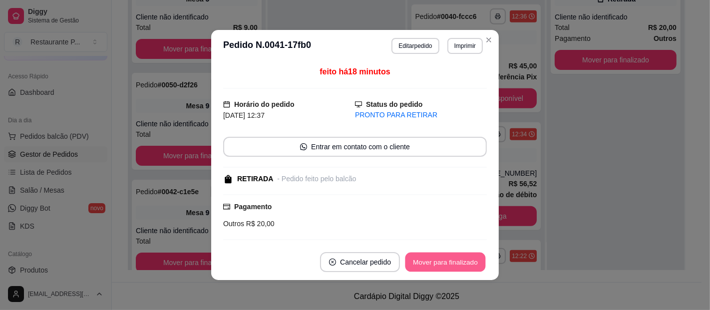
click at [445, 265] on button "Mover para finalizado" at bounding box center [446, 262] width 80 height 19
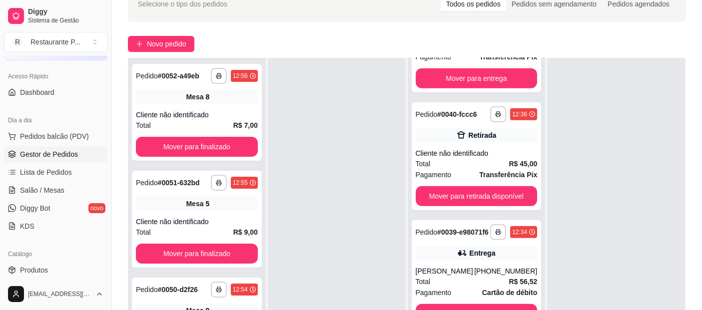
scroll to position [50, 0]
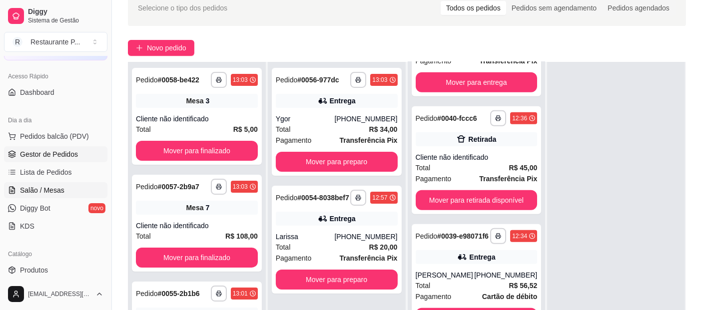
click at [59, 185] on span "Salão / Mesas" at bounding box center [42, 190] width 44 height 10
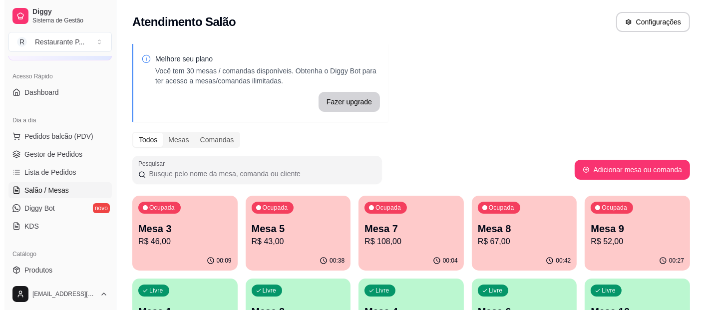
scroll to position [83, 0]
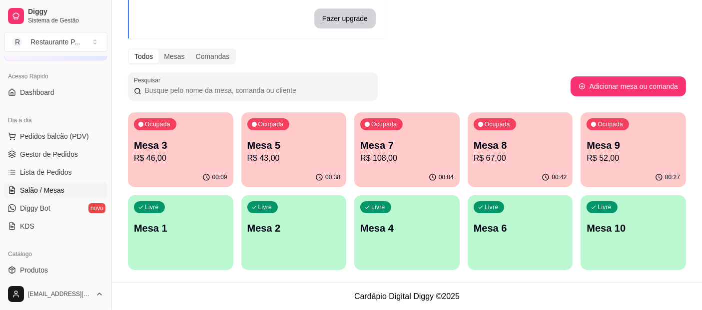
click at [441, 229] on p "Mesa 4" at bounding box center [406, 228] width 93 height 14
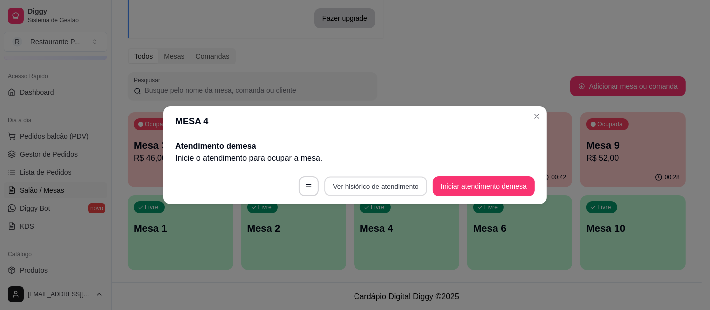
click at [366, 191] on button "Ver histórico de atendimento" at bounding box center [375, 185] width 103 height 19
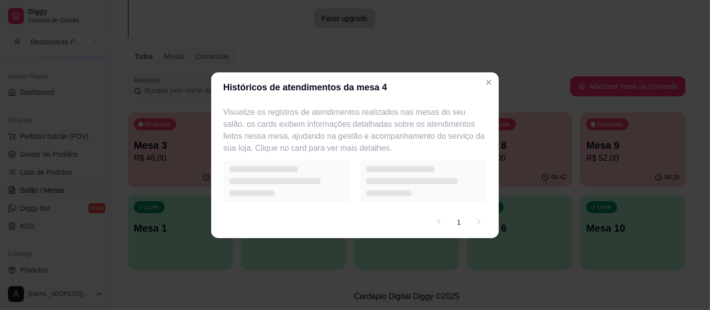
select select "7"
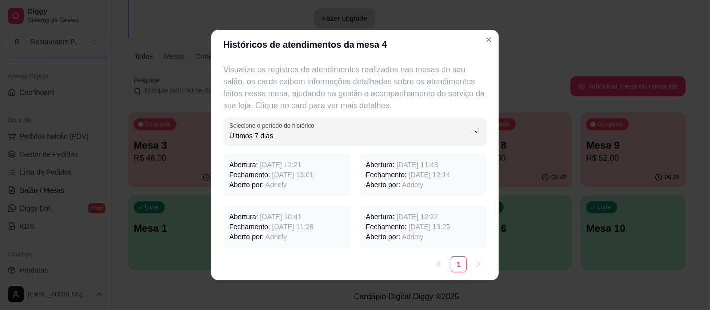
click at [319, 180] on p "Aberto por: Adriely" at bounding box center [286, 185] width 115 height 10
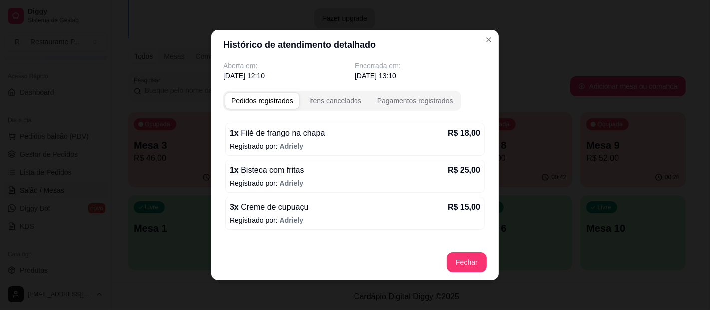
scroll to position [77, 0]
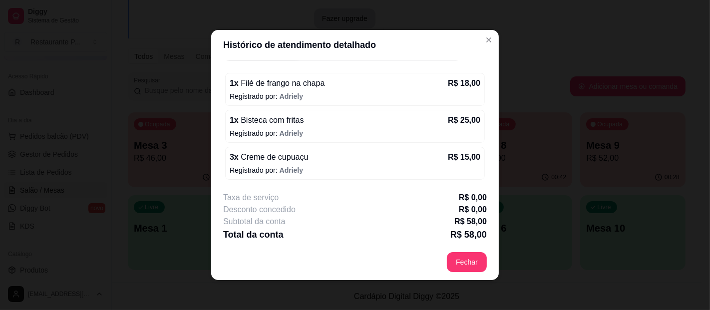
drag, startPoint x: 317, startPoint y: 177, endPoint x: 304, endPoint y: 177, distance: 13.0
click at [304, 177] on div "3 x Creme de cupuaçu R$ 15,00 Registrado por: Adriely" at bounding box center [355, 163] width 260 height 33
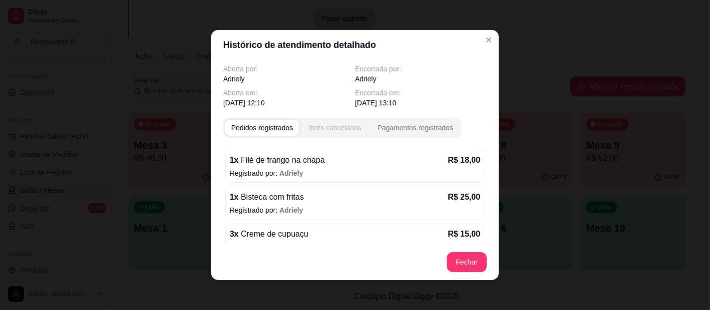
click at [337, 125] on div "Itens cancelados" at bounding box center [335, 128] width 52 height 10
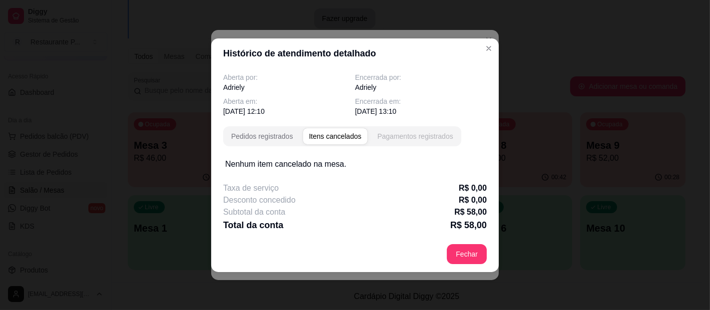
click at [401, 130] on button "Pagamentos registrados" at bounding box center [416, 136] width 88 height 16
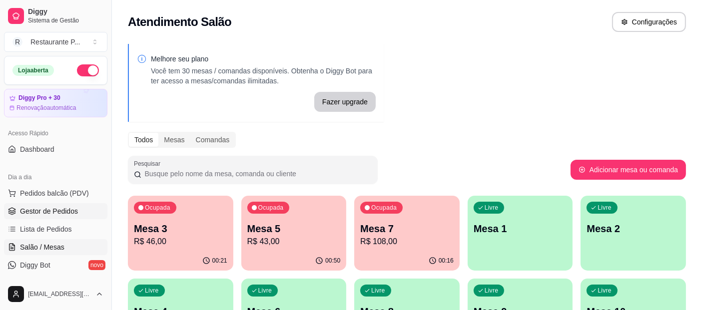
click at [37, 214] on span "Gestor de Pedidos" at bounding box center [49, 211] width 58 height 10
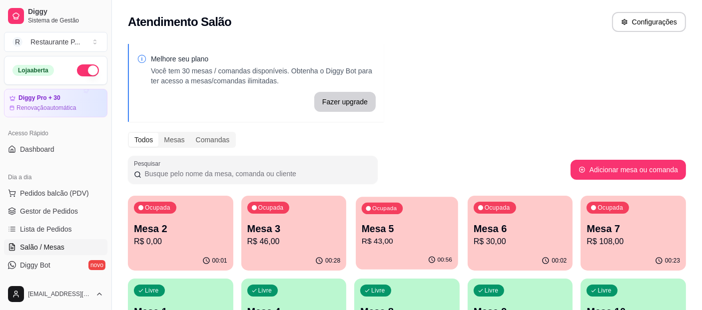
click at [433, 247] on div "Ocupada Mesa 5 R$ 43,00" at bounding box center [407, 224] width 102 height 54
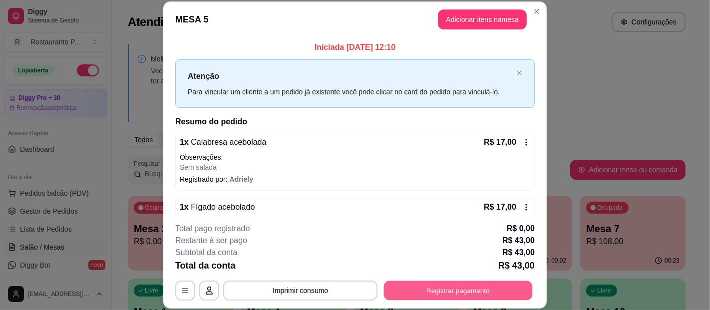
click at [448, 289] on button "Registrar pagamento" at bounding box center [458, 290] width 149 height 19
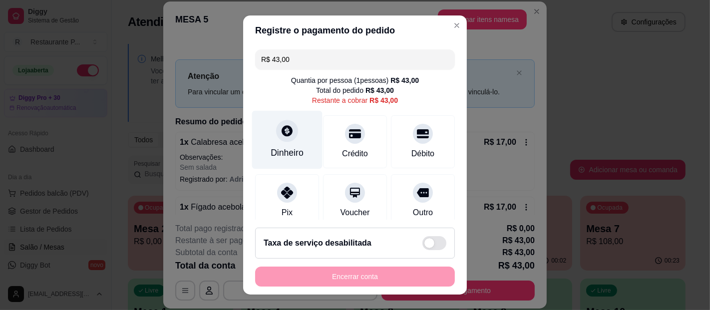
click at [292, 139] on div "Dinheiro" at bounding box center [287, 140] width 70 height 58
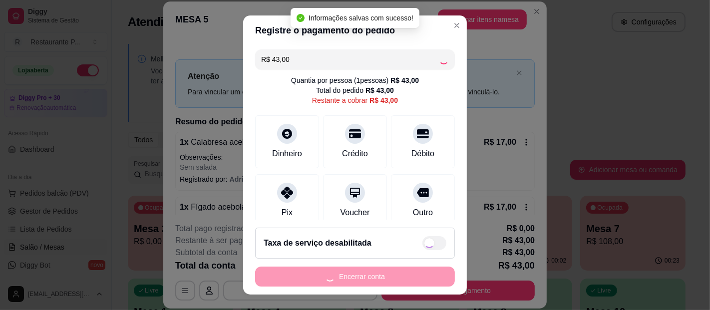
type input "R$ 0,00"
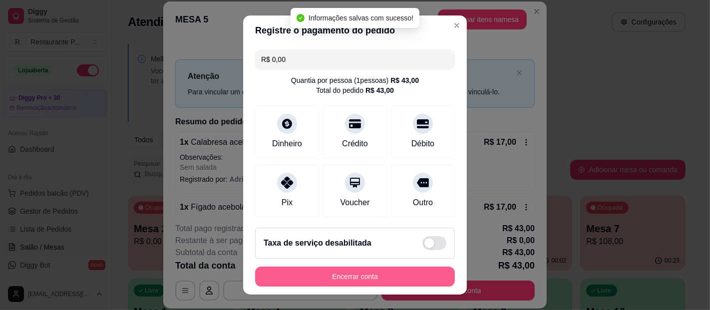
click at [365, 273] on button "Encerrar conta" at bounding box center [355, 277] width 200 height 20
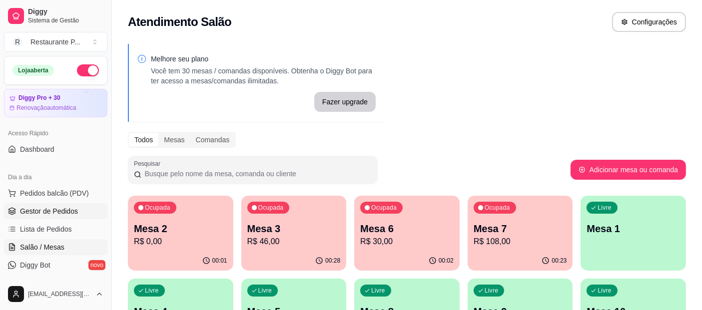
click at [48, 210] on span "Gestor de Pedidos" at bounding box center [49, 211] width 58 height 10
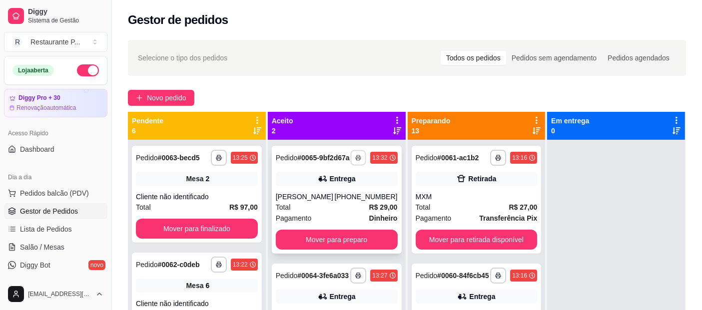
click at [359, 162] on button "button" at bounding box center [358, 157] width 15 height 15
click at [342, 200] on button "Impressora" at bounding box center [328, 197] width 72 height 16
click at [310, 211] on div "Total R$ 29,00" at bounding box center [337, 207] width 122 height 11
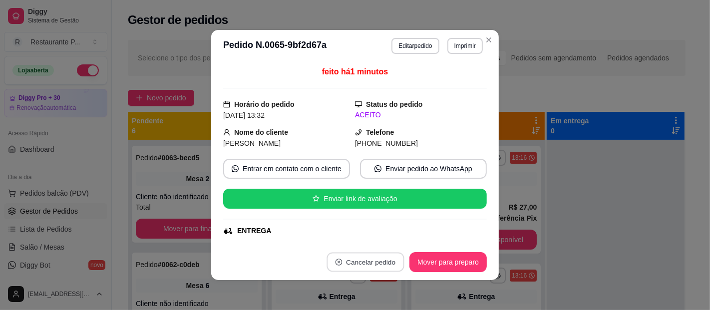
click at [362, 259] on button "Cancelar pedido" at bounding box center [365, 262] width 77 height 19
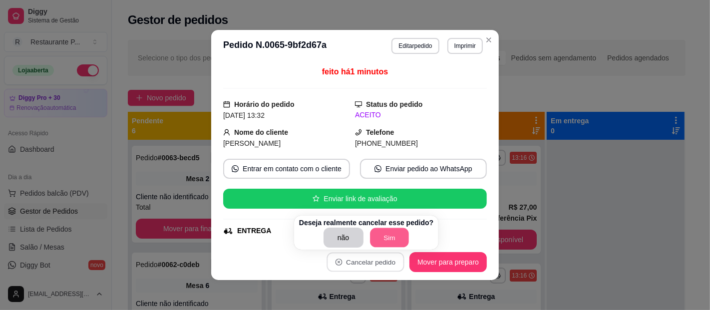
click at [381, 242] on button "Sim" at bounding box center [389, 237] width 39 height 19
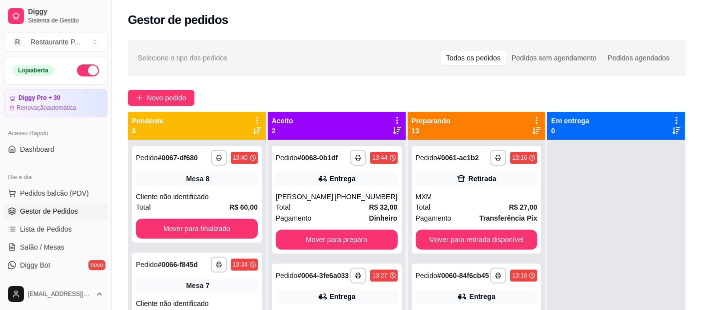
drag, startPoint x: 122, startPoint y: 119, endPoint x: 454, endPoint y: 95, distance: 332.5
click at [454, 95] on div "Novo pedido" at bounding box center [407, 98] width 558 height 16
drag, startPoint x: 689, startPoint y: 155, endPoint x: 683, endPoint y: 176, distance: 22.3
click at [683, 176] on div "**********" at bounding box center [407, 234] width 590 height 400
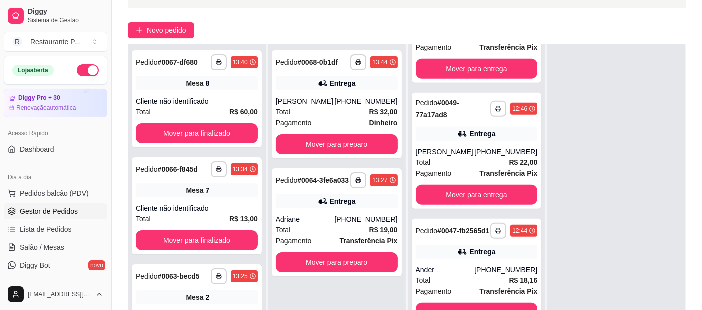
scroll to position [42, 0]
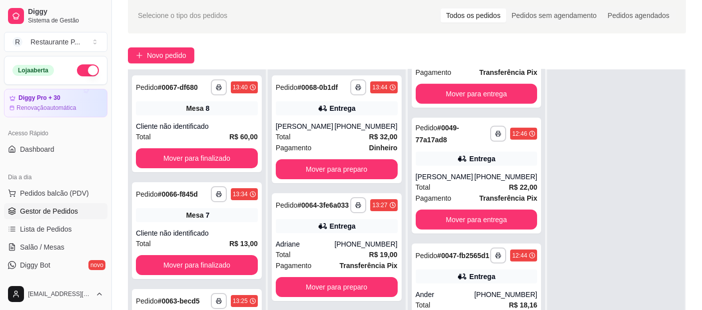
drag, startPoint x: 558, startPoint y: 87, endPoint x: 549, endPoint y: 109, distance: 23.6
click at [558, 76] on div at bounding box center [616, 224] width 138 height 310
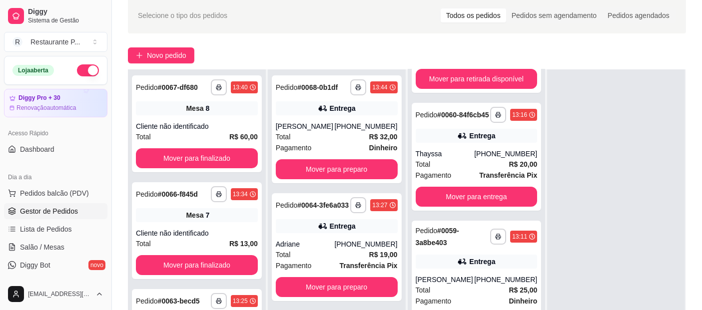
scroll to position [0, 0]
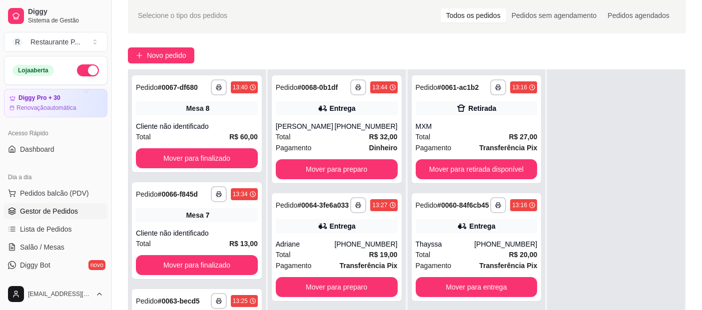
drag, startPoint x: 686, startPoint y: 152, endPoint x: 676, endPoint y: 85, distance: 67.1
click at [676, 85] on div "**********" at bounding box center [407, 192] width 590 height 400
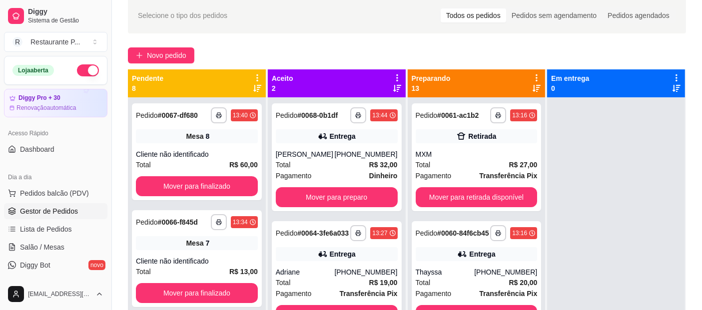
click at [394, 73] on icon at bounding box center [397, 77] width 9 height 9
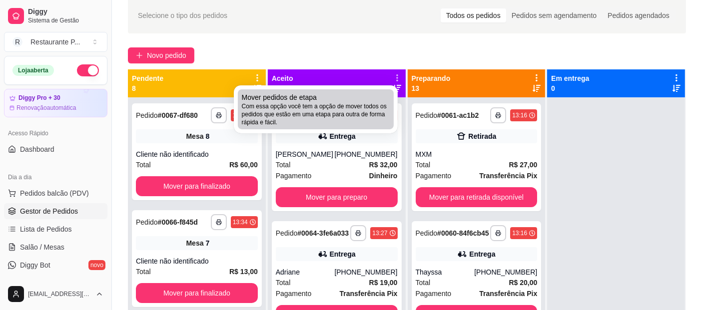
click at [381, 108] on span "Com essa opção você tem a opção de mover todos os pedidos que estão em uma etap…" at bounding box center [316, 114] width 148 height 24
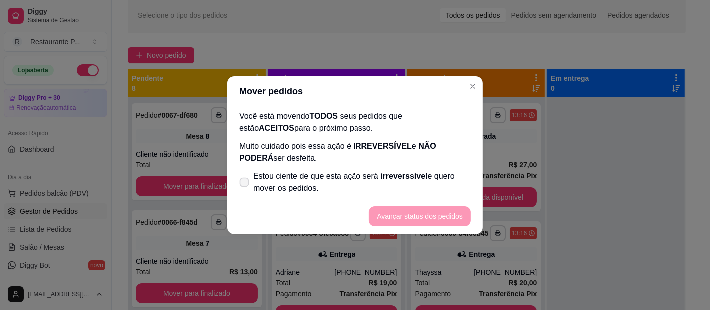
click at [371, 170] on span "Estou ciente de que esta ação será irreverssível e quero mover os pedidos." at bounding box center [362, 182] width 218 height 24
click at [245, 184] on input "Estou ciente de que esta ação será irreverssível e quero mover os pedidos." at bounding box center [242, 187] width 6 height 6
checkbox input "true"
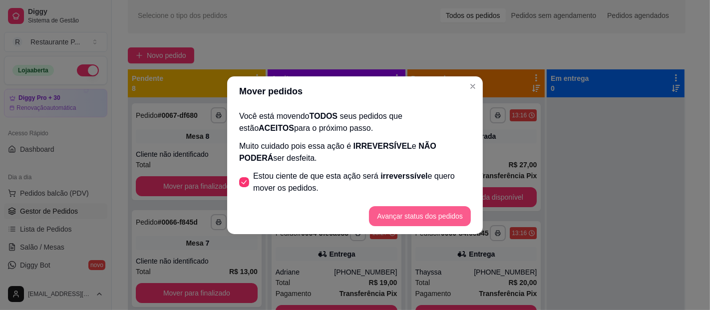
click at [403, 214] on button "Avançar status dos pedidos" at bounding box center [420, 216] width 102 height 20
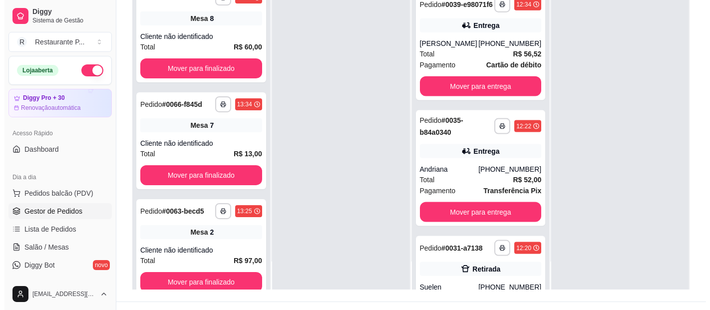
scroll to position [152, 0]
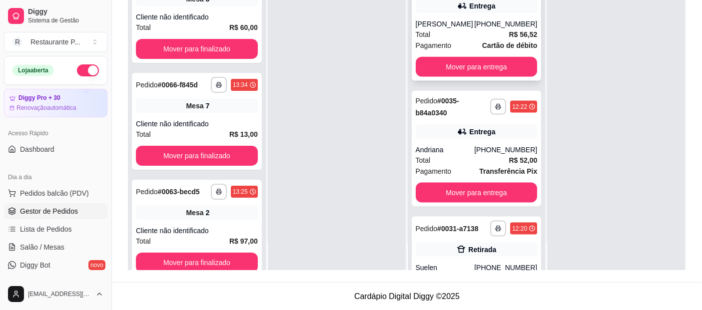
click at [489, 49] on strong "Cartão de débito" at bounding box center [509, 45] width 55 height 8
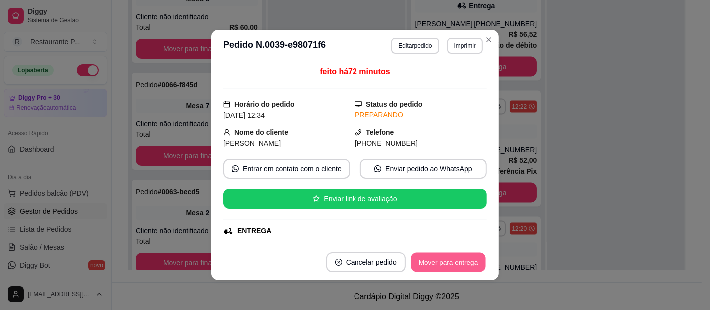
click at [452, 267] on button "Mover para entrega" at bounding box center [448, 262] width 75 height 19
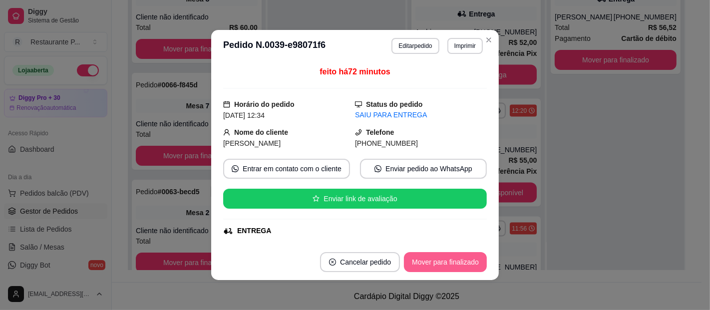
click at [451, 263] on button "Mover para finalizado" at bounding box center [445, 262] width 83 height 20
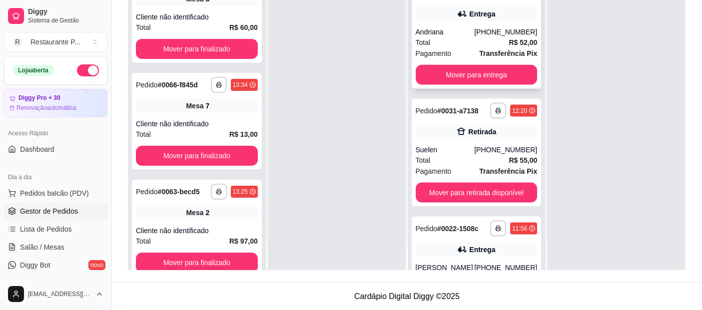
click at [483, 48] on div "Total R$ 52,00" at bounding box center [476, 42] width 122 height 11
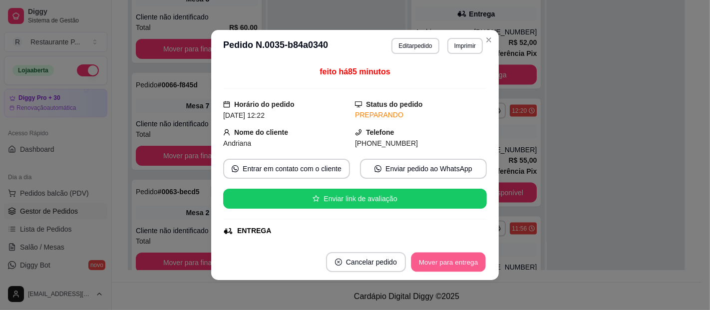
click at [472, 265] on button "Mover para entrega" at bounding box center [448, 262] width 75 height 19
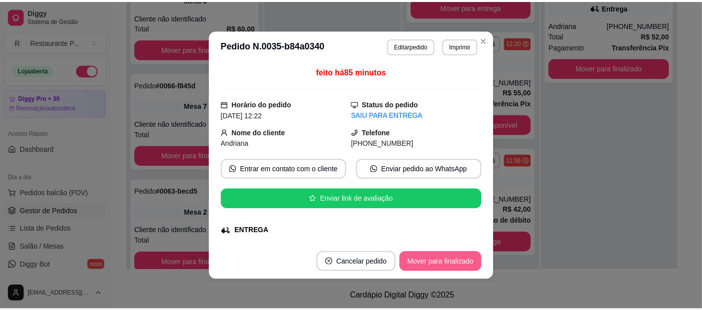
scroll to position [1297, 0]
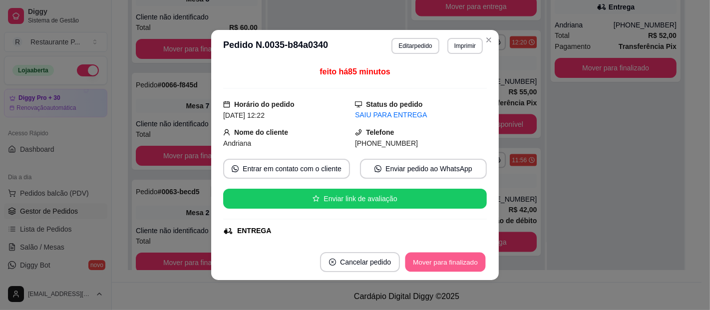
click at [468, 262] on button "Mover para finalizado" at bounding box center [446, 262] width 80 height 19
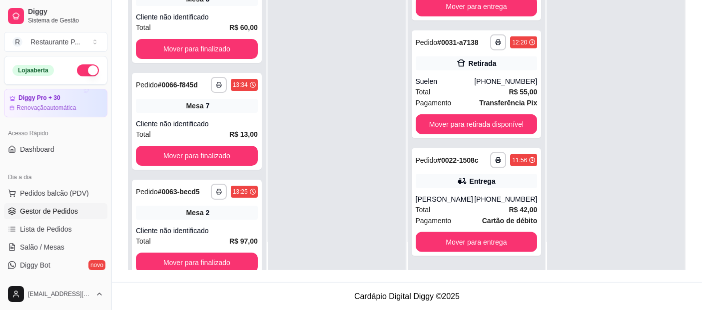
scroll to position [0, 0]
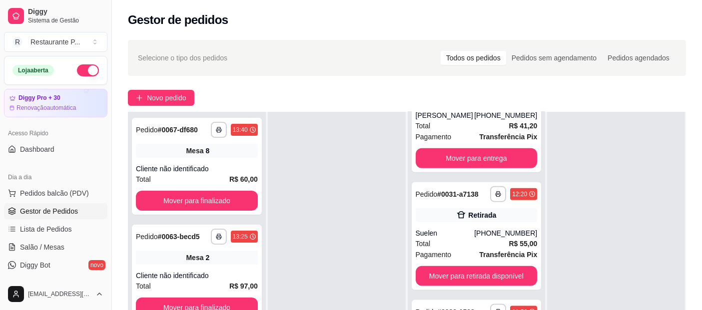
drag, startPoint x: 676, startPoint y: 161, endPoint x: 674, endPoint y: 188, distance: 27.0
click at [674, 188] on div "Em entrega 0" at bounding box center [616, 253] width 139 height 338
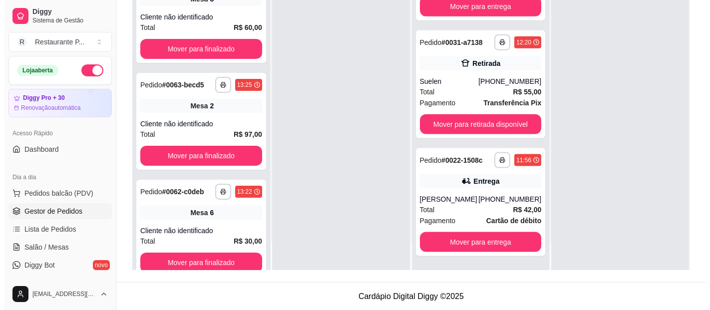
scroll to position [1254, 0]
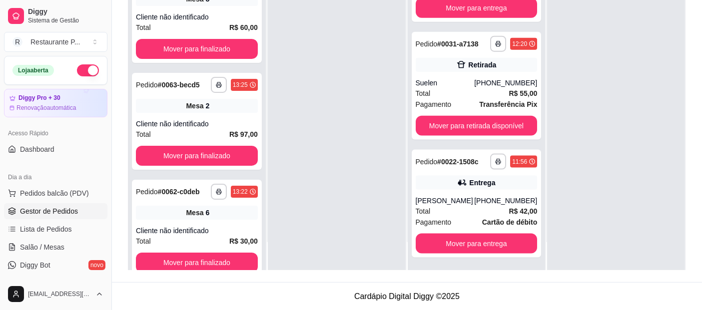
drag, startPoint x: 507, startPoint y: 142, endPoint x: 594, endPoint y: 175, distance: 92.3
click at [595, 177] on div at bounding box center [616, 115] width 138 height 310
click at [500, 88] on div "[PHONE_NUMBER]" at bounding box center [505, 83] width 63 height 10
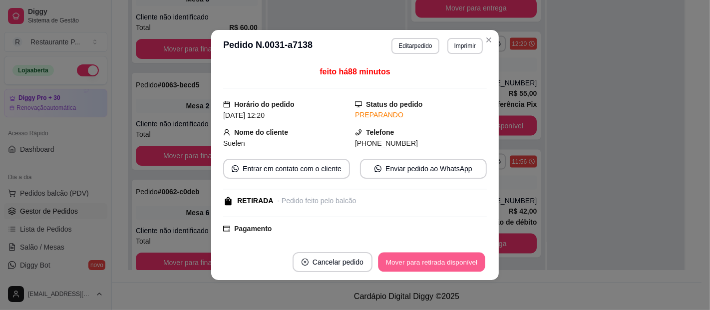
click at [470, 257] on button "Mover para retirada disponível" at bounding box center [431, 262] width 107 height 19
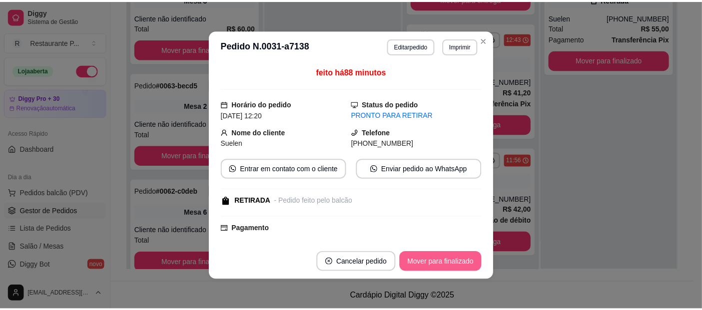
scroll to position [1179, 0]
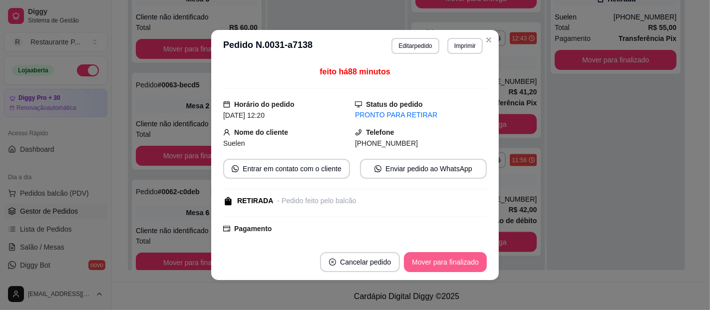
click at [470, 257] on button "Mover para finalizado" at bounding box center [445, 262] width 83 height 20
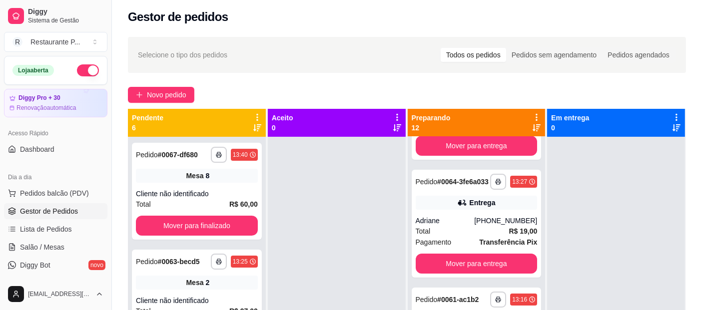
scroll to position [0, 0]
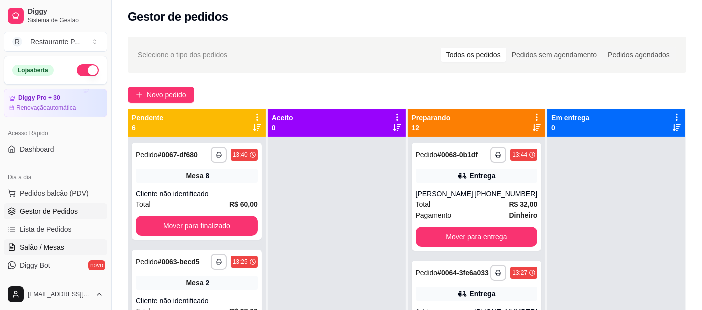
click at [75, 245] on link "Salão / Mesas" at bounding box center [55, 247] width 103 height 16
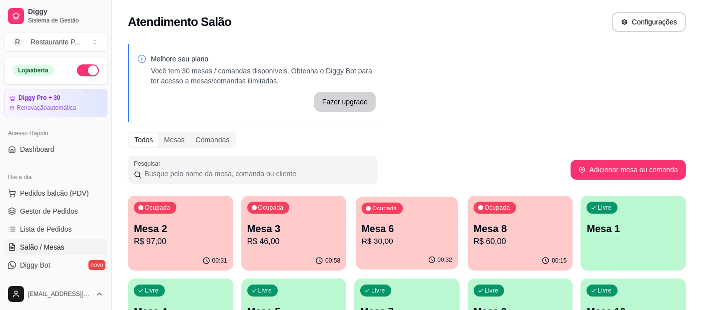
click at [388, 242] on p "R$ 30,00" at bounding box center [407, 241] width 90 height 11
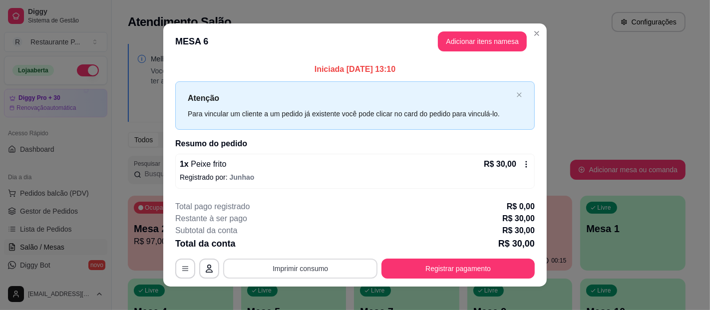
click at [347, 268] on button "Imprimir consumo" at bounding box center [300, 269] width 154 height 20
click at [315, 243] on button "Impressora" at bounding box center [299, 245] width 70 height 15
click at [323, 276] on button "Imprimir consumo" at bounding box center [300, 269] width 154 height 20
click at [314, 245] on button "Impressora" at bounding box center [299, 245] width 70 height 15
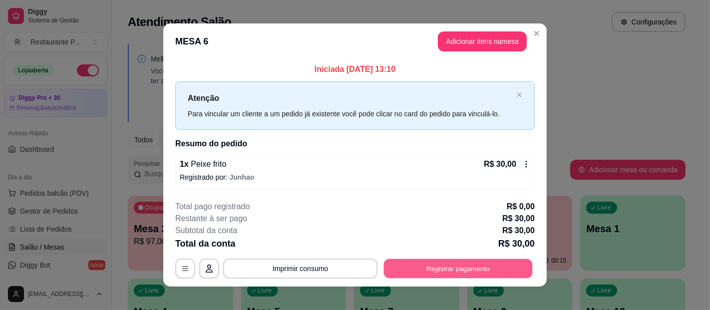
click at [433, 272] on button "Registrar pagamento" at bounding box center [458, 268] width 149 height 19
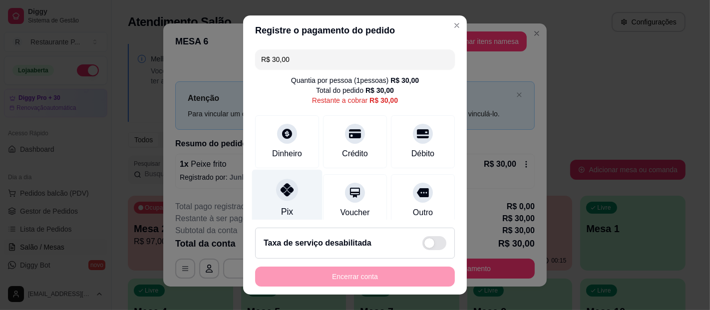
click at [281, 195] on icon at bounding box center [287, 189] width 13 height 13
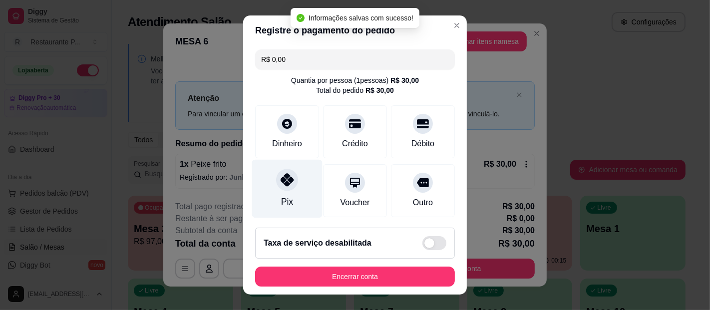
type input "R$ 0,00"
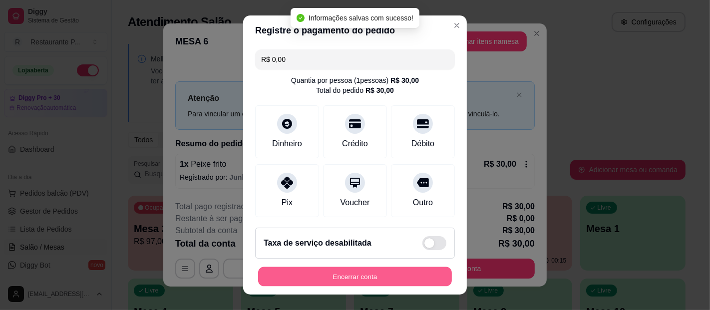
click at [304, 275] on button "Encerrar conta" at bounding box center [355, 276] width 194 height 19
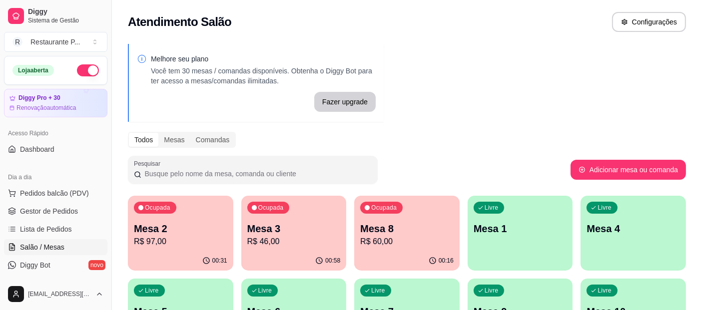
click at [304, 242] on p "R$ 46,00" at bounding box center [293, 242] width 93 height 12
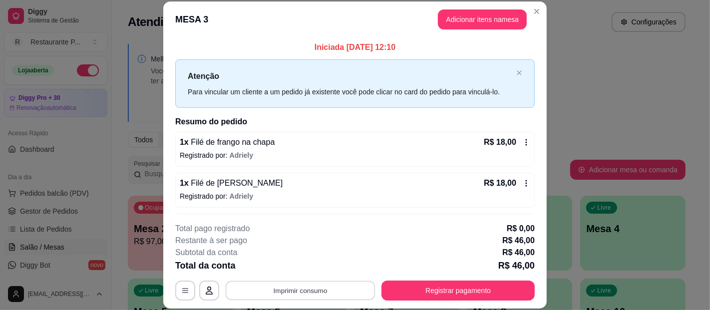
click at [306, 282] on button "Imprimir consumo" at bounding box center [301, 290] width 150 height 19
click at [301, 269] on button "Impressora" at bounding box center [299, 268] width 72 height 16
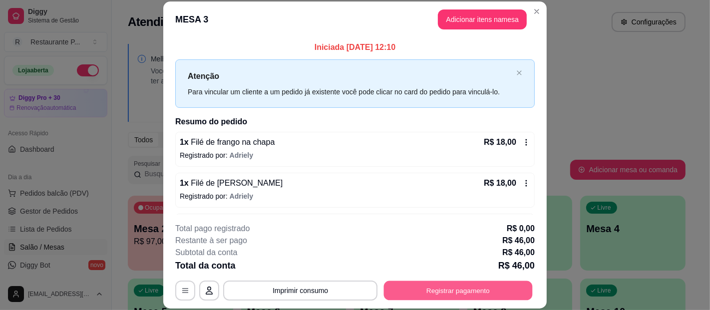
click at [446, 292] on button "Registrar pagamento" at bounding box center [458, 290] width 149 height 19
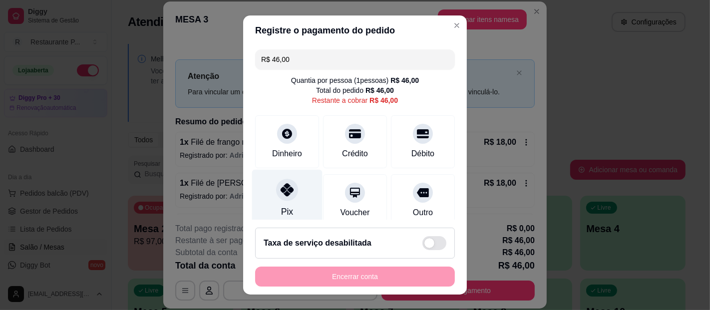
click at [293, 202] on div "Pix" at bounding box center [287, 199] width 70 height 58
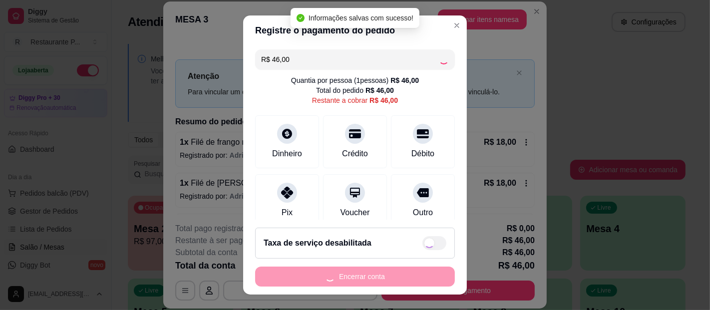
type input "R$ 0,00"
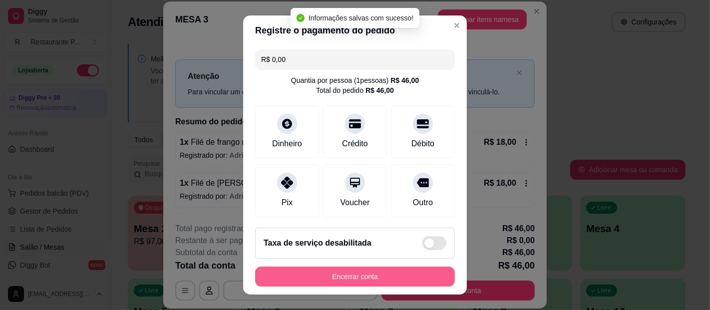
click at [345, 280] on button "Encerrar conta" at bounding box center [355, 277] width 200 height 20
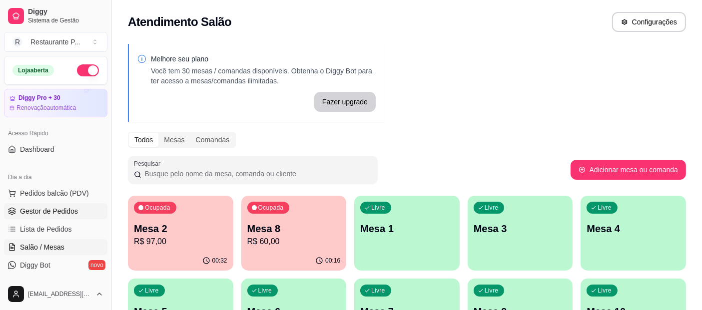
click at [72, 214] on span "Gestor de Pedidos" at bounding box center [49, 211] width 58 height 10
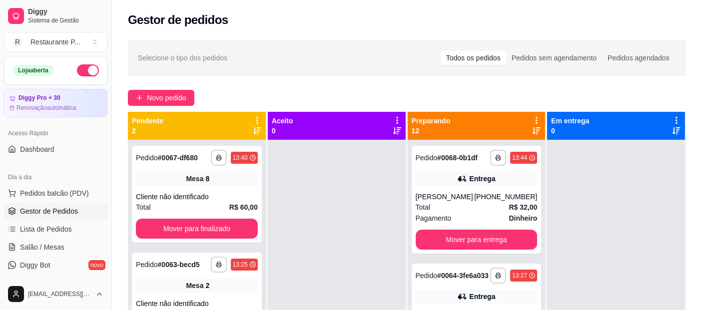
click at [338, 93] on div "**********" at bounding box center [407, 234] width 590 height 400
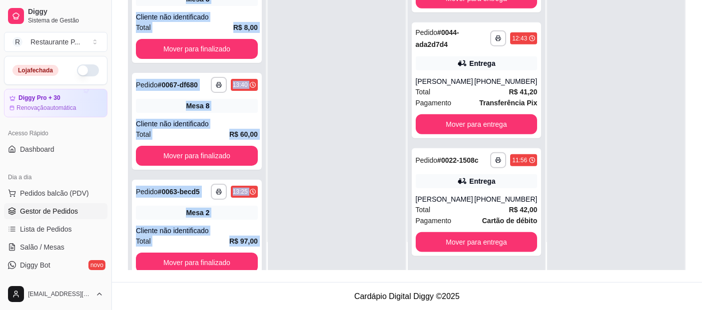
scroll to position [1179, 0]
click at [506, 243] on button "Mover para entrega" at bounding box center [476, 242] width 118 height 19
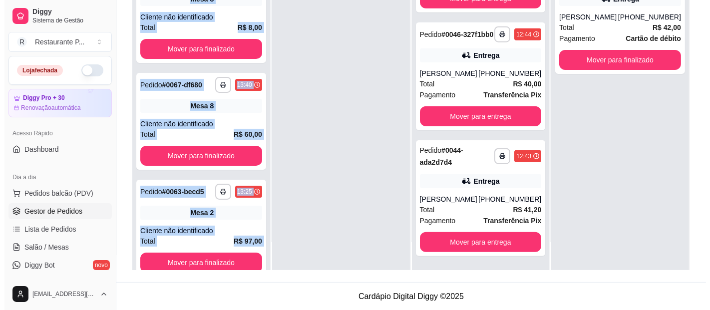
scroll to position [1061, 0]
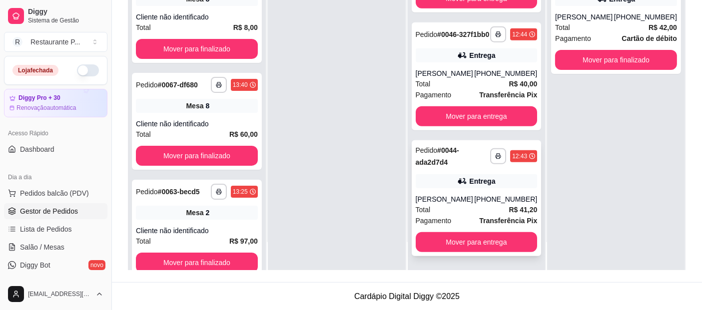
click at [477, 203] on div "[PHONE_NUMBER]" at bounding box center [505, 199] width 63 height 10
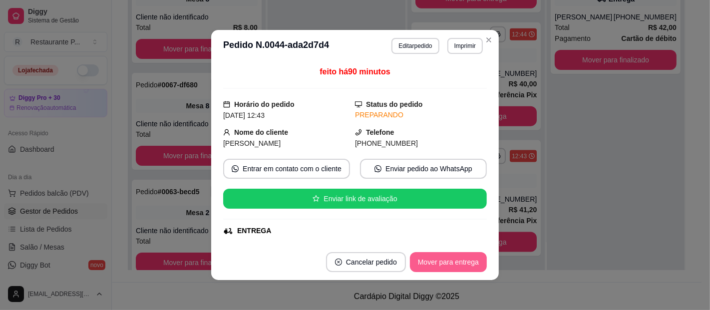
click at [461, 269] on button "Mover para entrega" at bounding box center [448, 262] width 77 height 20
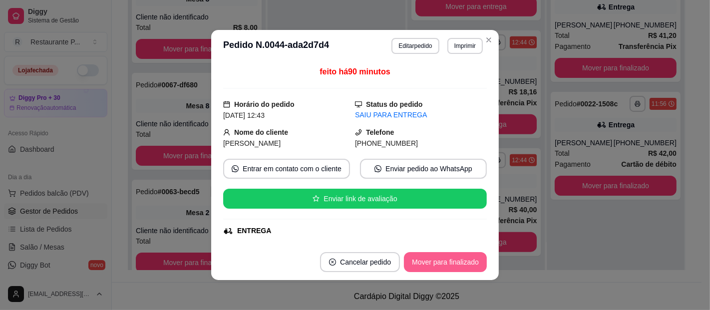
scroll to position [935, 0]
click at [459, 267] on button "Mover para finalizado" at bounding box center [446, 262] width 80 height 19
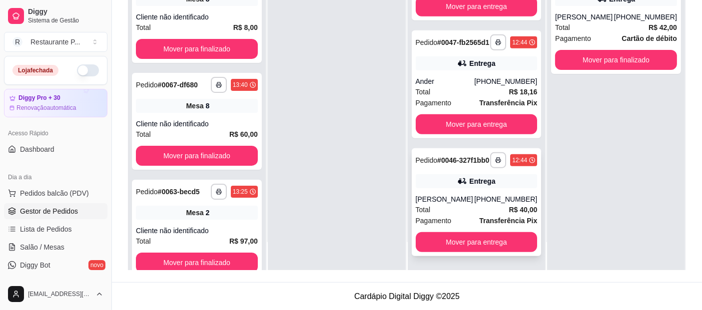
click at [479, 196] on div "[PHONE_NUMBER]" at bounding box center [505, 199] width 63 height 10
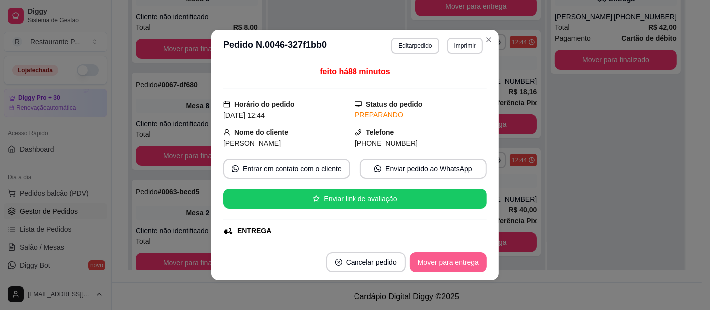
click at [455, 261] on button "Mover para entrega" at bounding box center [448, 262] width 77 height 20
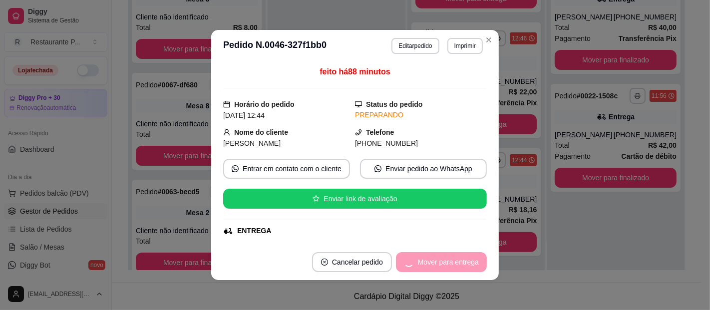
scroll to position [809, 0]
click at [455, 261] on button "Mover para finalizado" at bounding box center [445, 262] width 83 height 20
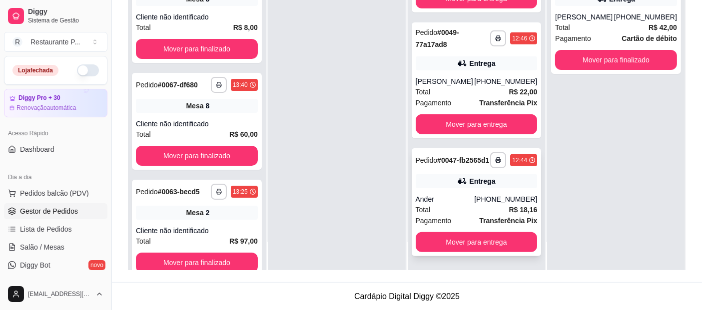
click at [436, 199] on div "Ander" at bounding box center [444, 199] width 59 height 10
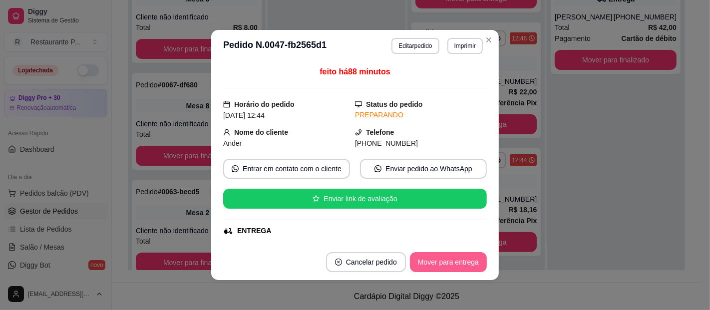
click at [476, 258] on button "Mover para entrega" at bounding box center [448, 262] width 77 height 20
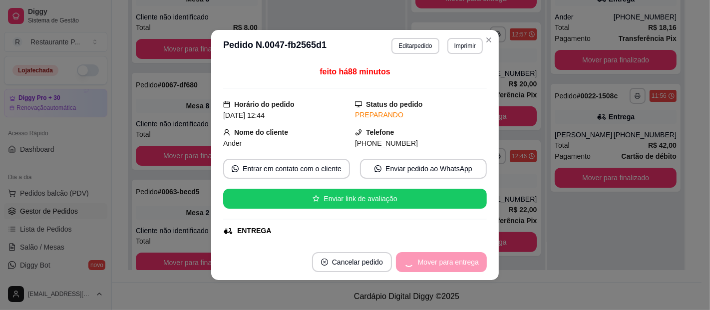
scroll to position [683, 0]
click at [459, 268] on button "Mover para finalizado" at bounding box center [446, 262] width 80 height 19
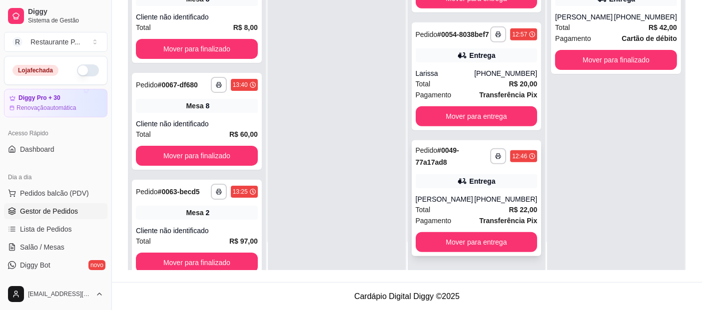
click at [497, 199] on div "[PHONE_NUMBER]" at bounding box center [505, 199] width 63 height 10
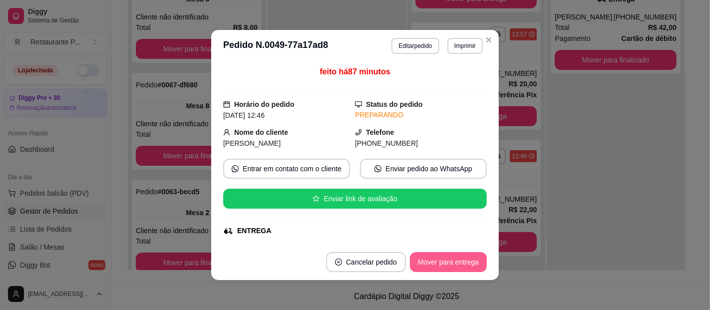
click at [468, 256] on button "Mover para entrega" at bounding box center [448, 262] width 77 height 20
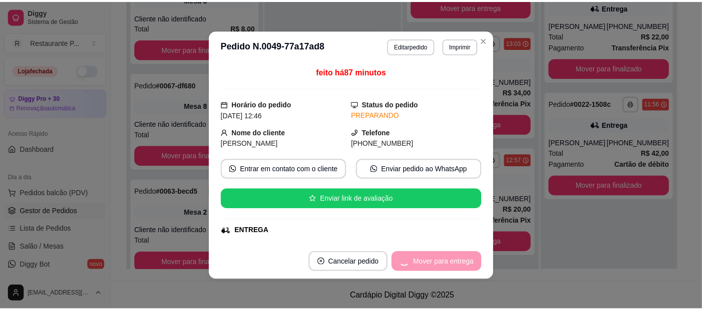
scroll to position [557, 0]
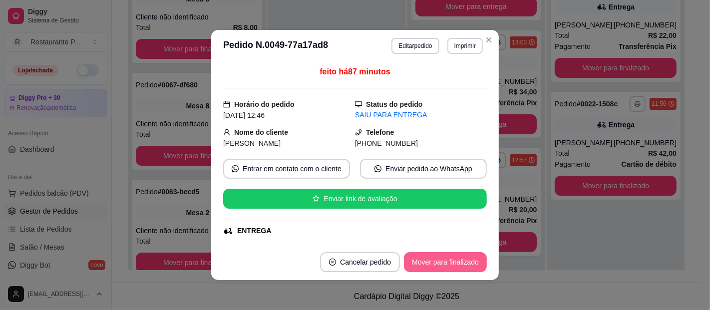
click at [468, 256] on button "Mover para finalizado" at bounding box center [445, 262] width 83 height 20
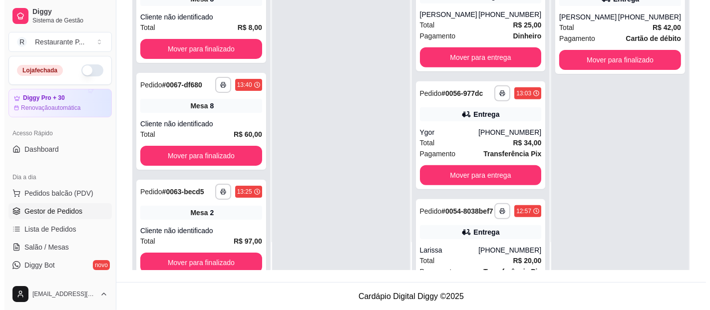
scroll to position [457, 0]
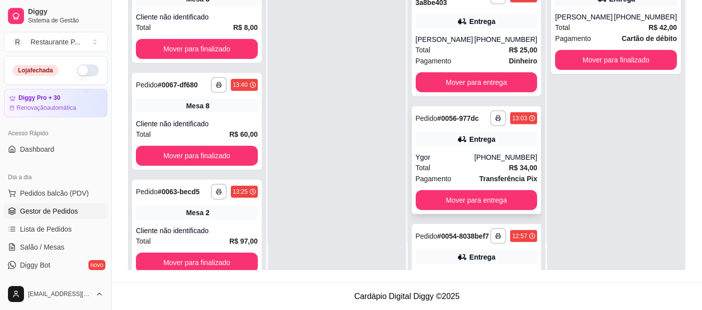
click at [435, 146] on div "Entrega" at bounding box center [476, 139] width 122 height 14
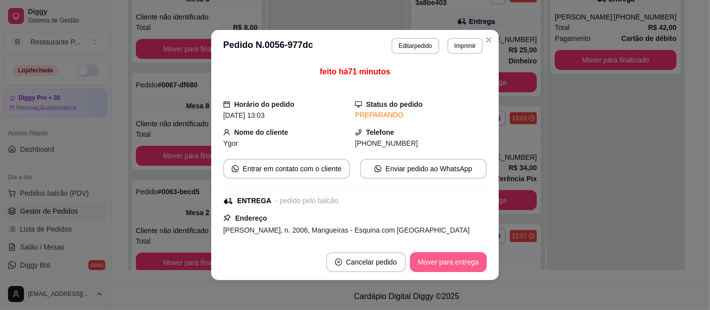
click at [462, 255] on button "Mover para entrega" at bounding box center [448, 262] width 77 height 20
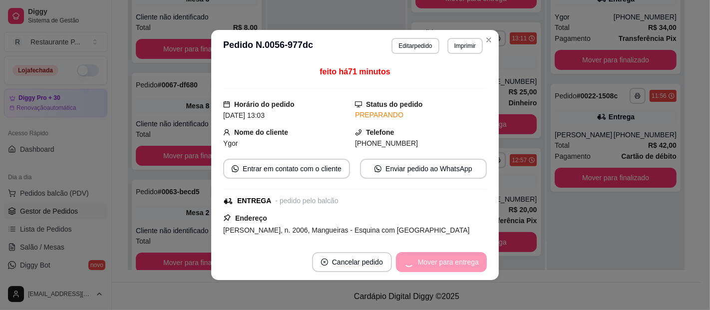
scroll to position [439, 0]
click at [462, 263] on button "Mover para finalizado" at bounding box center [445, 262] width 83 height 20
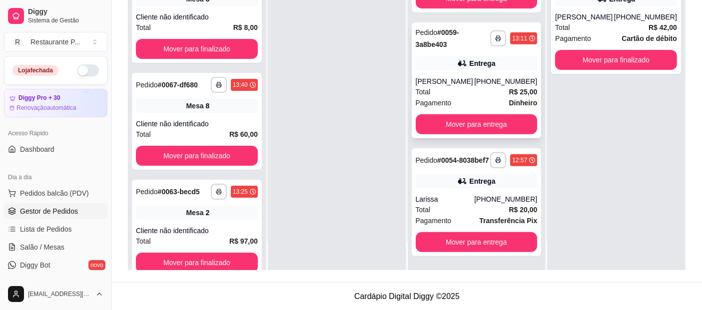
click at [441, 76] on div "[PERSON_NAME]" at bounding box center [444, 81] width 59 height 10
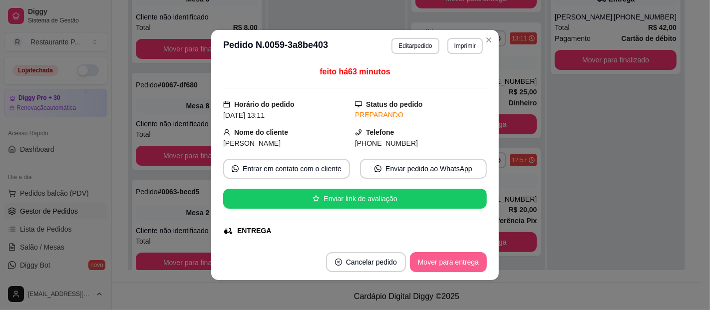
click at [452, 259] on button "Mover para entrega" at bounding box center [448, 262] width 77 height 20
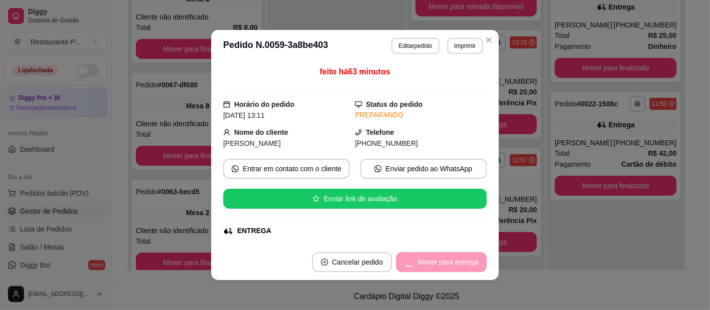
scroll to position [313, 0]
click at [452, 259] on button "Mover para finalizado" at bounding box center [446, 262] width 80 height 19
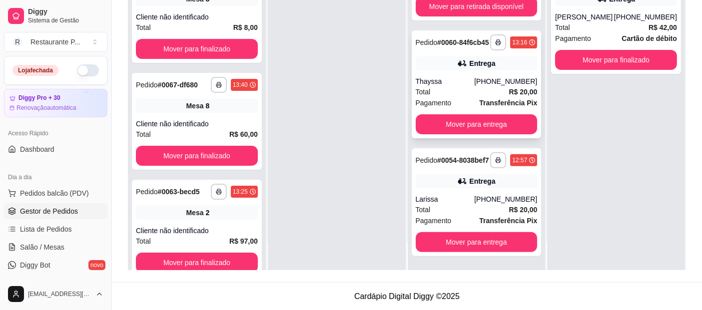
click at [493, 76] on div "[PHONE_NUMBER]" at bounding box center [505, 81] width 63 height 10
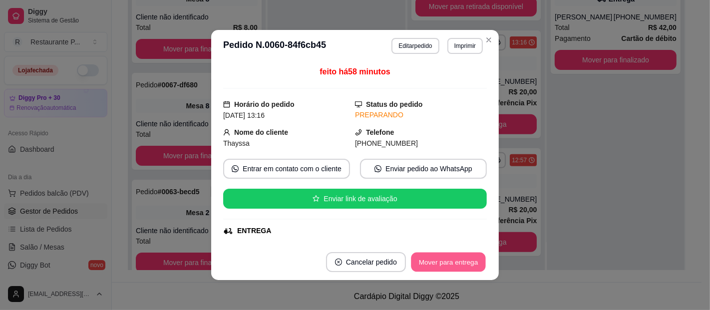
click at [455, 254] on button "Mover para entrega" at bounding box center [448, 262] width 75 height 19
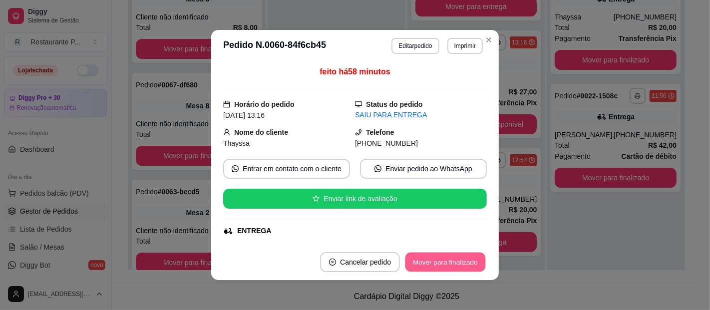
click at [455, 254] on button "Mover para finalizado" at bounding box center [446, 262] width 80 height 19
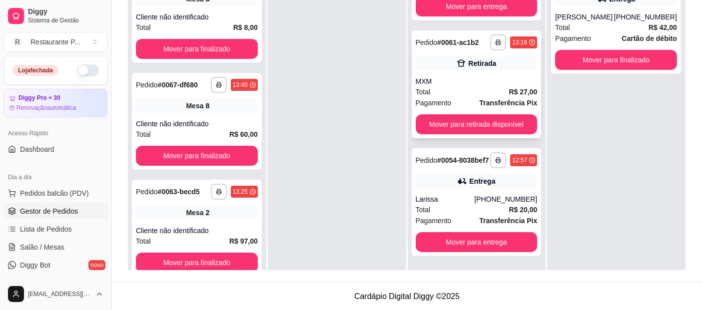
click at [489, 76] on div "MXM" at bounding box center [476, 81] width 122 height 10
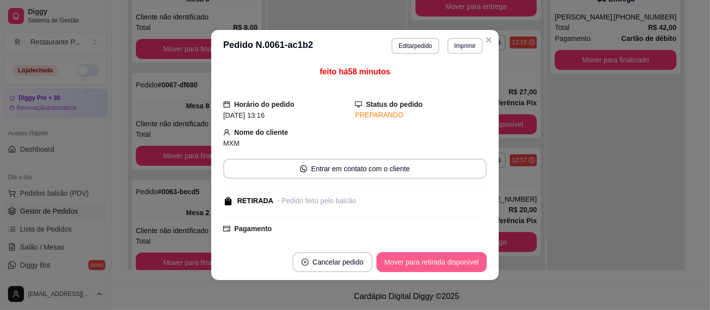
click at [409, 270] on button "Mover para retirada disponível" at bounding box center [432, 262] width 110 height 20
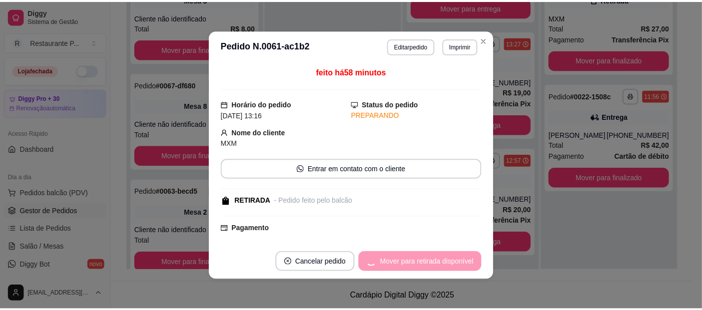
scroll to position [69, 0]
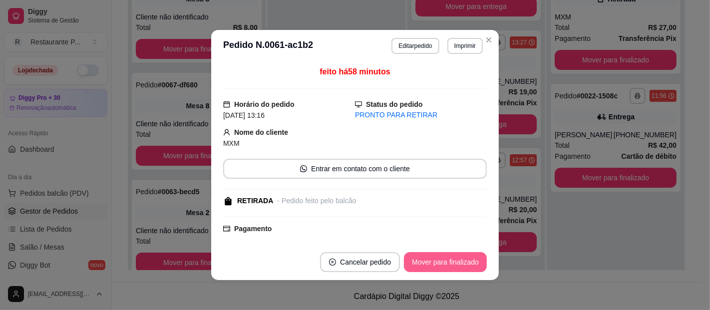
click at [421, 261] on button "Mover para finalizado" at bounding box center [445, 262] width 83 height 20
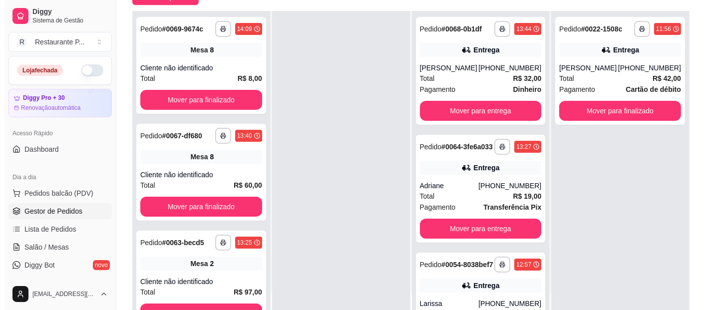
scroll to position [96, 0]
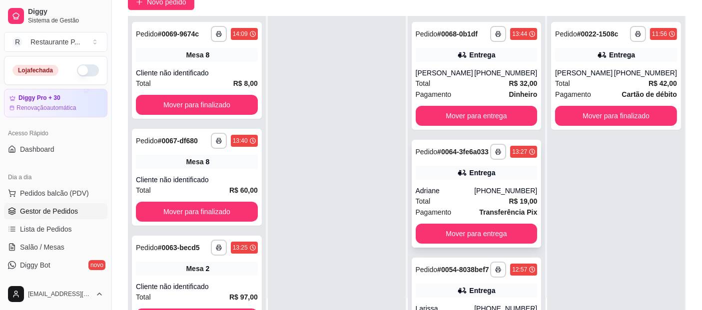
click at [443, 158] on div "Pedido # 0064-3fe6a033" at bounding box center [451, 152] width 73 height 12
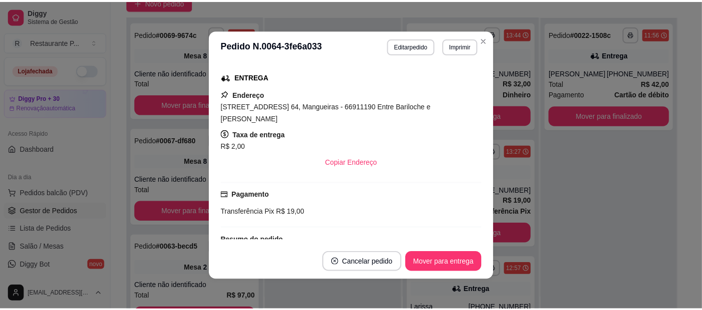
scroll to position [150, 0]
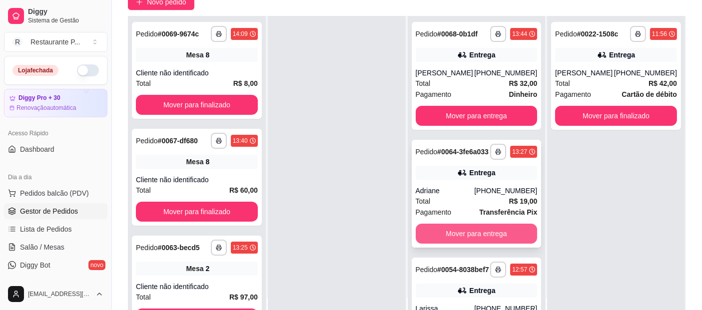
click at [480, 244] on button "Mover para entrega" at bounding box center [476, 234] width 122 height 20
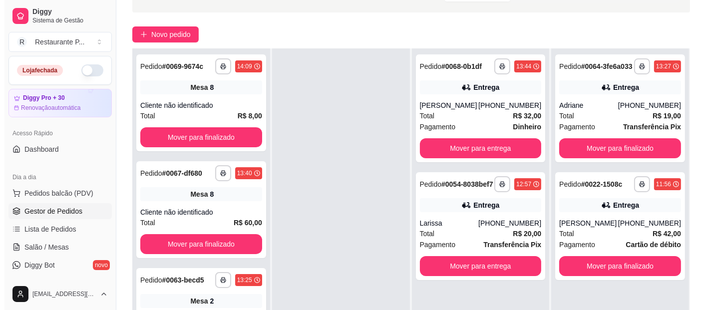
scroll to position [58, 0]
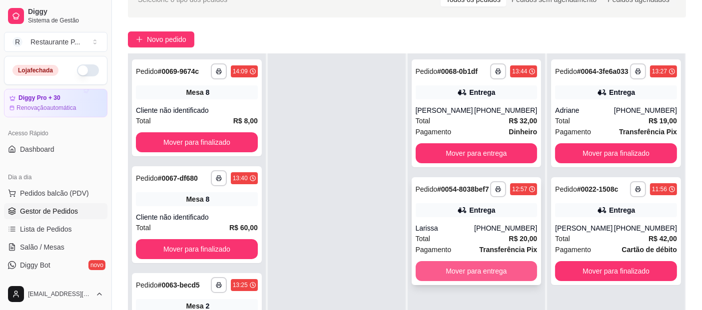
click at [416, 281] on button "Mover para entrega" at bounding box center [476, 271] width 122 height 20
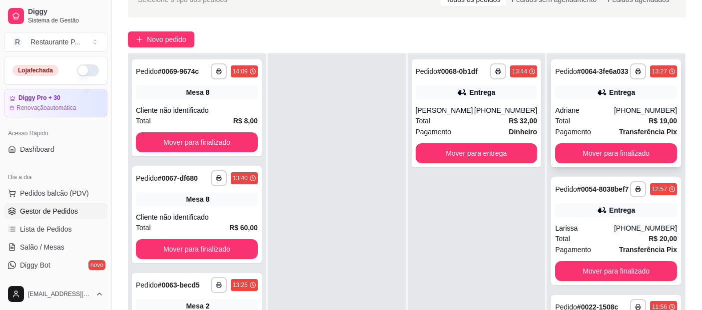
click at [632, 115] on div "[PHONE_NUMBER]" at bounding box center [645, 110] width 63 height 10
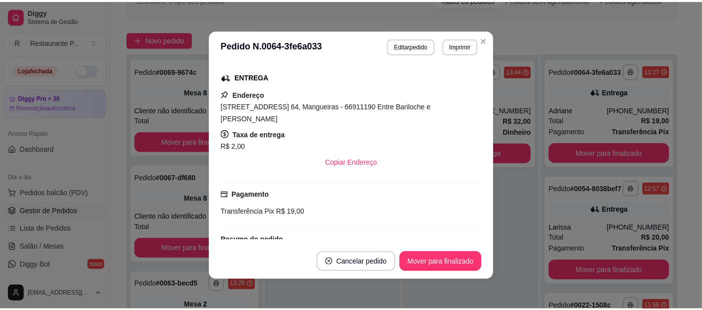
scroll to position [150, 0]
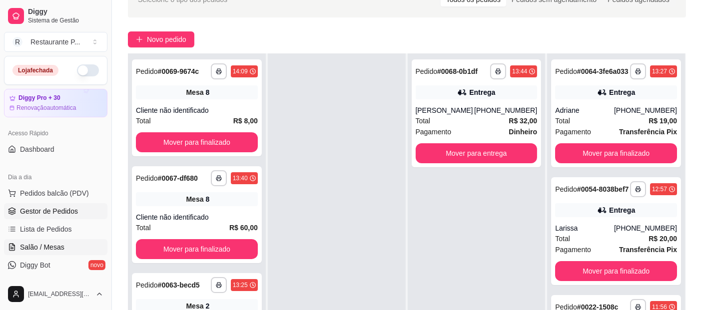
click at [77, 242] on link "Salão / Mesas" at bounding box center [55, 247] width 103 height 16
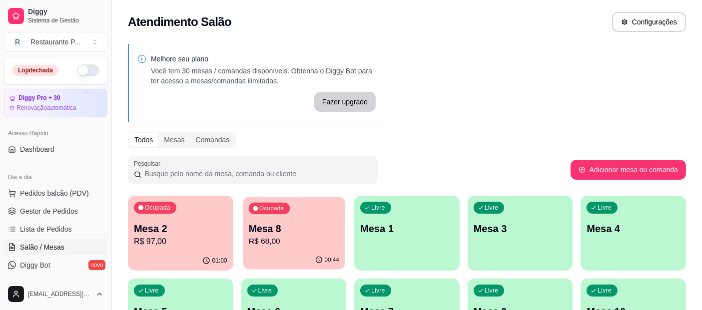
click at [300, 239] on p "R$ 68,00" at bounding box center [293, 241] width 90 height 11
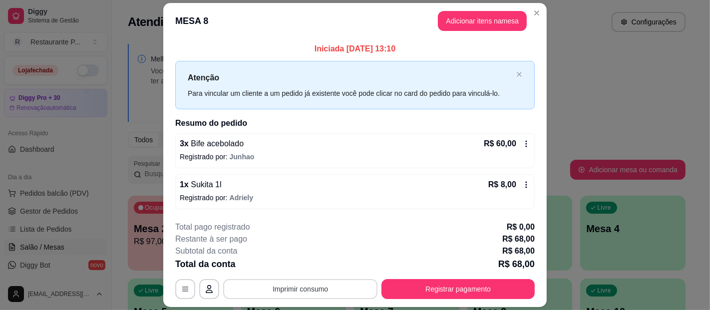
click at [315, 285] on button "Imprimir consumo" at bounding box center [300, 289] width 154 height 20
click at [320, 265] on button "Impressora" at bounding box center [299, 266] width 72 height 16
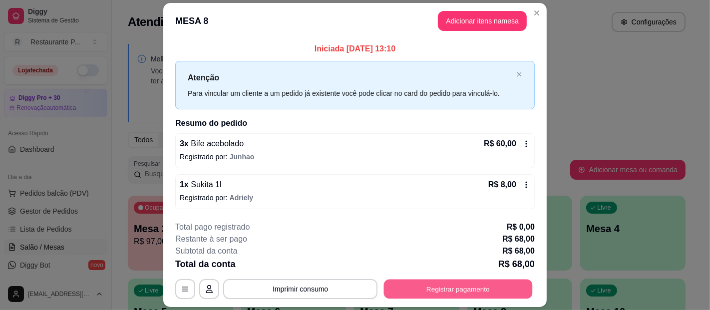
click at [402, 286] on button "Registrar pagamento" at bounding box center [458, 289] width 149 height 19
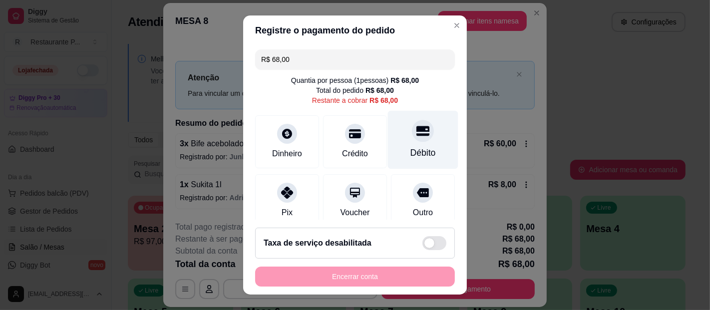
click at [412, 140] on div "Débito" at bounding box center [423, 140] width 70 height 58
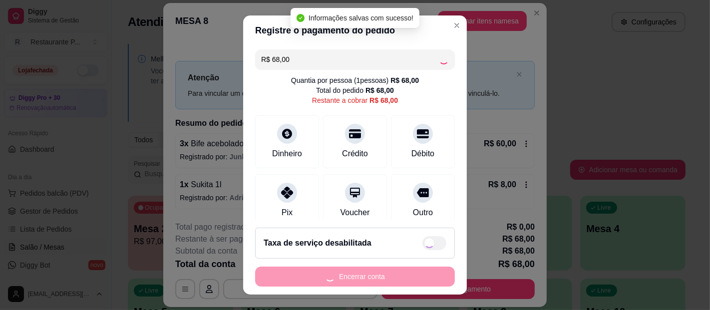
type input "R$ 0,00"
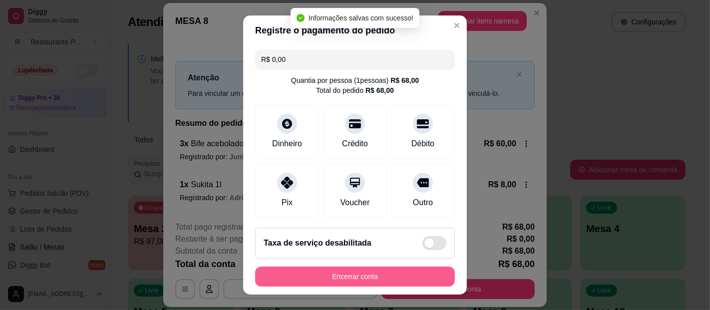
click at [397, 282] on button "Encerrar conta" at bounding box center [355, 277] width 200 height 20
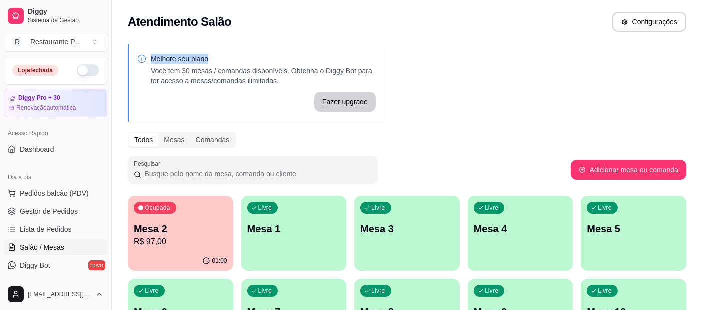
drag, startPoint x: 232, startPoint y: 33, endPoint x: 299, endPoint y: 59, distance: 72.1
click at [245, 42] on div "Melhore seu plano Você tem 30 mesas / comandas disponíveis. Obtenha o Diggy Bot…" at bounding box center [407, 202] width 590 height 328
click at [46, 215] on span "Gestor de Pedidos" at bounding box center [49, 211] width 58 height 10
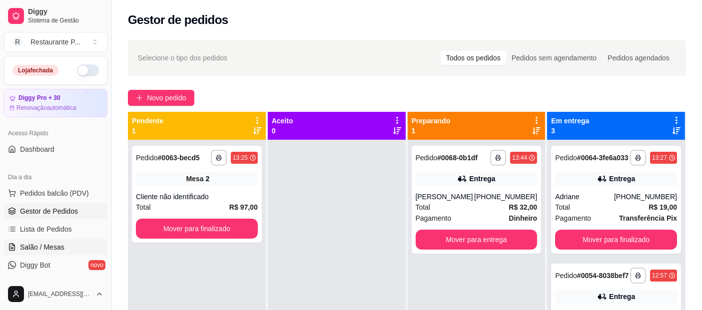
click at [35, 242] on span "Salão / Mesas" at bounding box center [42, 247] width 44 height 10
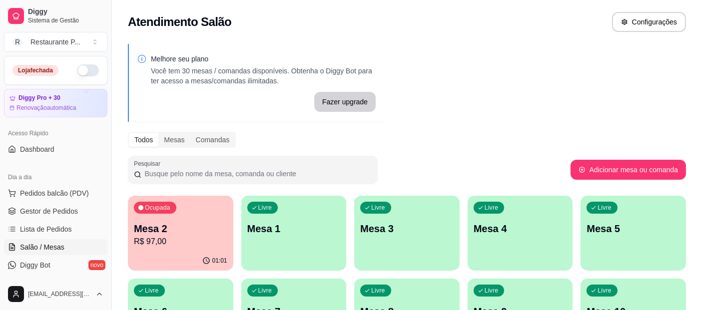
click at [147, 226] on p "Mesa 2" at bounding box center [180, 229] width 93 height 14
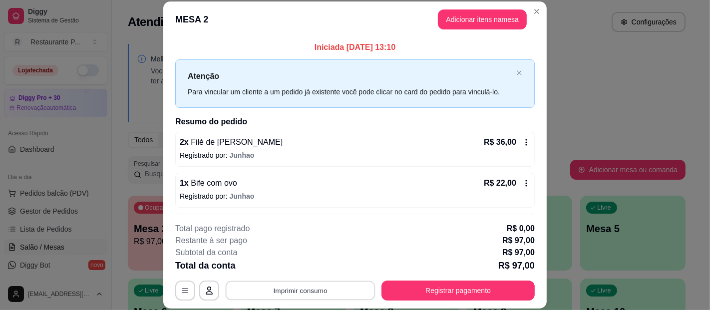
click at [330, 297] on button "Imprimir consumo" at bounding box center [301, 290] width 150 height 19
click at [324, 269] on button "Impressora" at bounding box center [299, 268] width 72 height 16
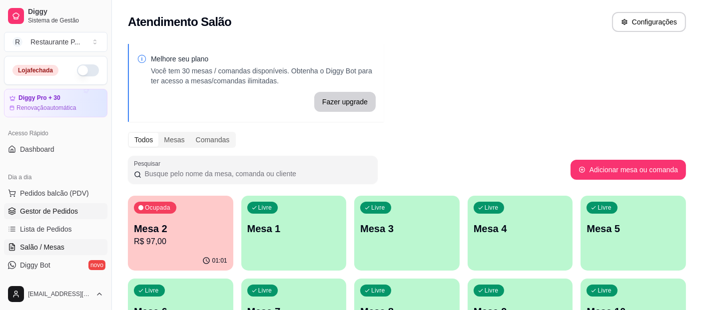
click at [61, 212] on span "Gestor de Pedidos" at bounding box center [49, 211] width 58 height 10
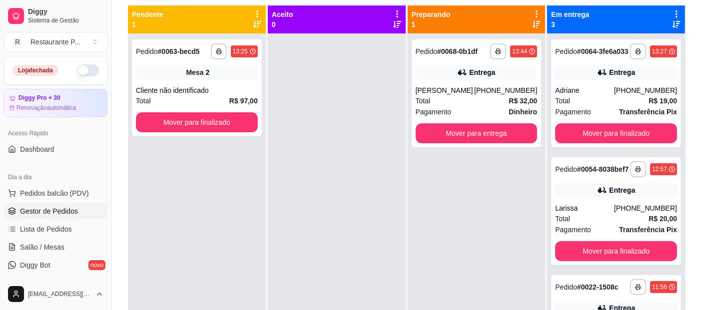
scroll to position [111, 0]
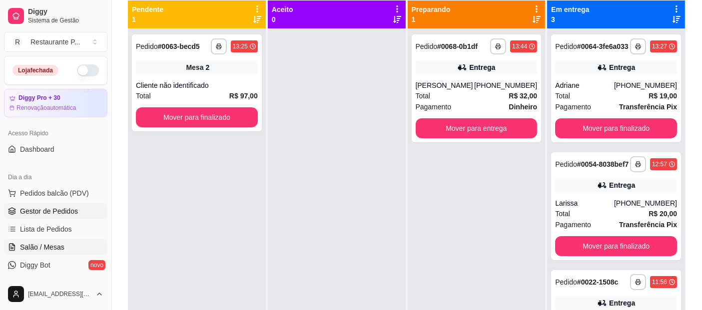
click at [74, 249] on link "Salão / Mesas" at bounding box center [55, 247] width 103 height 16
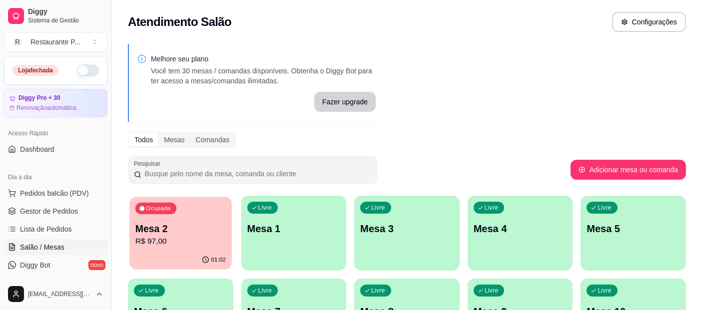
click at [160, 231] on p "Mesa 2" at bounding box center [180, 228] width 90 height 13
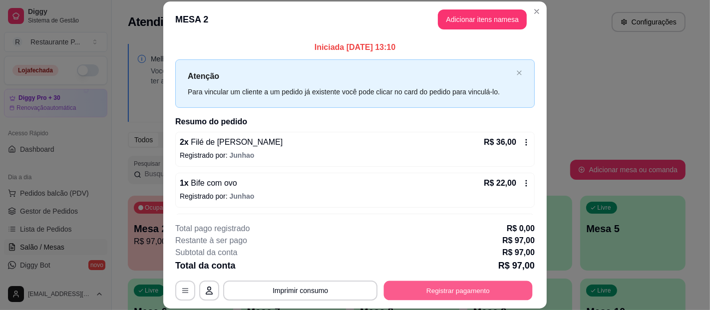
click at [393, 292] on button "Registrar pagamento" at bounding box center [458, 290] width 149 height 19
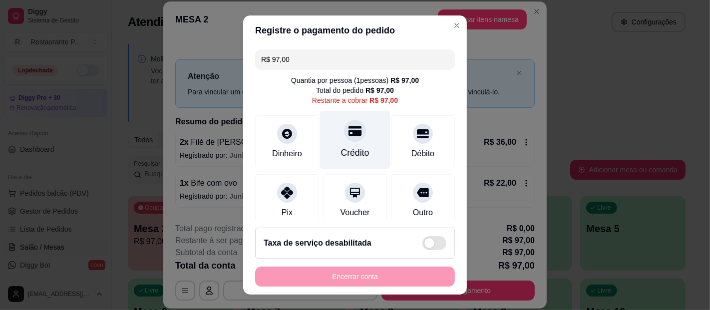
click at [342, 154] on div "Crédito" at bounding box center [355, 152] width 28 height 13
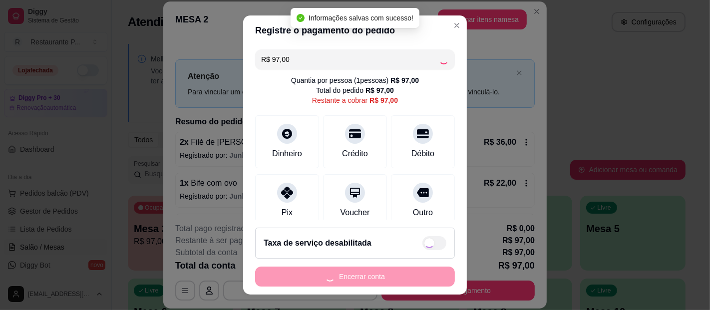
type input "R$ 0,00"
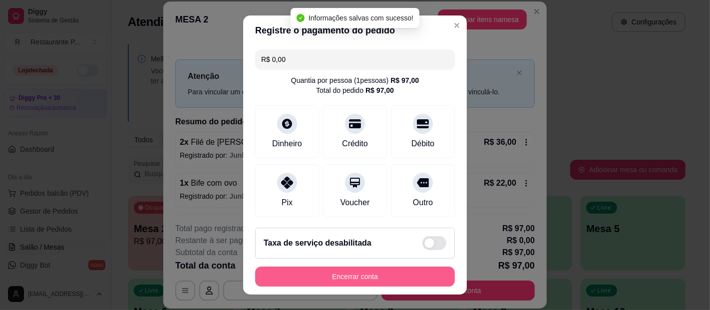
click at [374, 277] on button "Encerrar conta" at bounding box center [355, 277] width 200 height 20
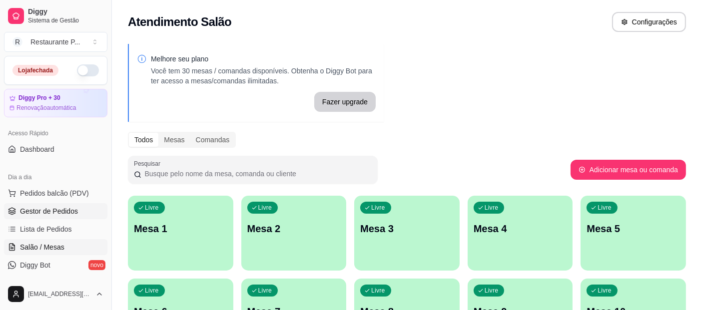
click at [46, 209] on span "Gestor de Pedidos" at bounding box center [49, 211] width 58 height 10
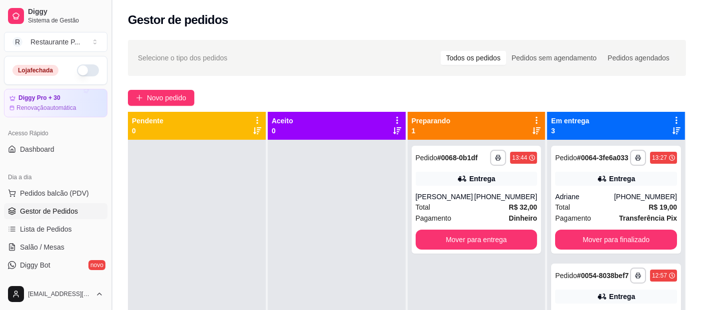
drag, startPoint x: 110, startPoint y: 112, endPoint x: 112, endPoint y: 131, distance: 19.1
click at [112, 131] on button "Toggle Sidebar" at bounding box center [111, 155] width 8 height 310
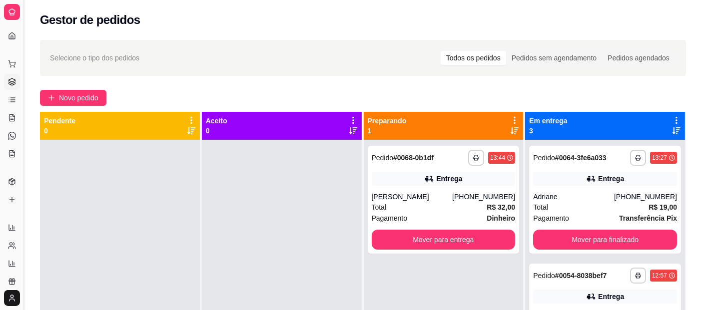
click at [21, 82] on button "Toggle Sidebar" at bounding box center [23, 155] width 8 height 310
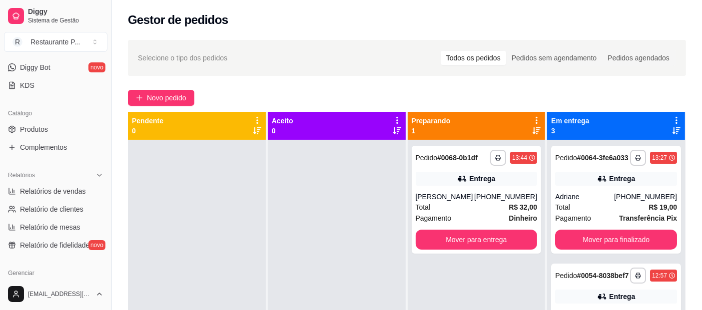
scroll to position [217, 0]
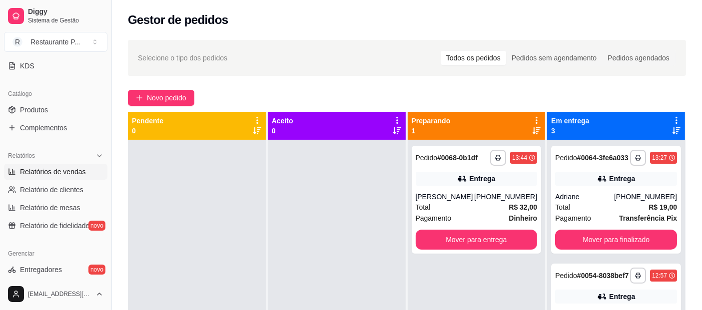
click at [57, 167] on span "Relatórios de vendas" at bounding box center [53, 172] width 66 height 10
select select "ALL"
select select "0"
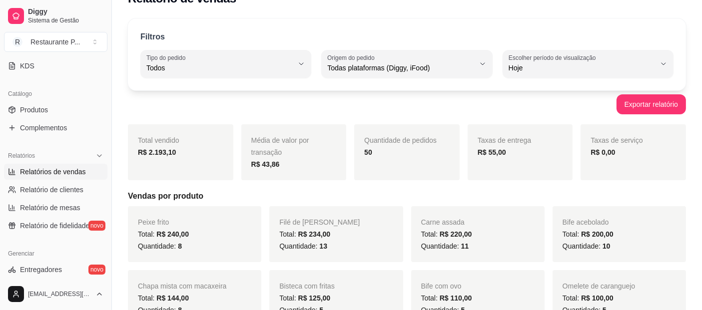
scroll to position [6, 0]
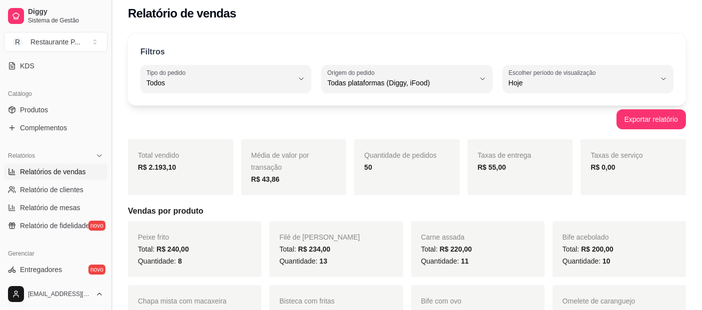
click at [114, 131] on button "Toggle Sidebar" at bounding box center [111, 155] width 8 height 310
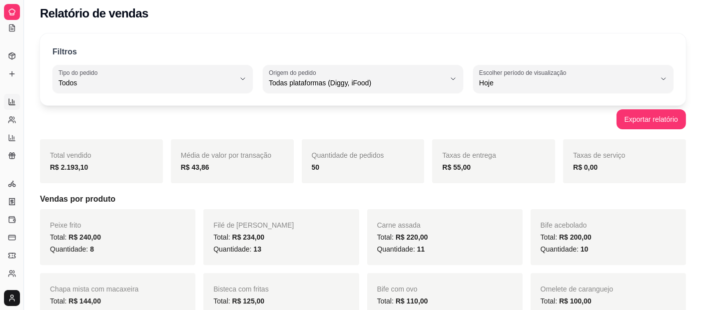
scroll to position [120, 0]
click at [25, 130] on button "Toggle Sidebar" at bounding box center [23, 155] width 8 height 310
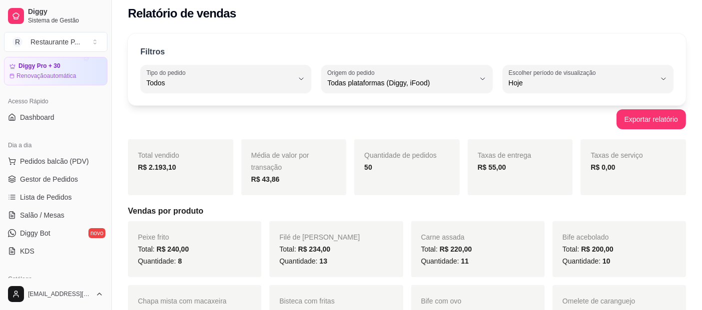
scroll to position [21, 0]
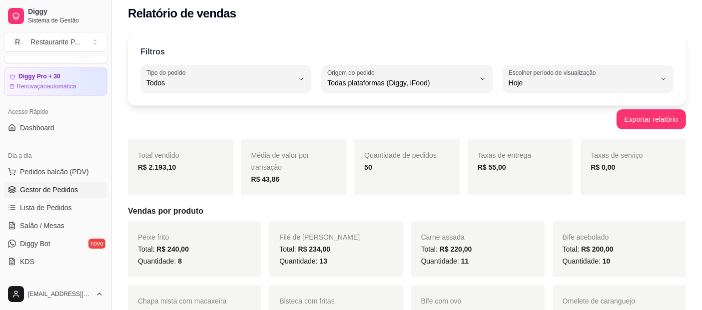
click at [71, 185] on span "Gestor de Pedidos" at bounding box center [49, 190] width 58 height 10
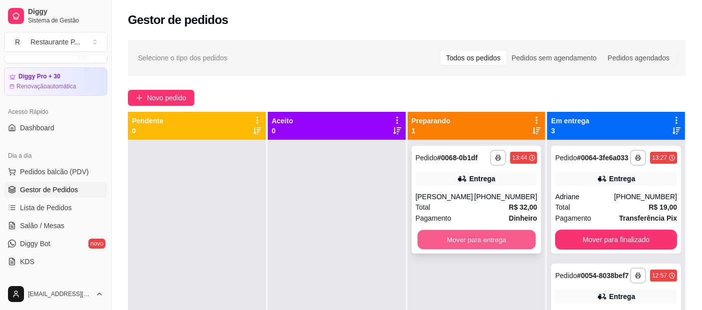
click at [514, 239] on button "Mover para entrega" at bounding box center [476, 239] width 118 height 19
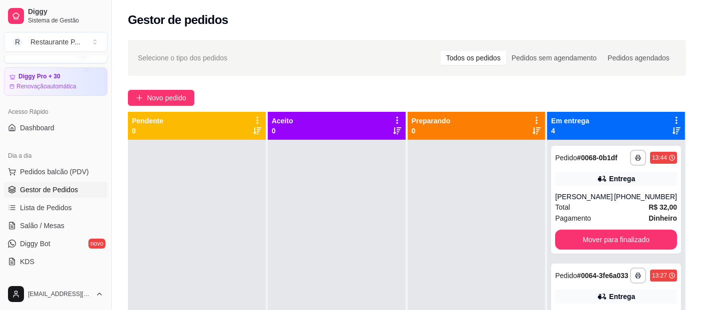
drag, startPoint x: 700, startPoint y: 112, endPoint x: 701, endPoint y: 130, distance: 18.0
click at [701, 130] on div "**********" at bounding box center [407, 234] width 590 height 400
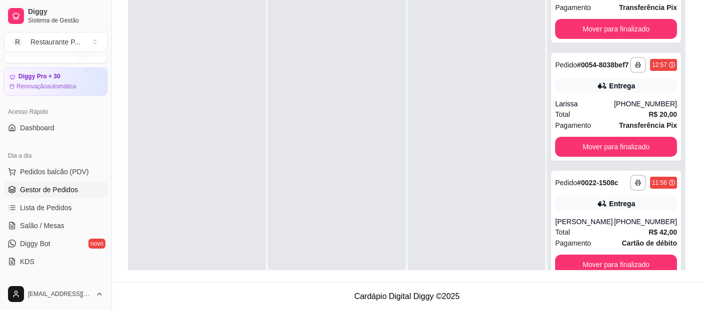
scroll to position [28, 0]
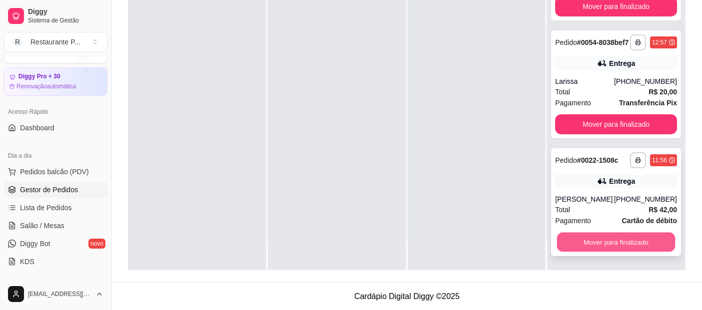
click at [609, 239] on button "Mover para finalizado" at bounding box center [616, 242] width 118 height 19
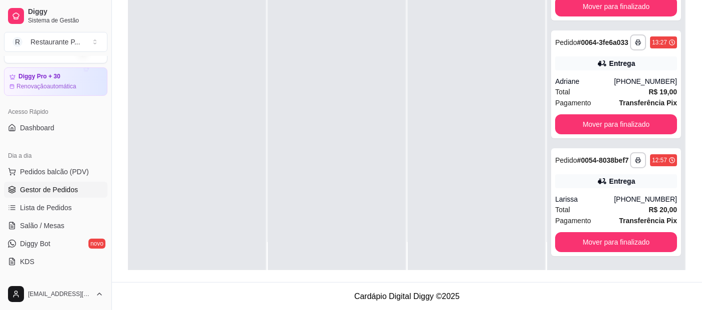
scroll to position [69, 0]
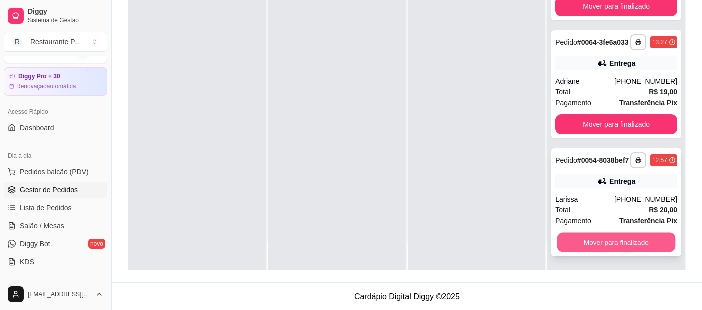
click at [599, 233] on button "Mover para finalizado" at bounding box center [616, 242] width 118 height 19
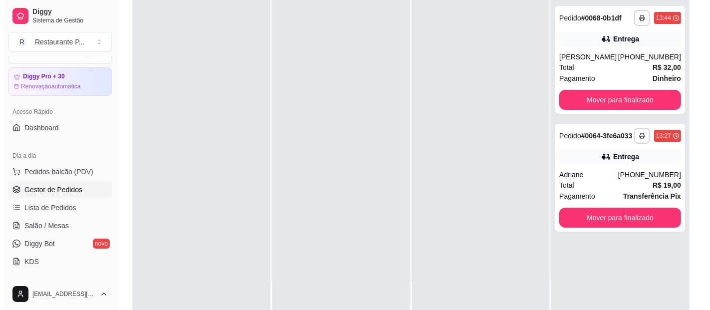
scroll to position [104, 0]
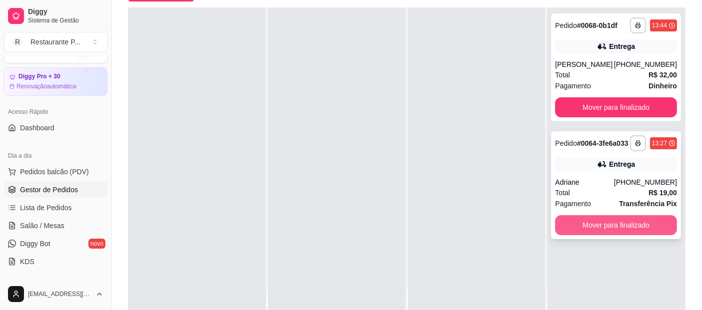
click at [595, 229] on button "Mover para finalizado" at bounding box center [616, 225] width 122 height 20
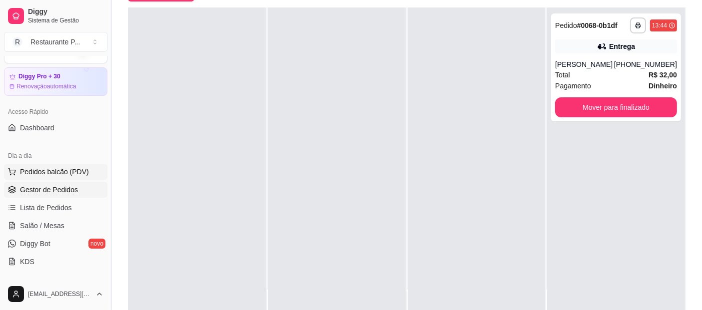
click at [67, 174] on span "Pedidos balcão (PDV)" at bounding box center [54, 172] width 69 height 10
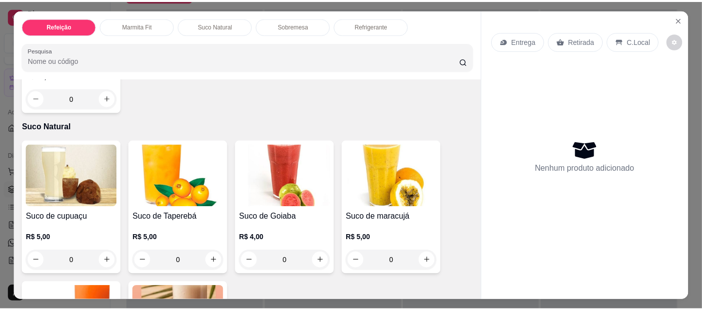
scroll to position [1076, 0]
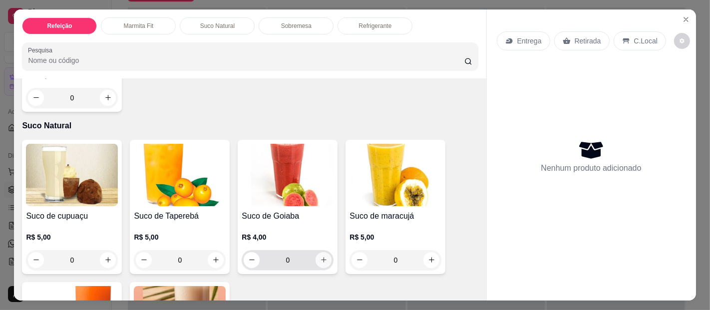
click at [323, 256] on icon "increase-product-quantity" at bounding box center [323, 259] width 7 height 7
type input "1"
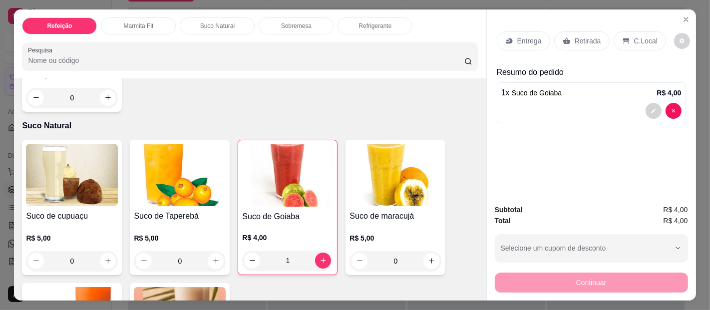
click at [618, 41] on div "C.Local" at bounding box center [640, 40] width 52 height 19
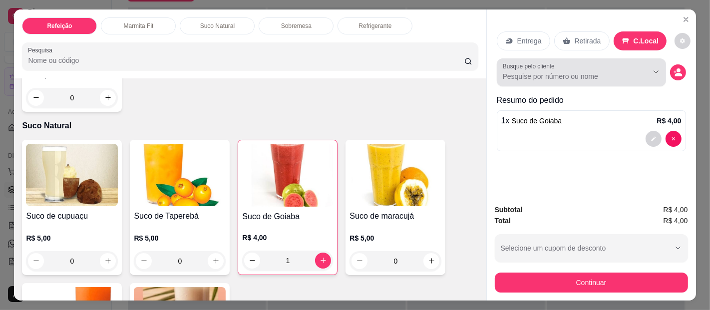
click at [559, 76] on input "Busque pelo cliente" at bounding box center [567, 76] width 129 height 10
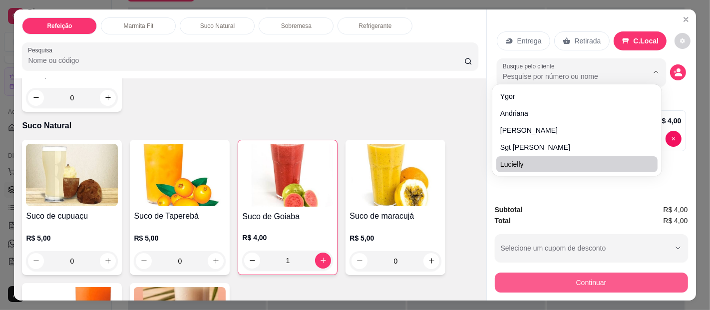
click at [618, 273] on button "Continuar" at bounding box center [591, 283] width 193 height 20
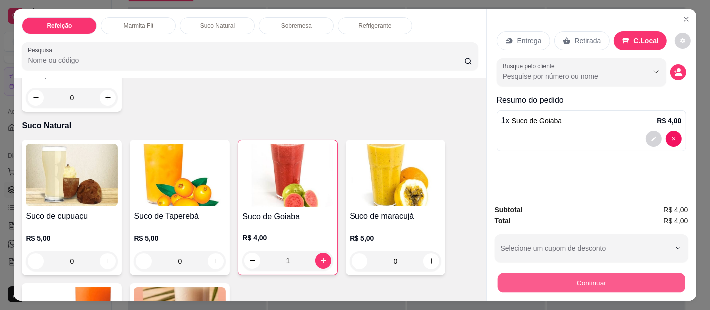
click at [599, 273] on button "Continuar" at bounding box center [590, 282] width 187 height 19
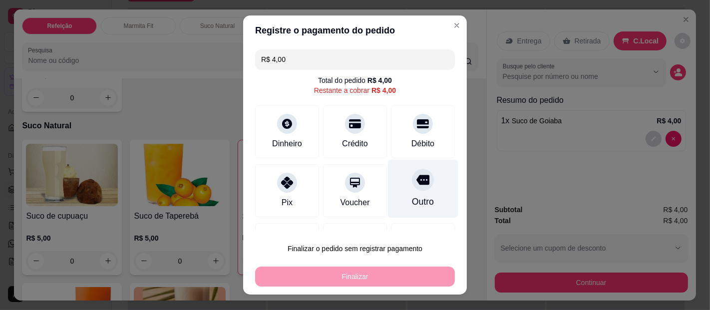
click at [412, 192] on div "Outro" at bounding box center [423, 189] width 70 height 58
type input "R$ 0,00"
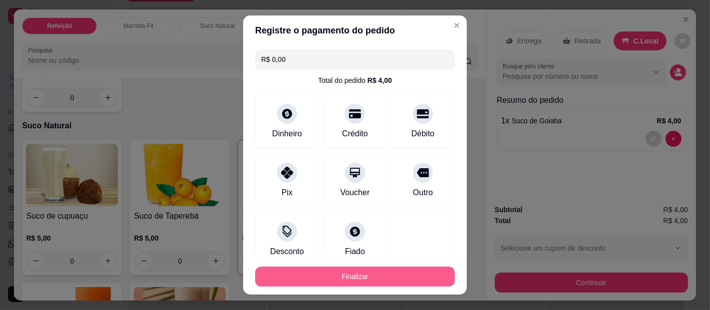
click at [408, 270] on button "Finalizar" at bounding box center [355, 277] width 200 height 20
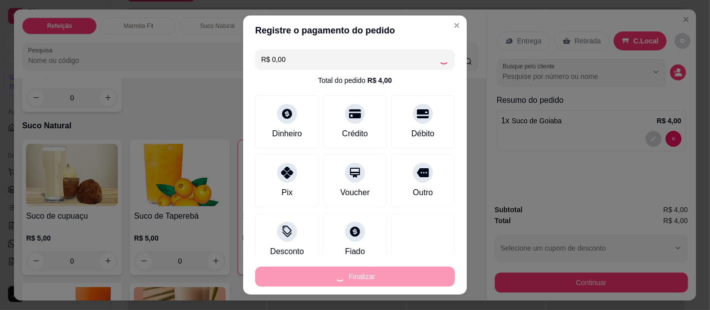
type input "0"
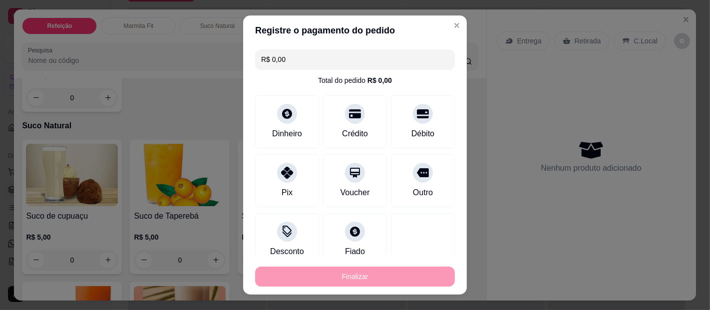
type input "-R$ 4,00"
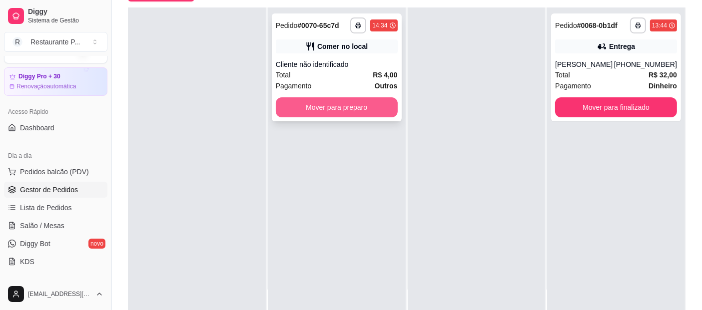
click at [333, 105] on button "Mover para preparo" at bounding box center [337, 107] width 122 height 20
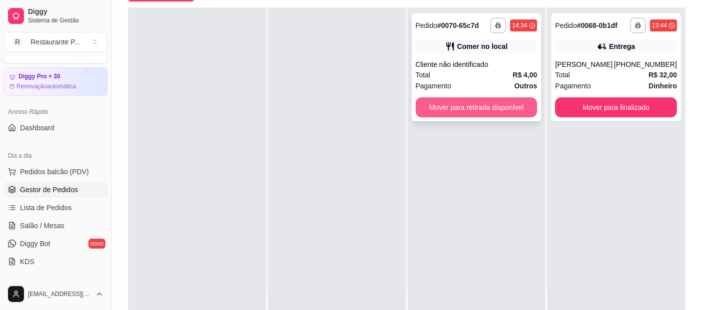
click at [506, 112] on button "Mover para retirada disponível" at bounding box center [476, 107] width 122 height 20
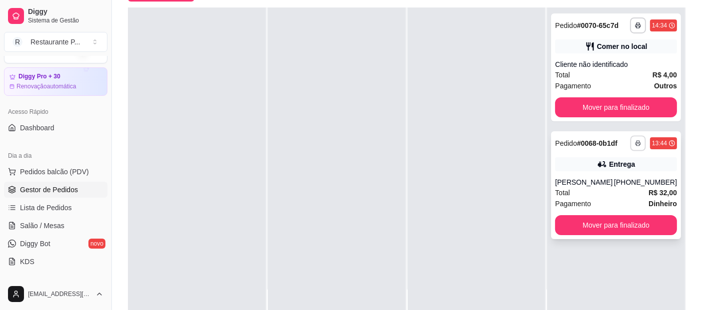
click at [630, 142] on button "button" at bounding box center [637, 142] width 15 height 15
click at [605, 177] on button "Impressora" at bounding box center [603, 177] width 70 height 15
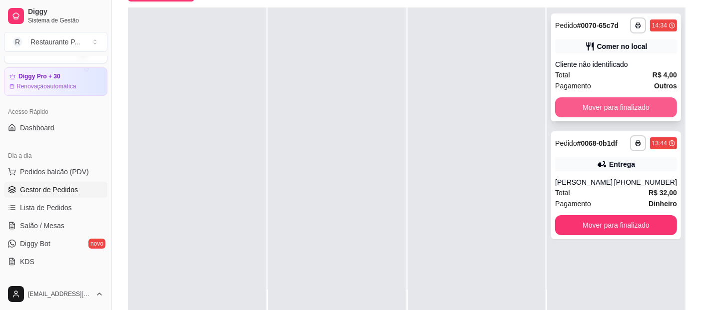
click at [643, 107] on button "Mover para finalizado" at bounding box center [616, 107] width 122 height 20
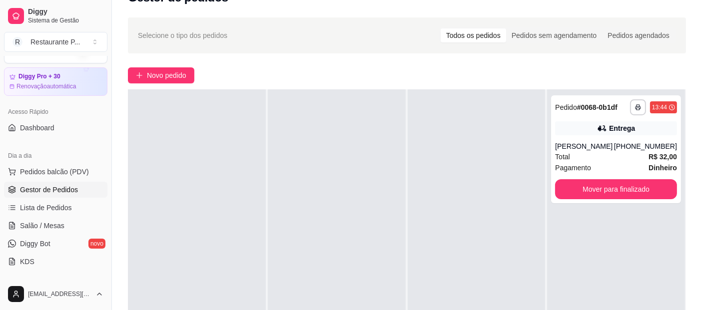
scroll to position [20, 0]
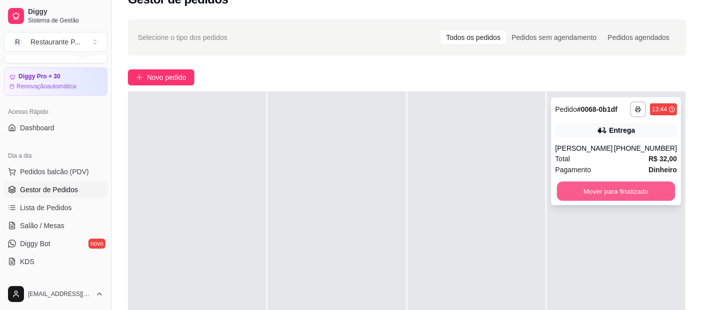
click at [650, 182] on button "Mover para finalizado" at bounding box center [616, 191] width 118 height 19
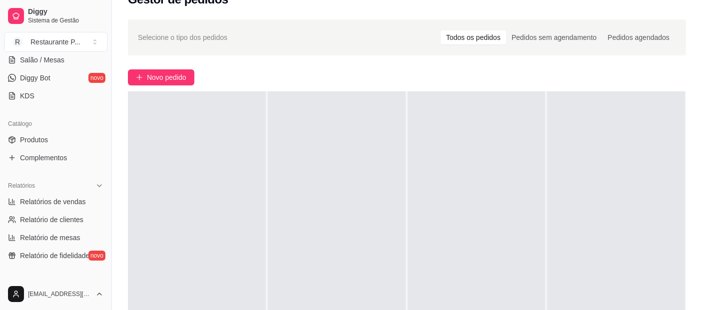
scroll to position [223, 0]
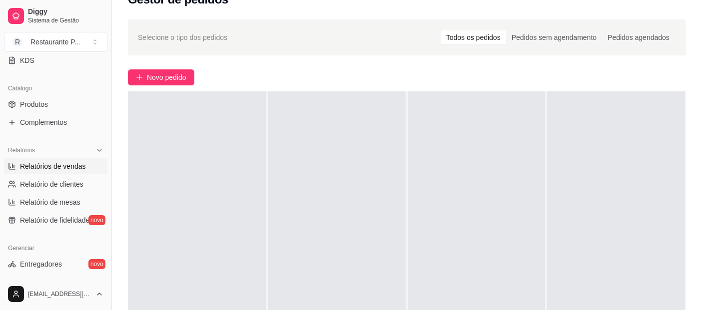
click at [79, 167] on span "Relatórios de vendas" at bounding box center [53, 166] width 66 height 10
select select "ALL"
select select "0"
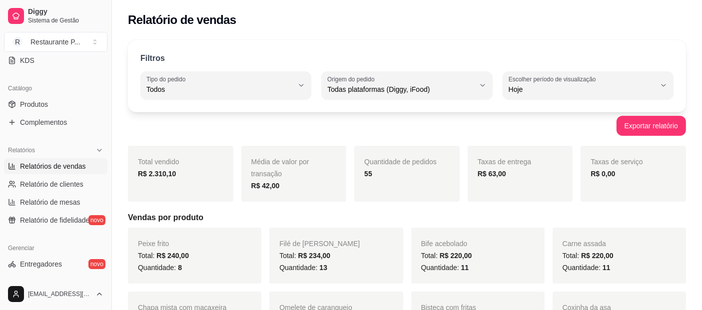
drag, startPoint x: 455, startPoint y: 193, endPoint x: 275, endPoint y: 123, distance: 193.4
click at [275, 123] on div "Exportar relatório" at bounding box center [407, 126] width 558 height 20
